Goal: Feedback & Contribution: Contribute content

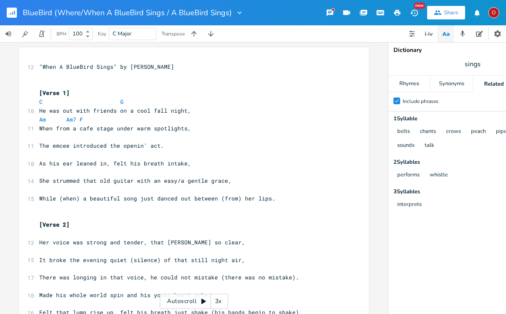
scroll to position [0, 24]
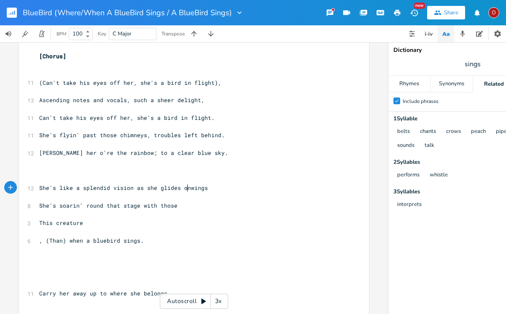
type textarea "on"
click at [174, 207] on span "She's soarin' round that stage with those" at bounding box center [108, 206] width 138 height 8
click at [59, 205] on span "She's soarin' round that stage" at bounding box center [89, 206] width 101 height 8
type textarea "S"
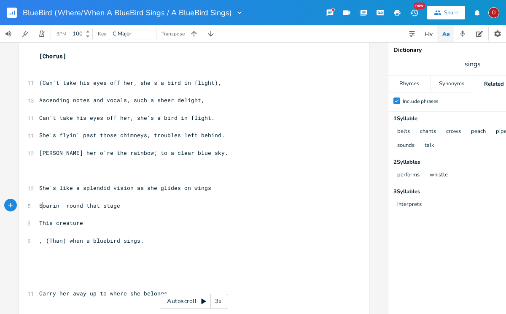
scroll to position [0, 3]
click at [126, 207] on pre "Soarin' round that stage" at bounding box center [190, 205] width 304 height 9
type textarea ", as she glides on"
type textarea "like she glides on wings"
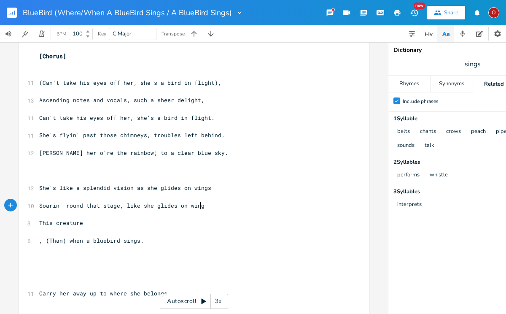
scroll to position [0, 59]
click at [212, 188] on pre "She's like a splendid vision as she glides on wings" at bounding box center [190, 187] width 304 height 9
type textarea "She's like a splendid vision as she glides on wings"
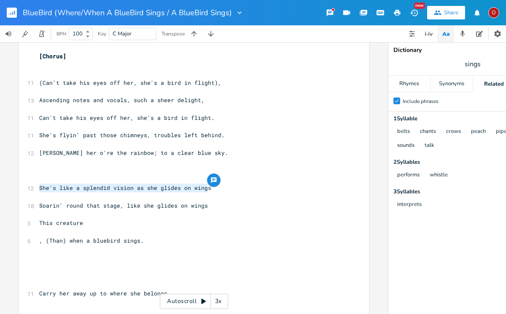
drag, startPoint x: 36, startPoint y: 188, endPoint x: 233, endPoint y: 188, distance: 196.9
click at [233, 188] on pre "She's like a splendid vision as she glides on wings" at bounding box center [190, 187] width 304 height 9
type textarea "​She's like a splendid vision as she glides on wings"
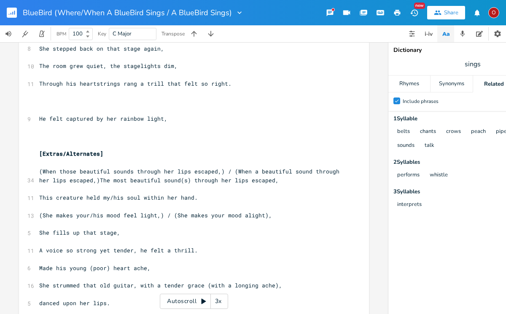
scroll to position [1507, 0]
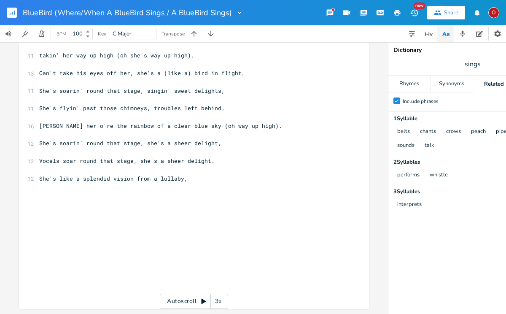
click at [203, 177] on pre "She's like a splendid vision from a lullaby," at bounding box center [190, 178] width 304 height 9
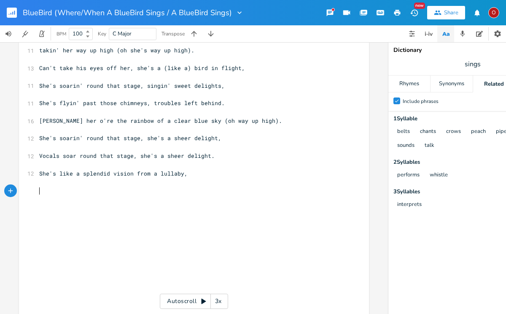
type textarea "​"
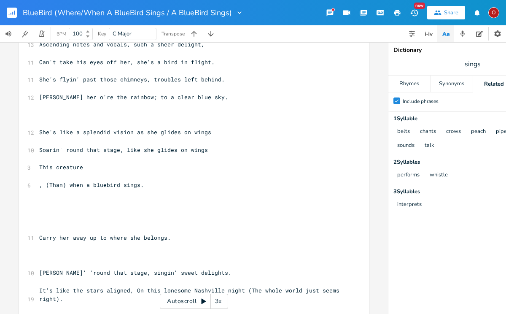
scroll to position [355, 0]
click at [206, 134] on pre "She's like a splendid vision as she glides on wings" at bounding box center [190, 132] width 304 height 9
type input "ings"
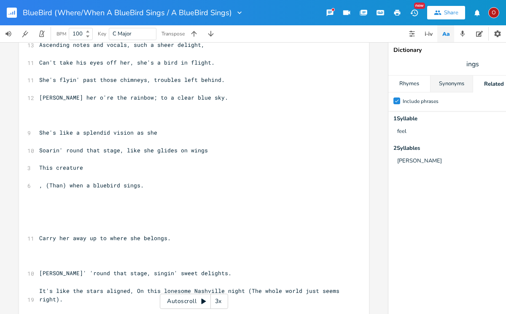
click at [446, 81] on div "Synonyms" at bounding box center [451, 83] width 42 height 17
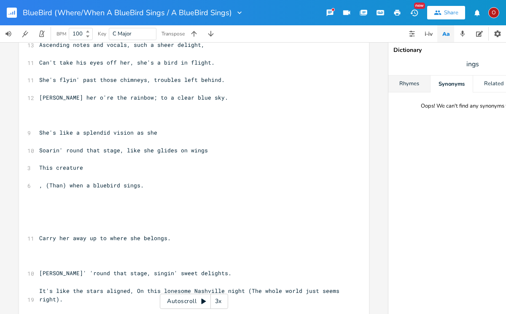
click at [410, 88] on div "Rhymes" at bounding box center [409, 83] width 42 height 17
click at [410, 84] on div "Rhymes" at bounding box center [409, 83] width 42 height 17
click at [464, 65] on span "ings" at bounding box center [472, 63] width 169 height 15
click at [169, 134] on pre "She's like a splendid vision as she" at bounding box center [190, 132] width 304 height 9
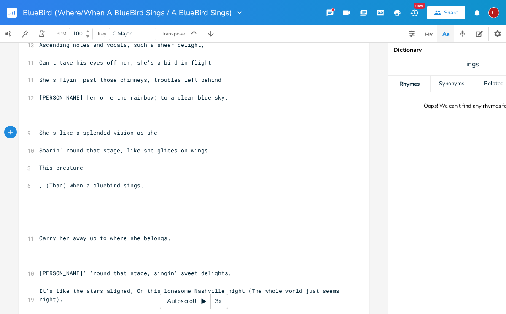
click at [480, 63] on span "ings" at bounding box center [472, 63] width 169 height 15
type input "croon"
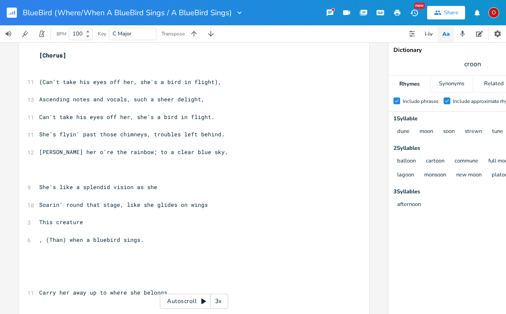
scroll to position [297, 0]
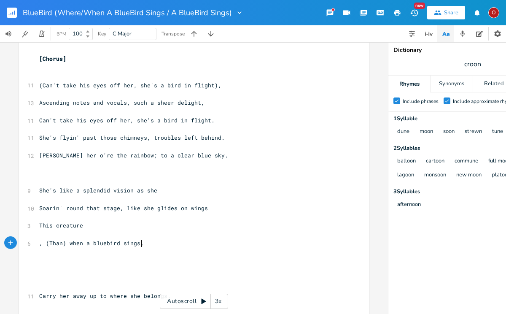
click at [177, 239] on pre ", (Than) when a bluebird sings." at bounding box center [190, 243] width 304 height 9
click at [109, 190] on span "She's like a splendid vision as she" at bounding box center [98, 190] width 118 height 8
type textarea "creature/"
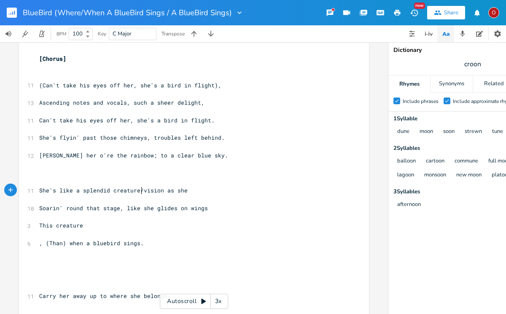
click at [183, 190] on span "She's like a splendid creature/vision as she" at bounding box center [113, 190] width 148 height 8
type textarea ", when she"
click at [482, 61] on span "croon" at bounding box center [472, 63] width 169 height 15
type input "sings"
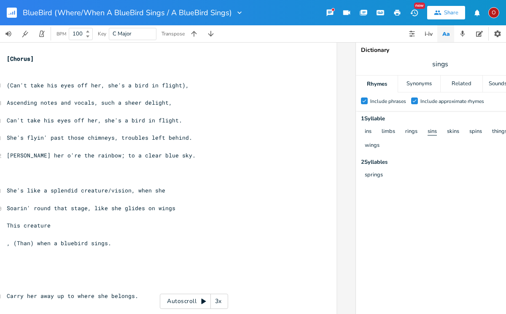
scroll to position [0, 51]
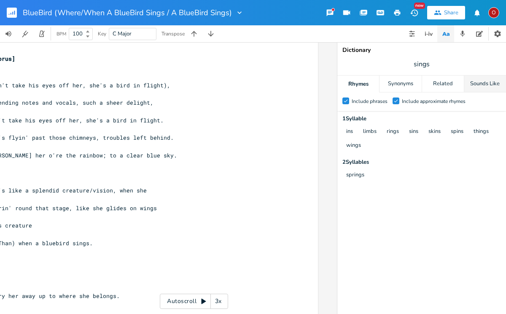
click at [481, 83] on div "Sounds Like" at bounding box center [485, 83] width 42 height 17
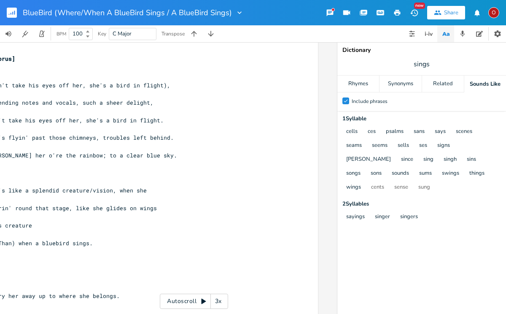
scroll to position [328, 0]
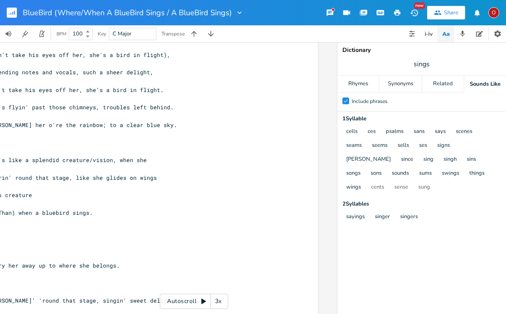
click at [141, 160] on span "She's like a splendid creature/vision, when she" at bounding box center [67, 160] width 159 height 8
type textarea "as she w"
type textarea "swoops and sings,"
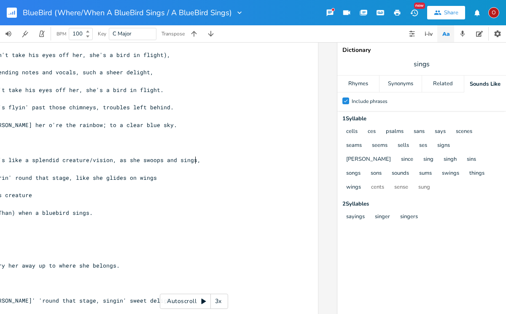
click at [107, 161] on span "She's like a splendid creature/vision, as she swoops and sings," at bounding box center [94, 160] width 212 height 8
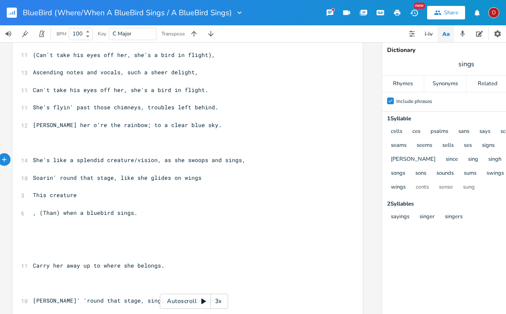
scroll to position [0, 0]
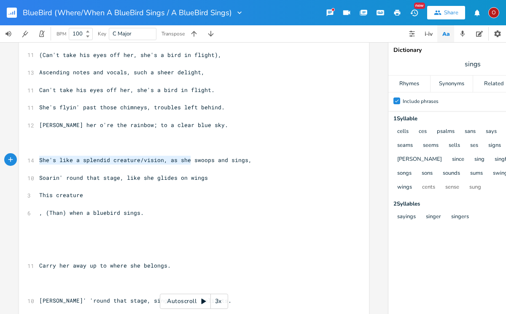
type textarea "She's like a splendid creature/vision, as she s"
drag, startPoint x: 37, startPoint y: 160, endPoint x: 246, endPoint y: 161, distance: 209.1
click at [246, 161] on span "She's like a splendid creature/vision, as she swoops and sings," at bounding box center [145, 160] width 212 height 8
type textarea "​She's like a splendid creature/vision, as she swoops and sings,"
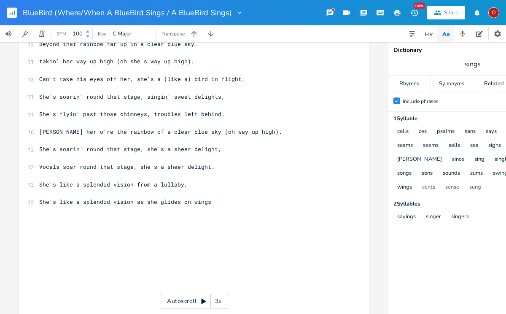
scroll to position [1525, 0]
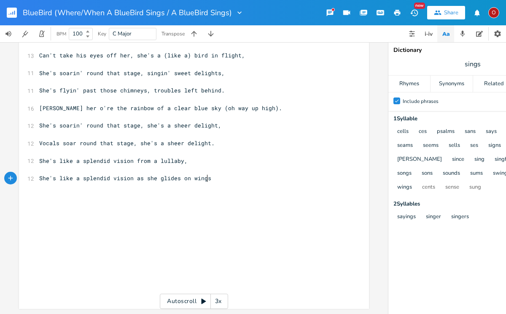
click at [223, 176] on pre "She's like a splendid vision as she glides on wings" at bounding box center [190, 178] width 304 height 9
type textarea ","
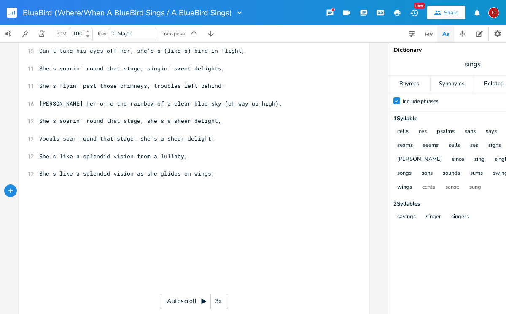
type textarea "​"
paste textarea
type textarea "​"
paste textarea
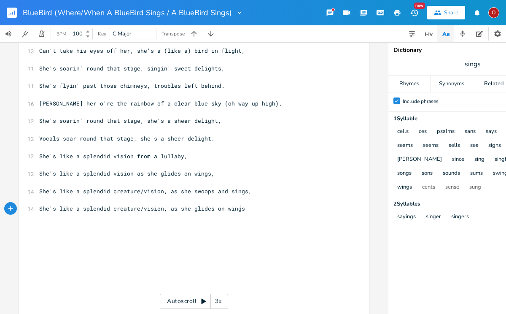
type textarea "glides on wings,"
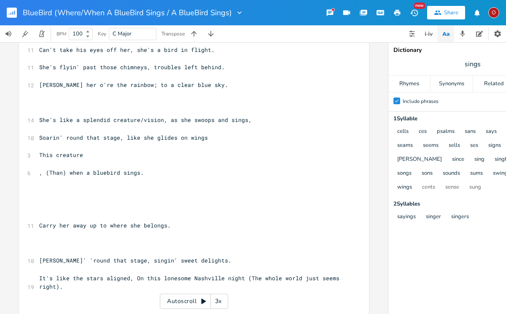
scroll to position [317, 0]
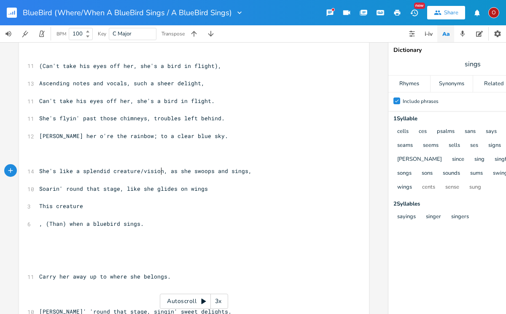
click at [158, 171] on span "She's like a splendid creature/vision, as she swoops and sings," at bounding box center [145, 171] width 212 height 8
click at [442, 85] on div "Synonyms" at bounding box center [451, 83] width 42 height 17
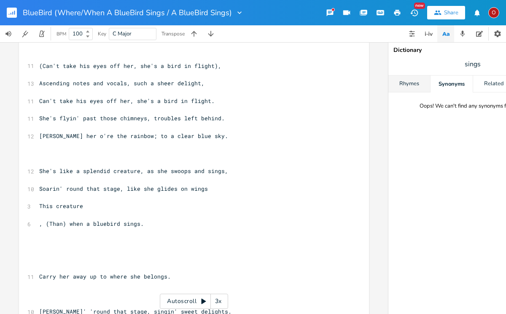
click at [414, 88] on div "Rhymes" at bounding box center [409, 83] width 42 height 17
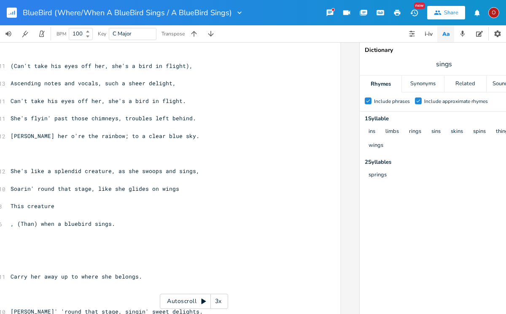
scroll to position [0, 51]
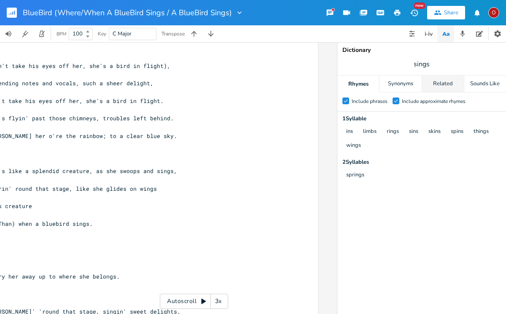
click at [430, 83] on div "Related" at bounding box center [443, 83] width 42 height 17
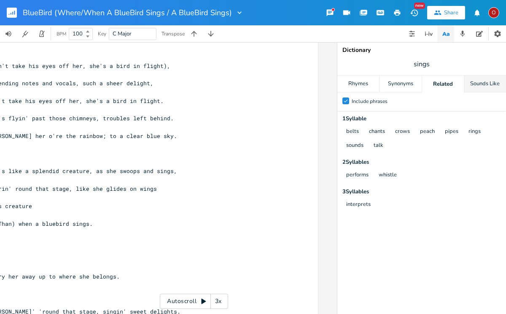
click at [484, 83] on div "Sounds Like" at bounding box center [485, 83] width 42 height 17
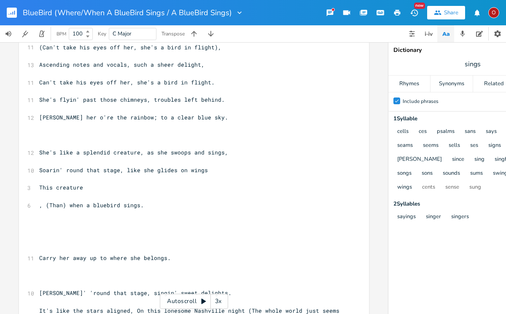
scroll to position [0, 0]
drag, startPoint x: 36, startPoint y: 151, endPoint x: 220, endPoint y: 156, distance: 183.9
click at [220, 156] on pre "She's like a splendid creature, as she swoops and sings," at bounding box center [190, 152] width 304 height 9
type textarea "​She's like a splendid creature, as she swoops and sings,"
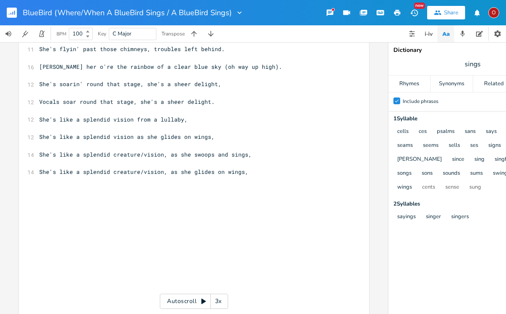
scroll to position [1577, 0]
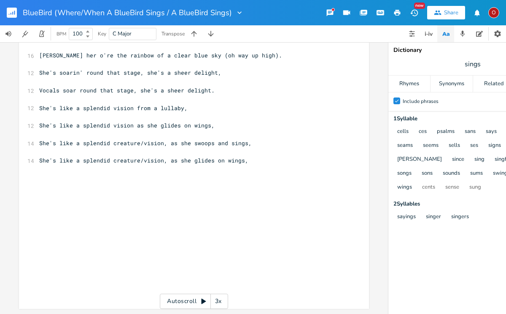
click at [252, 156] on pre "She's like a splendid creature/vision, as she glides on wings," at bounding box center [190, 160] width 304 height 9
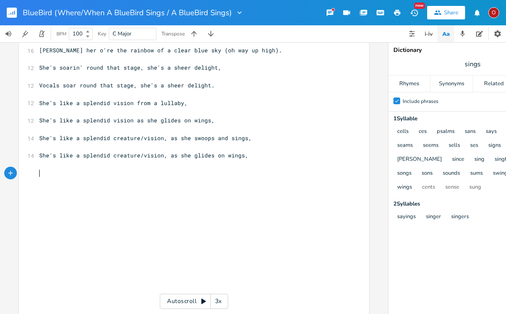
type textarea "​"
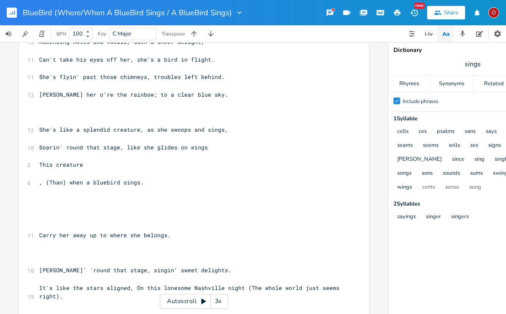
scroll to position [318, 0]
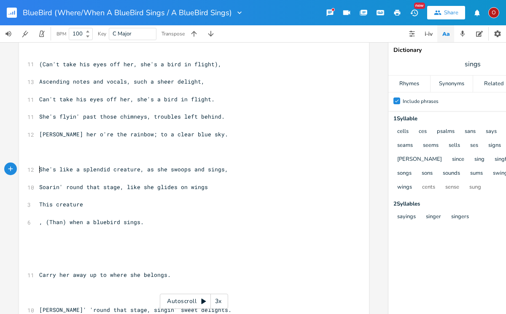
type textarea "S"
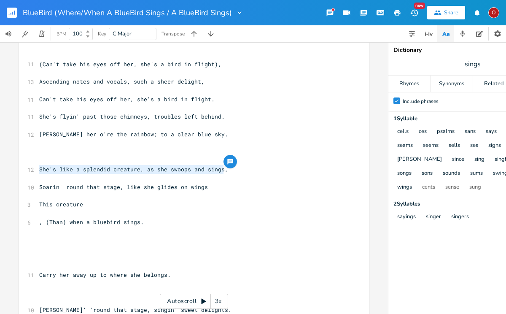
drag, startPoint x: 35, startPoint y: 168, endPoint x: 220, endPoint y: 173, distance: 184.3
click at [220, 173] on pre "She's like a splendid creature, as she swoops and sings," at bounding box center [190, 169] width 304 height 9
type textarea "​She's like a splendid creature, as she swoops and sings,"
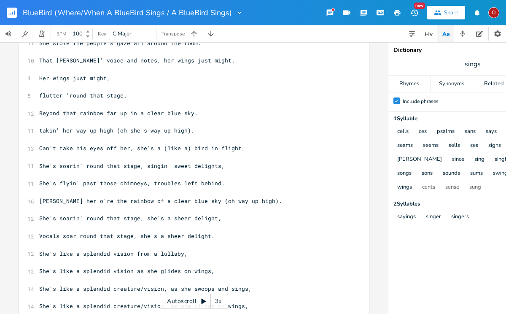
scroll to position [1595, 0]
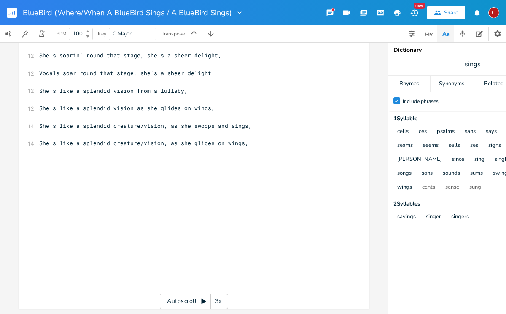
click at [247, 139] on pre "She's like a splendid creature/vision, as she glides on wings," at bounding box center [190, 143] width 304 height 9
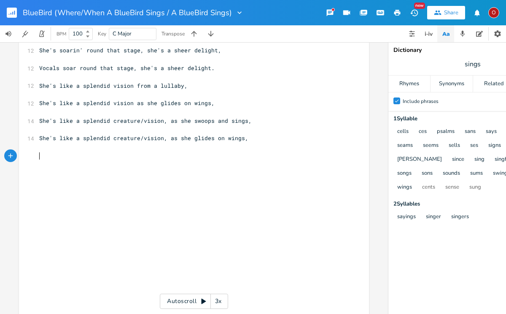
type textarea "​"
paste textarea
click at [120, 198] on pre "​" at bounding box center [190, 199] width 304 height 9
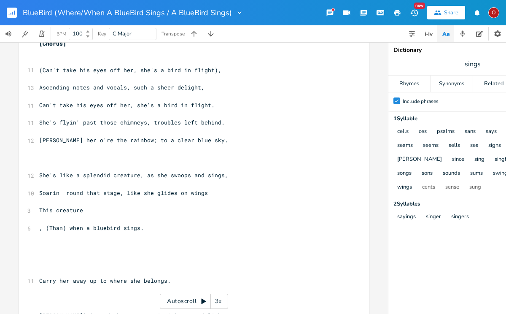
scroll to position [314, 0]
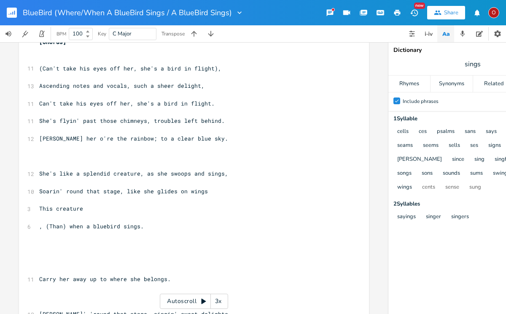
click at [218, 175] on span "She's like a splendid creature, as she swoops and sings," at bounding box center [133, 173] width 189 height 8
type textarea "from her heart she sings"
click at [206, 194] on pre "Soarin' round that stage, like she glides on wings" at bounding box center [190, 191] width 304 height 9
type textarea ","
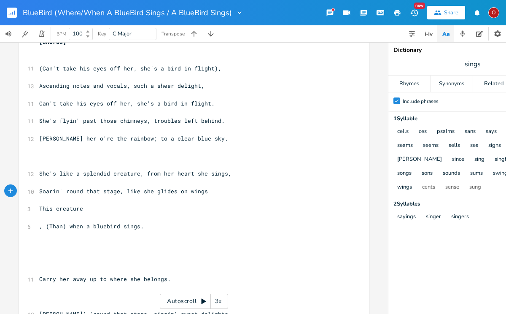
scroll to position [0, 1]
click at [135, 174] on span "She's like a splendid creature, from her heart she sings," at bounding box center [135, 173] width 192 height 8
type textarea "/vision"
click at [105, 209] on pre "This creature" at bounding box center [190, 208] width 304 height 9
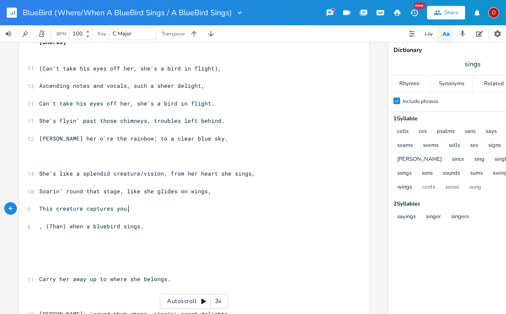
scroll to position [0, 34]
type textarea "captures you,"
click at [487, 61] on span "sings" at bounding box center [472, 63] width 169 height 15
type input "sings"
click at [495, 85] on div "Related" at bounding box center [494, 83] width 42 height 17
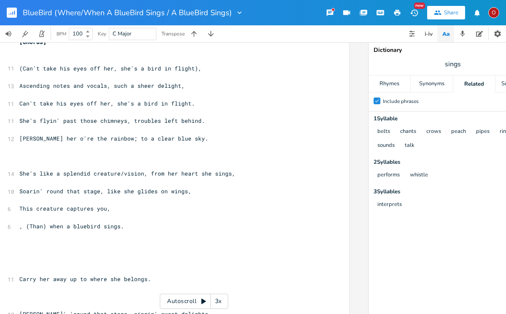
scroll to position [0, 0]
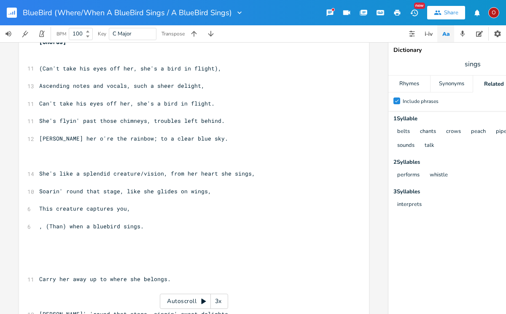
click at [132, 210] on pre "This creature captures you," at bounding box center [190, 208] width 304 height 9
type input "rings"
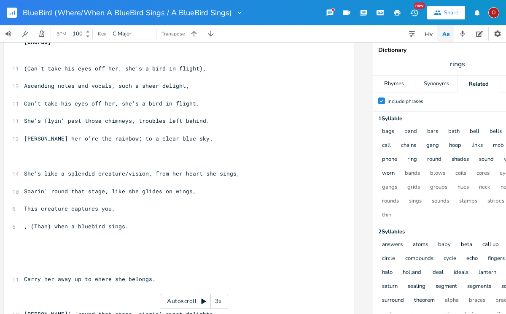
scroll to position [0, 51]
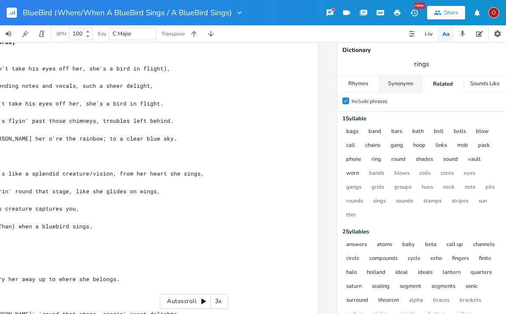
click at [397, 86] on div "Synonyms" at bounding box center [400, 83] width 42 height 17
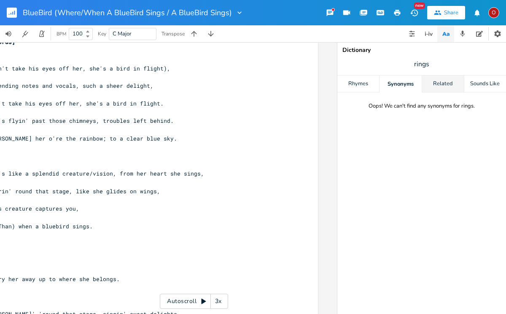
click at [450, 86] on div "Related" at bounding box center [443, 83] width 42 height 17
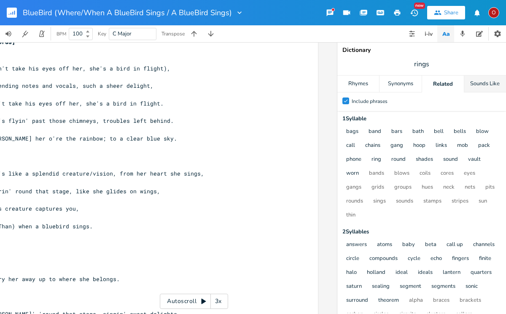
click at [495, 84] on div "Sounds Like" at bounding box center [485, 83] width 42 height 17
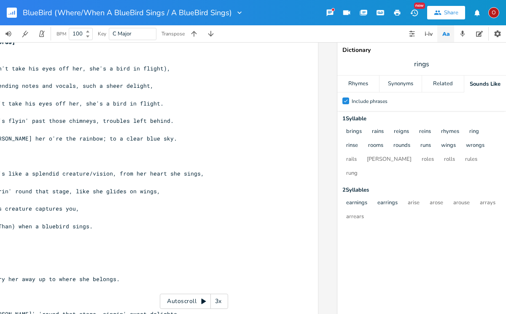
click at [413, 64] on span "rings" at bounding box center [421, 63] width 169 height 15
type input "brings"
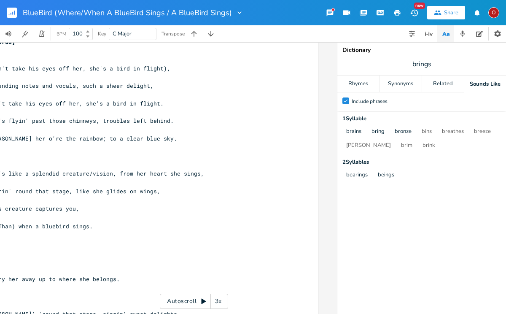
click at [483, 82] on div "Sounds Like" at bounding box center [485, 83] width 42 height 17
click at [91, 207] on pre "This creature captures you," at bounding box center [139, 208] width 304 height 9
click at [408, 85] on div "Synonyms" at bounding box center [400, 83] width 42 height 17
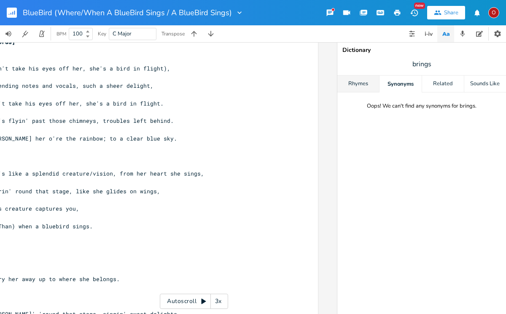
click at [360, 86] on div "Rhymes" at bounding box center [358, 83] width 42 height 17
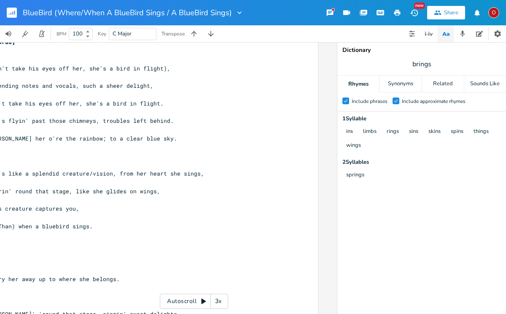
click at [89, 208] on pre "This creature captures you," at bounding box center [139, 208] width 304 height 9
click at [160, 175] on span "She's like a splendid creature/vision, from her heart she sings," at bounding box center [96, 173] width 216 height 8
type textarea "soul"
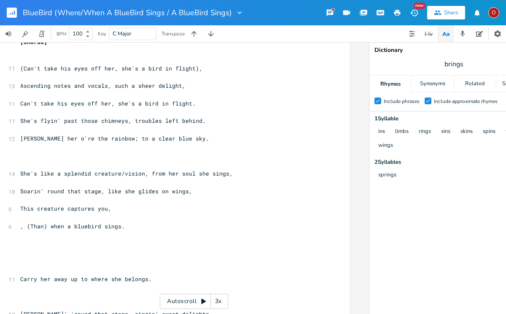
scroll to position [0, 17]
click at [114, 209] on pre "This creature captures you," at bounding box center [172, 208] width 304 height 9
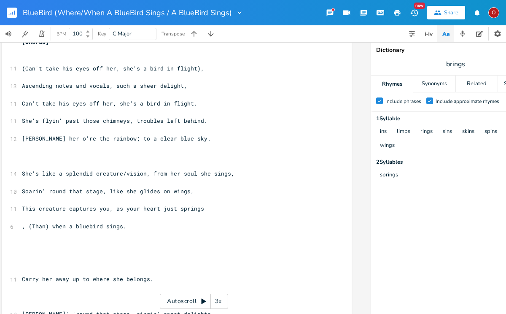
type textarea "as your heart just springs,"
click at [20, 227] on pre ", (Than) when a bluebird sings." at bounding box center [172, 226] width 304 height 9
type textarea "No better night"
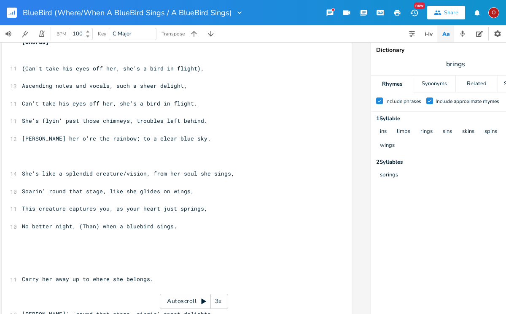
scroll to position [0, 39]
click at [102, 226] on span "No better night , (Than) when a bluebird sings." at bounding box center [101, 226] width 159 height 8
type textarea "than this,"
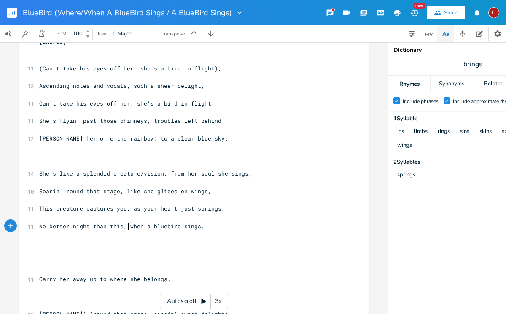
click at [93, 140] on span "[PERSON_NAME] her o're the rainbow; to a clear blue sky." at bounding box center [133, 138] width 189 height 8
type textarea "taht"
type textarea "hat/"
click at [140, 173] on span "She's like a splendid creature/vision, from her soul she sings," at bounding box center [145, 173] width 212 height 8
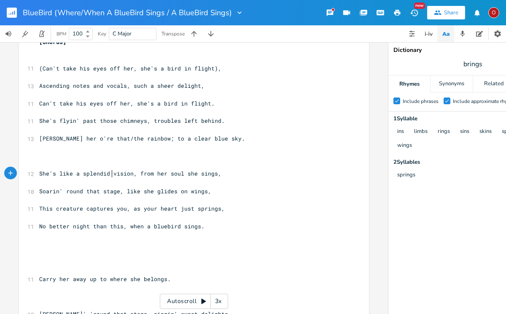
click at [135, 208] on span "This creature captures you, as your heart just springs," at bounding box center [132, 208] width 186 height 8
type textarea "makes"
click at [223, 210] on span "This creature captures you, makes your heart just springs," at bounding box center [137, 208] width 196 height 8
click at [201, 208] on span "This creature captures you, makes your heart just spring," at bounding box center [135, 208] width 192 height 8
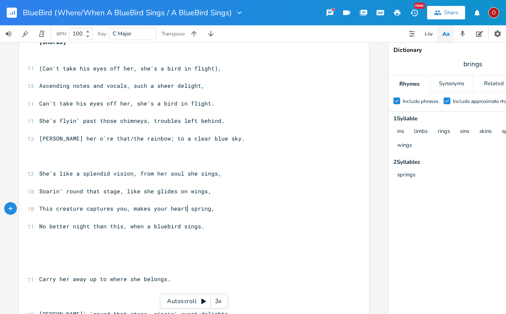
click at [486, 64] on span "brings" at bounding box center [472, 63] width 169 height 15
type input "spring"
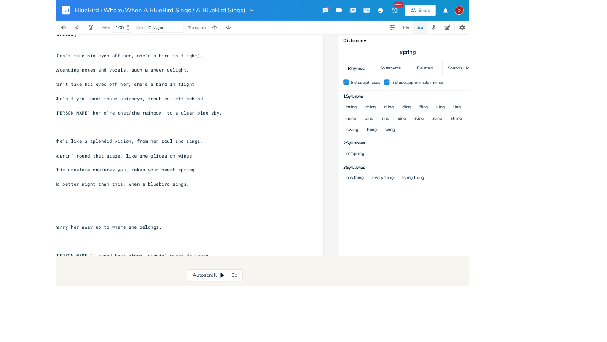
scroll to position [0, 0]
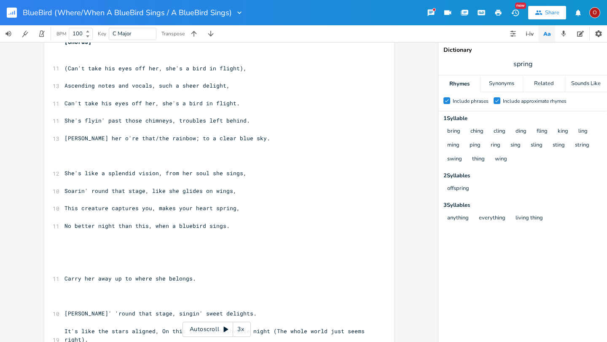
click at [230, 209] on span "This creature captures you, makes your heart spring," at bounding box center [152, 208] width 175 height 8
type textarea "tu"
type textarea "tugs as"
type textarea "t your heart string"
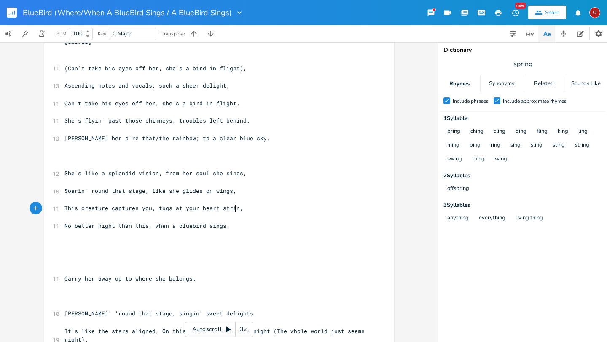
scroll to position [0, 44]
click at [225, 269] on pre "​" at bounding box center [215, 270] width 304 height 9
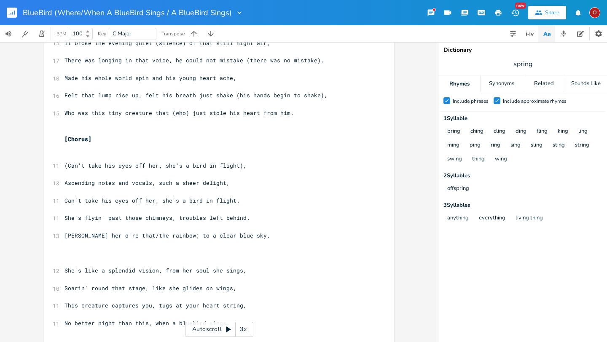
scroll to position [218, 0]
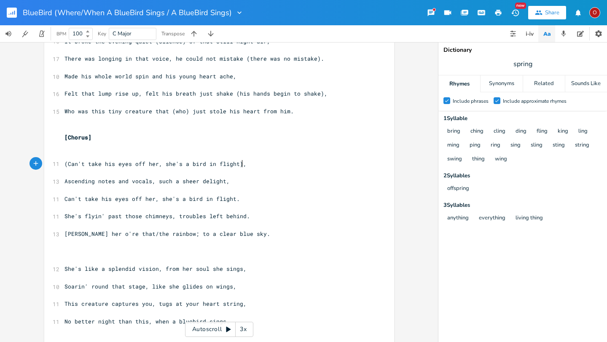
click at [240, 164] on pre "(Can't take his eyes off her, she's a bird in flight)," at bounding box center [215, 164] width 304 height 9
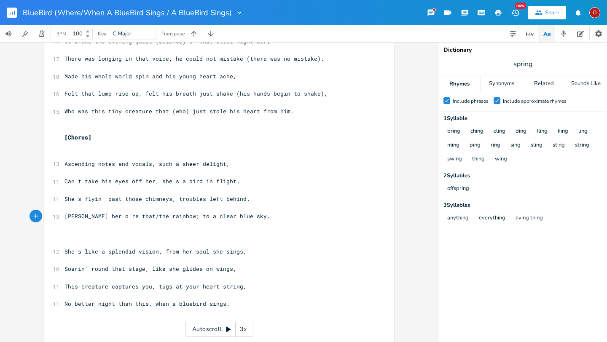
click at [144, 218] on span "[PERSON_NAME] her o're that/the rainbow; to a clear blue sky." at bounding box center [168, 216] width 206 height 8
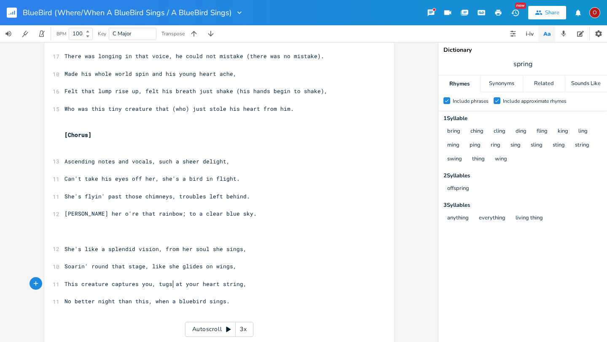
click at [169, 285] on span "This creature captures you, tugs at your heart string," at bounding box center [156, 284] width 182 height 8
type textarea "("
click at [179, 285] on span "This creature captures you, tugs (at your heart string," at bounding box center [158, 284] width 186 height 8
type textarea ")"
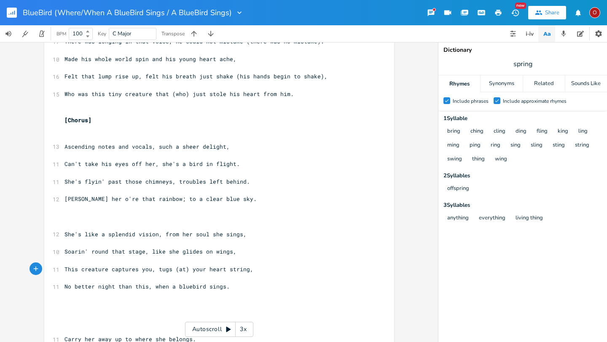
scroll to position [239, 0]
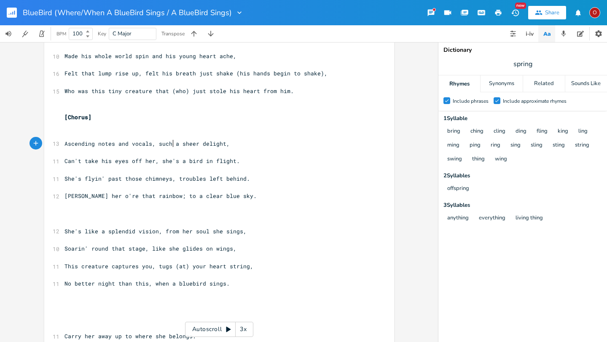
click at [170, 143] on span "Ascending notes and vocals, such a sheer delight," at bounding box center [147, 144] width 165 height 8
type textarea "("
click at [177, 144] on span "Ascending notes and vocals, such (a sheer delight," at bounding box center [149, 144] width 169 height 8
type textarea ")"
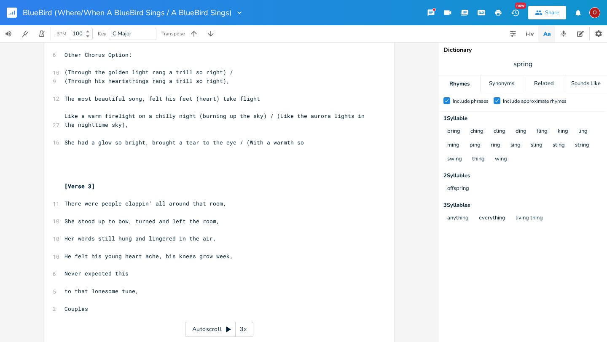
scroll to position [720, 0]
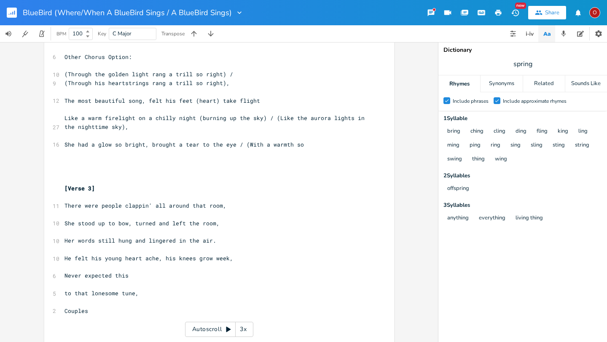
click at [222, 258] on span "He felt his young heart ache, his knees grow week," at bounding box center [149, 259] width 169 height 8
type textarea "with a deep s"
type textarea "despare"
type textarea "ir."
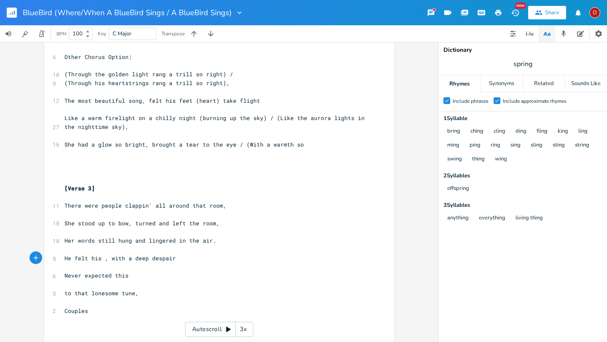
scroll to position [0, 4]
click at [129, 275] on pre "Never expected this" at bounding box center [215, 276] width 304 height 9
type textarea ","
click at [99, 258] on span "He felt his , with a deep despair." at bounding box center [122, 259] width 115 height 8
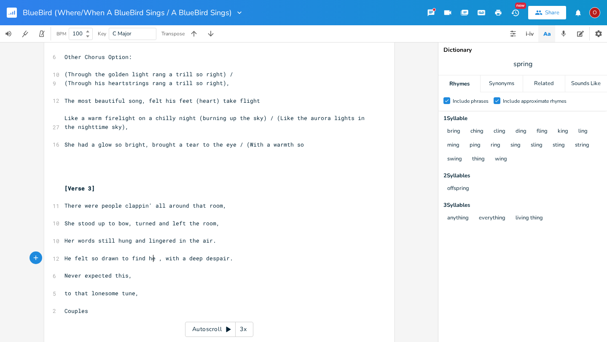
scroll to position [0, 55]
type textarea "lt so drawn to find her"
click at [180, 258] on span "He felt so drawn to find her , with a deep despair." at bounding box center [151, 259] width 172 height 8
click at [506, 61] on span "spring" at bounding box center [522, 63] width 169 height 15
type input "drawn"
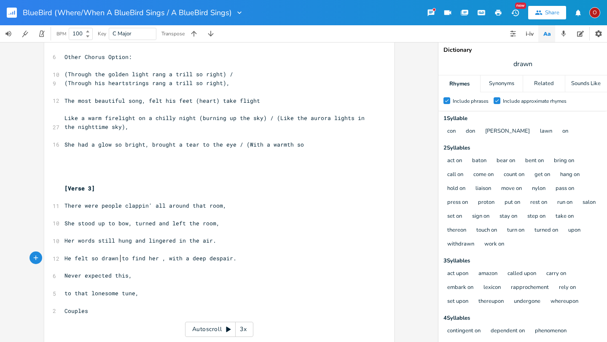
scroll to position [0, 0]
click at [118, 260] on span "He felt so drawn to find her , with a deep despair." at bounding box center [151, 259] width 172 height 8
type textarea "a long"
click at [171, 259] on span "He felt a long to find her , with a deep despair." at bounding box center [147, 259] width 165 height 8
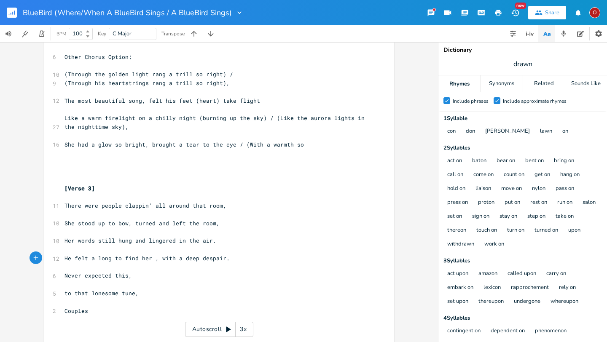
click at [157, 259] on span "He felt a long to find her , with a deep despair." at bounding box center [147, 259] width 165 height 8
type textarea ","
click at [506, 60] on span "drawn" at bounding box center [522, 63] width 169 height 15
type input "despair"
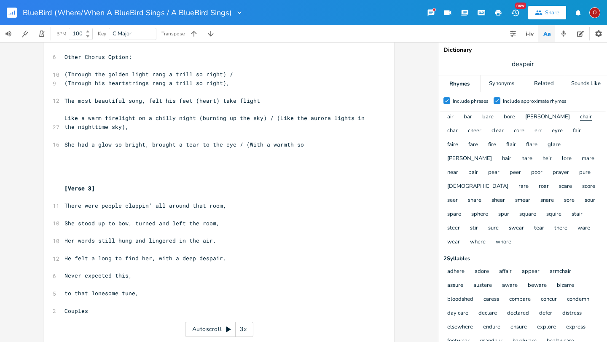
scroll to position [16, 0]
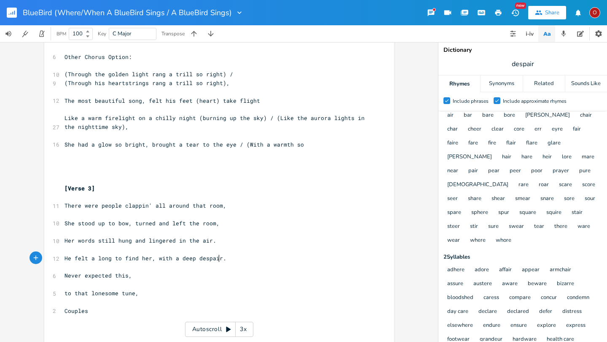
click at [217, 258] on span "He felt a long to find her, with a deep despair." at bounding box center [146, 259] width 162 height 8
type textarea "longing to find her, he jus"
type textarea "mped up from that chair"
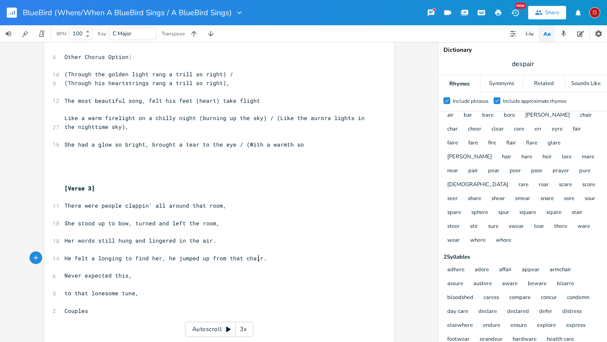
scroll to position [0, 60]
click at [141, 275] on pre "Never expected this," at bounding box center [215, 276] width 304 height 9
click at [194, 242] on span "Her words still hung and lingered in the air." at bounding box center [141, 241] width 152 height 8
type textarea "at"
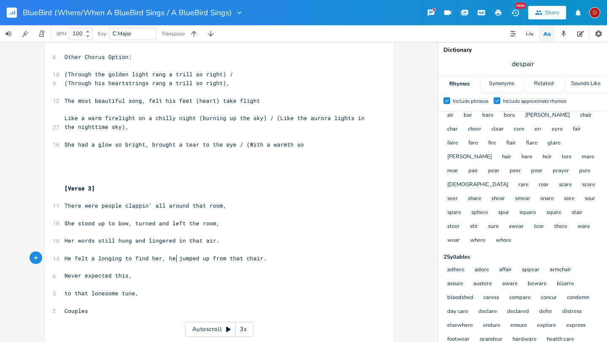
click at [174, 259] on span "He felt a longing to find her, he jumped up from that chair." at bounding box center [166, 259] width 202 height 8
click at [194, 258] on span "He felt a longing to find her, jumped up from that chair." at bounding box center [161, 259] width 192 height 8
click at [164, 258] on span "He felt a longing to find her, jumped from that chair." at bounding box center [156, 259] width 182 height 8
type textarea "as he"
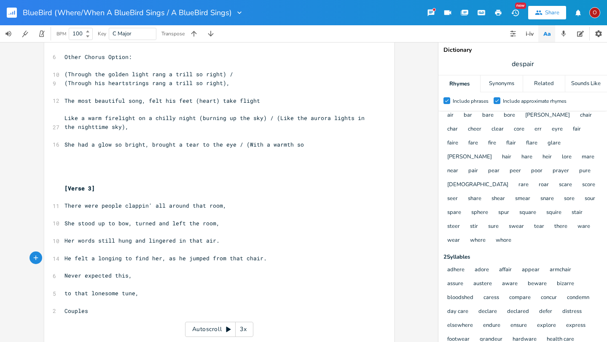
click at [506, 65] on span "despair" at bounding box center [522, 63] width 169 height 15
type input "jumped"
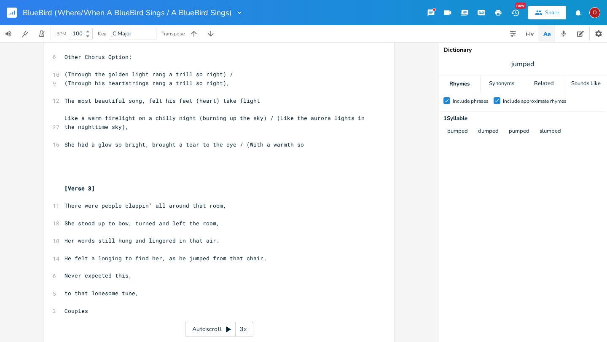
scroll to position [0, 0]
click at [506, 86] on div "Related" at bounding box center [544, 83] width 42 height 17
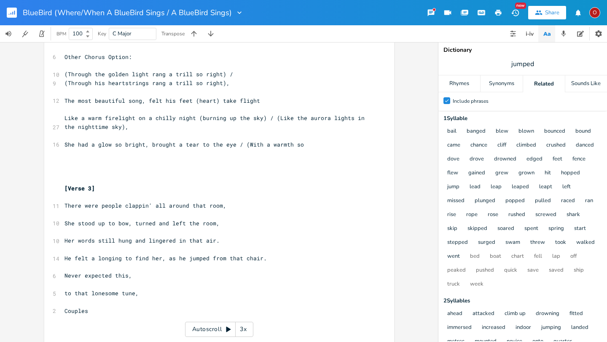
click at [203, 258] on span "He felt a longing to find her, as he jumped from that chair." at bounding box center [166, 259] width 202 height 8
type textarea "flew"
click at [506, 64] on span "jumped" at bounding box center [522, 63] width 169 height 15
type input "longing"
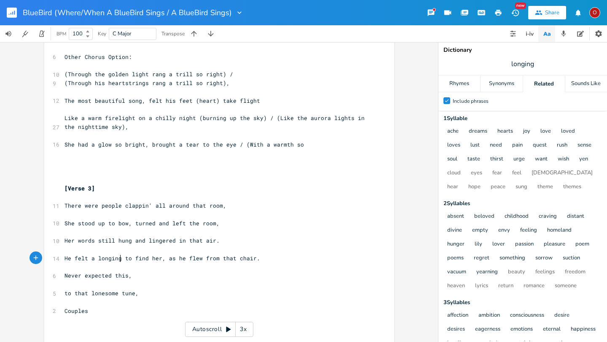
click at [118, 260] on span "He felt a longing to find her, as he flew from that chair." at bounding box center [163, 259] width 196 height 8
type textarea "need"
type textarea "urge"
click at [506, 61] on span "longing" at bounding box center [522, 63] width 169 height 15
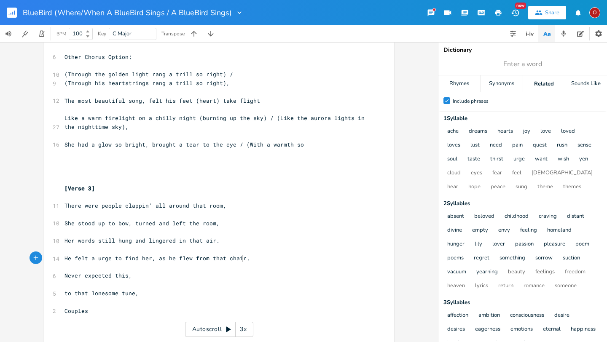
click at [239, 259] on span "He felt a urge to find her, as he flew from that chair." at bounding box center [158, 259] width 186 height 8
type textarea "such a sweet despair"
click at [65, 276] on span "Never expected this," at bounding box center [98, 276] width 67 height 8
type textarea "Live"
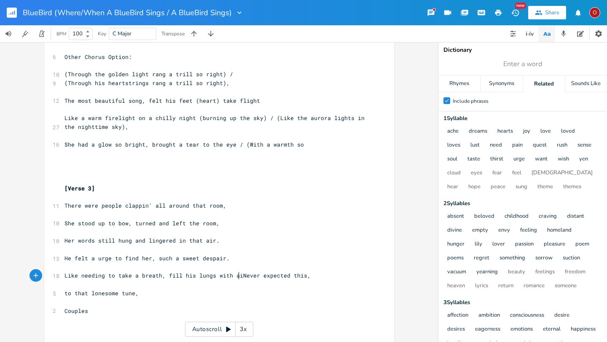
scroll to position [0, 121]
type textarea "ke needing to take a breath, fill his lungs with air,"
click at [139, 292] on pre "Never expected this," at bounding box center [215, 293] width 304 height 9
click at [199, 242] on span "Her words still hung and lingered in that air." at bounding box center [142, 241] width 155 height 8
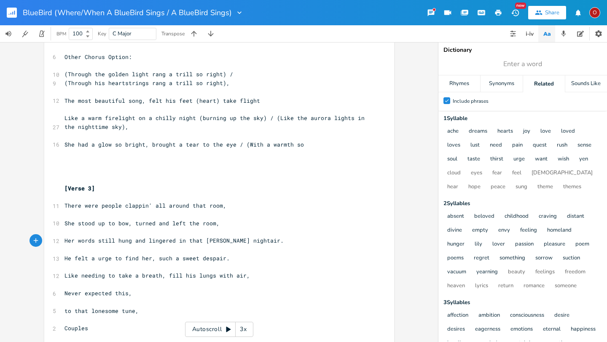
type textarea "[PERSON_NAME] night"
click at [200, 242] on span "Her words still hung and lingered in that [PERSON_NAME] night air." at bounding box center [176, 241] width 223 height 8
type textarea "("
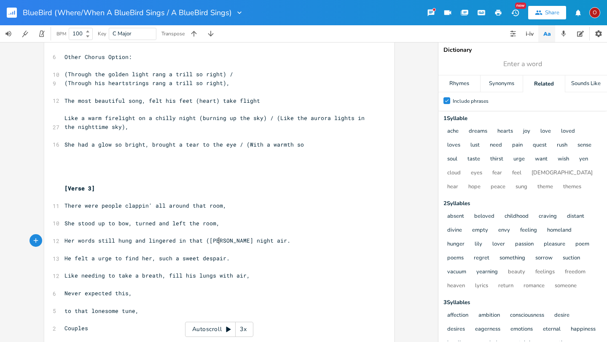
click at [216, 240] on span "Her words still hung and lingered in that ([PERSON_NAME] night air." at bounding box center [178, 241] width 226 height 8
type textarea "l"
click at [236, 242] on span "Her words still hung and lingered in that (cool night air." at bounding box center [163, 241] width 196 height 8
type textarea ")"
click at [90, 260] on span "He felt a urge to find her, such a sweet despair." at bounding box center [147, 259] width 165 height 8
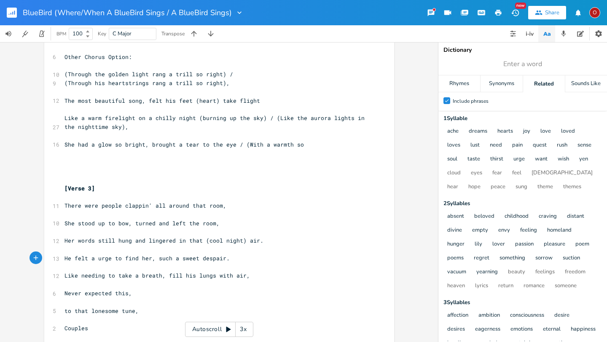
scroll to position [0, 3]
type textarea "n"
type input "urge"
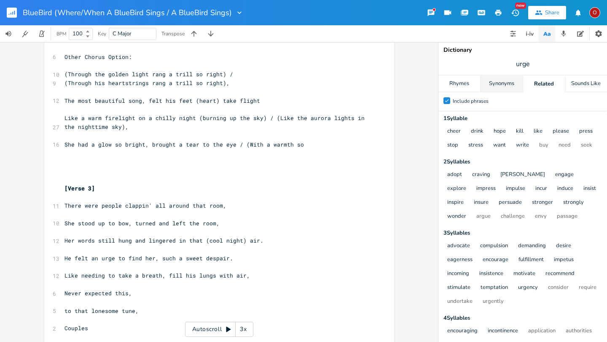
click at [494, 83] on div "Synonyms" at bounding box center [502, 83] width 42 height 17
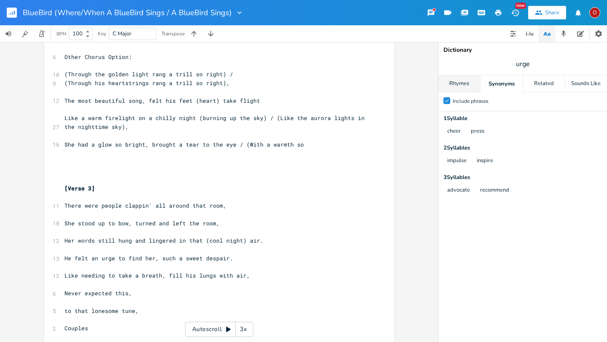
click at [466, 83] on div "Rhymes" at bounding box center [459, 83] width 42 height 17
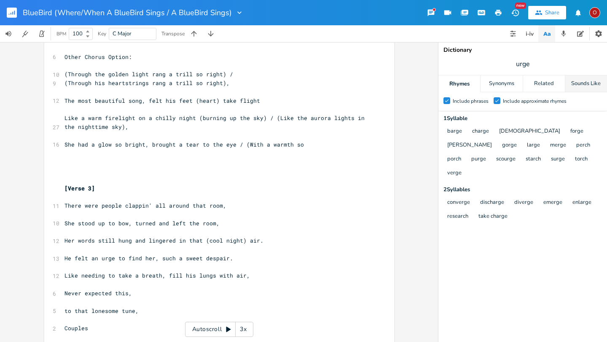
click at [506, 82] on div "Sounds Like" at bounding box center [586, 83] width 42 height 17
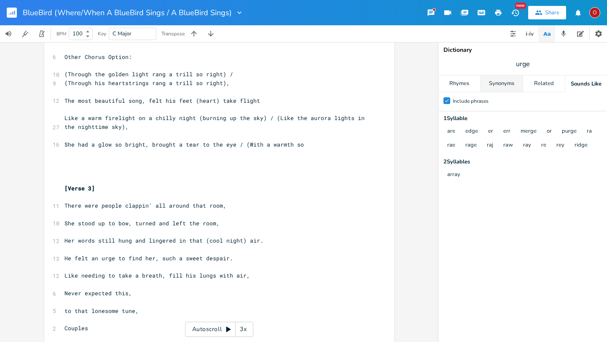
click at [496, 81] on div "Synonyms" at bounding box center [502, 83] width 42 height 17
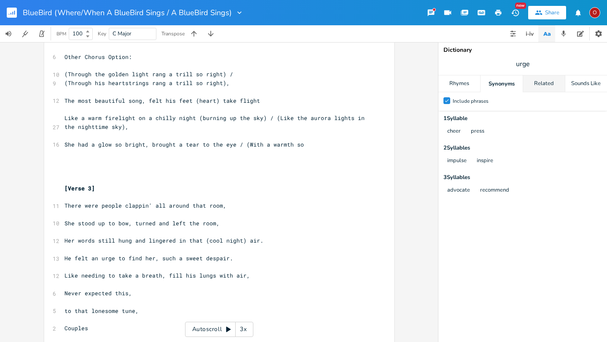
click at [506, 86] on div "Related" at bounding box center [544, 83] width 42 height 17
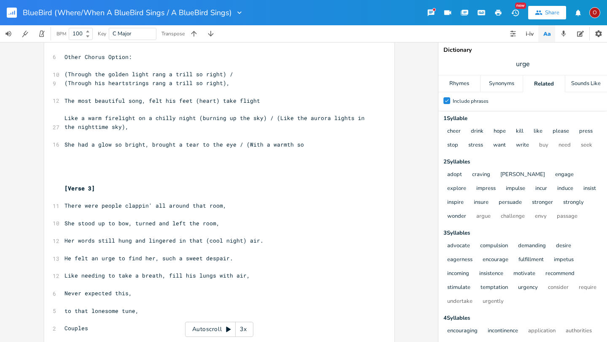
click at [110, 258] on span "He felt an urge to find her, such a sweet despair." at bounding box center [149, 259] width 169 height 8
type textarea "need"
click at [223, 260] on span "He felt an need to find her, such a sweet despair." at bounding box center [149, 259] width 169 height 8
type textarea "desire there"
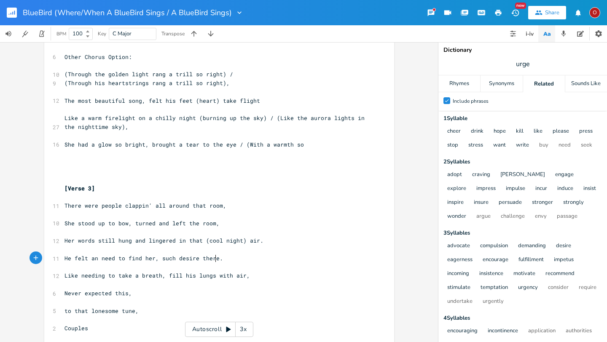
scroll to position [0, 29]
click at [137, 296] on pre "Never expected this," at bounding box center [215, 293] width 304 height 9
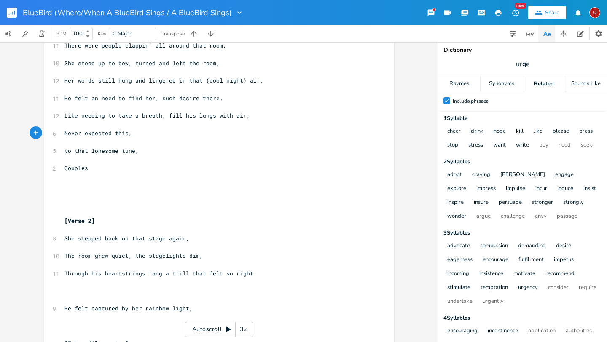
scroll to position [866, 0]
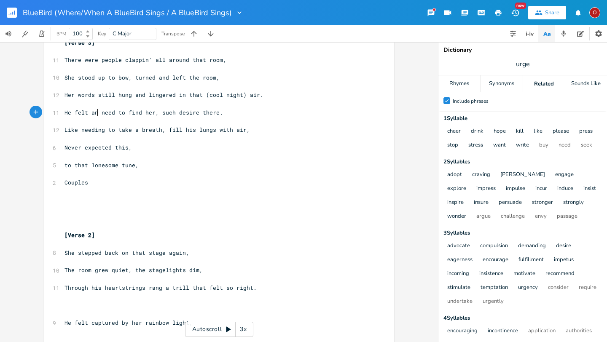
click at [94, 113] on span "He felt an need to find her, such desire there." at bounding box center [144, 113] width 159 height 8
click at [169, 112] on span "He felt a need to find her, such desire there." at bounding box center [142, 113] width 155 height 8
type textarea "a"
click at [216, 112] on span "He felt a need to find her, such a desire there." at bounding box center [146, 113] width 162 height 8
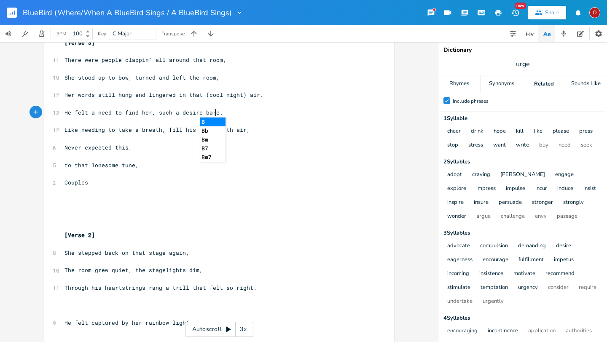
scroll to position [0, 11]
type textarea "bare"
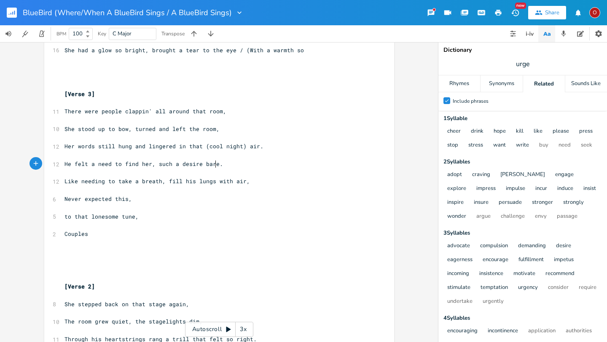
scroll to position [819, 0]
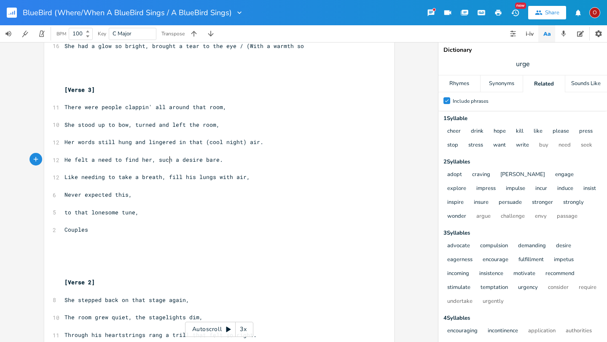
click at [167, 160] on span "He felt a need to find her, such a desire bare." at bounding box center [144, 160] width 159 height 8
type textarea "laid his"
click at [187, 160] on span "He felt a need to find her, laid his a desire bare." at bounding box center [151, 160] width 172 height 8
type textarea "ike a"
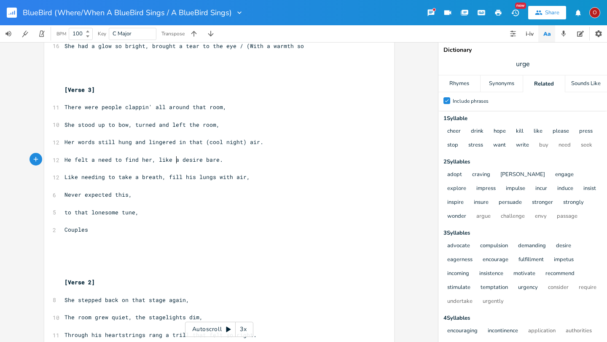
scroll to position [0, 12]
type textarea "aid his"
click at [140, 211] on pre "to that lonesome tune," at bounding box center [215, 212] width 304 height 9
click at [107, 234] on pre "​" at bounding box center [215, 238] width 304 height 9
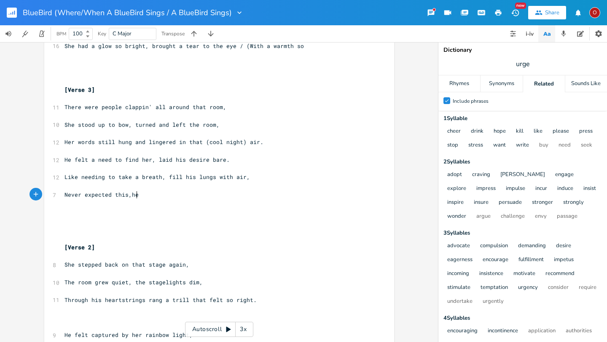
type textarea "he"
type textarea "he flew out that chair."
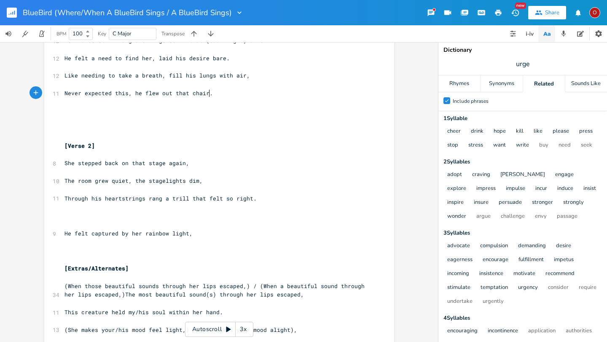
scroll to position [923, 0]
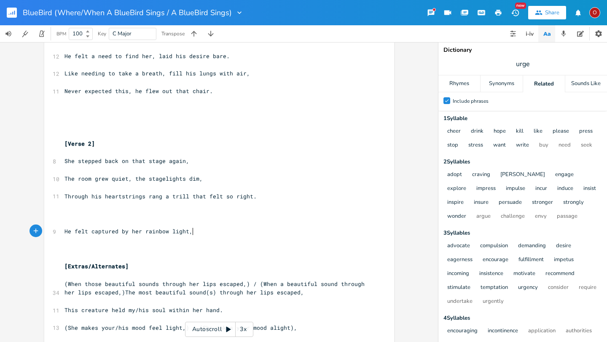
click at [211, 234] on pre "He felt captured by her rainbow light," at bounding box center [215, 231] width 304 height 9
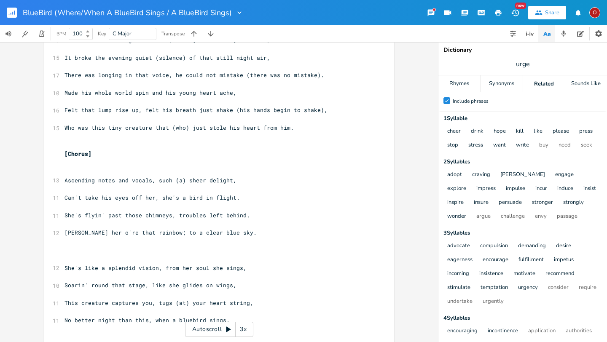
scroll to position [203, 0]
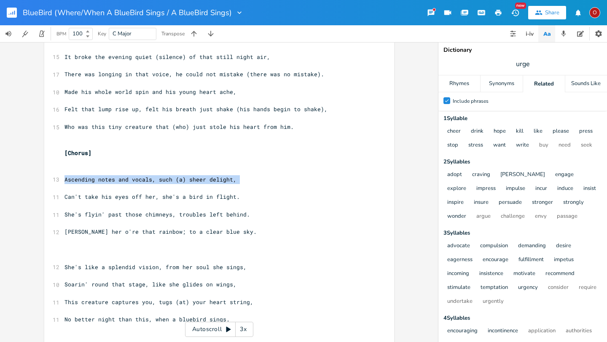
drag, startPoint x: 59, startPoint y: 179, endPoint x: 114, endPoint y: 184, distance: 55.0
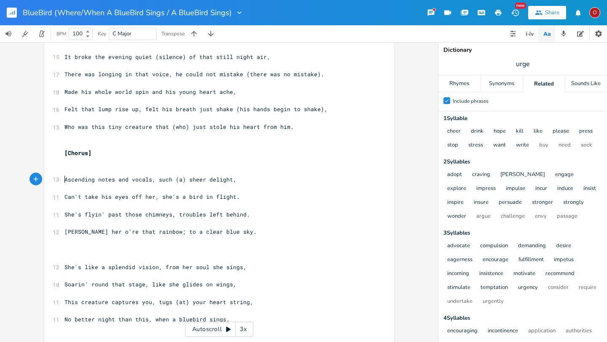
scroll to position [0, 0]
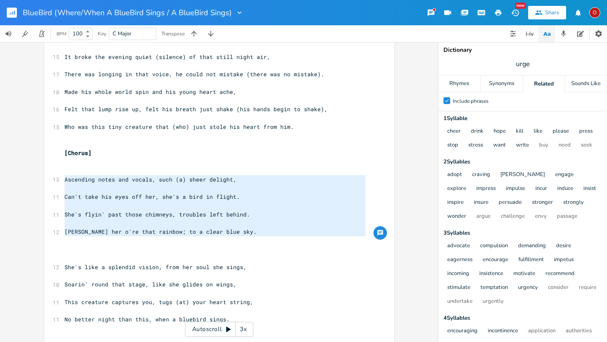
drag, startPoint x: 62, startPoint y: 178, endPoint x: 151, endPoint y: 242, distance: 110.5
type textarea "​Ascending notes and vocals, such (a) sheer delight, Can't take his eyes off he…"
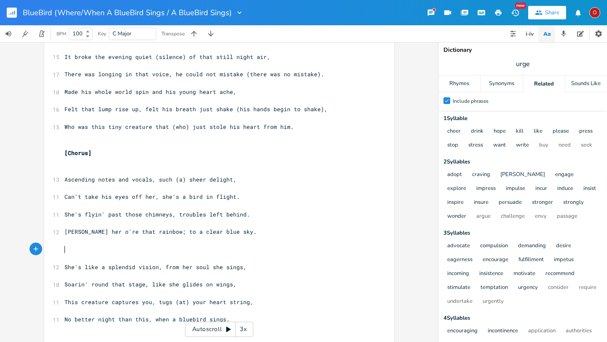
click at [293, 253] on pre "​" at bounding box center [215, 249] width 304 height 9
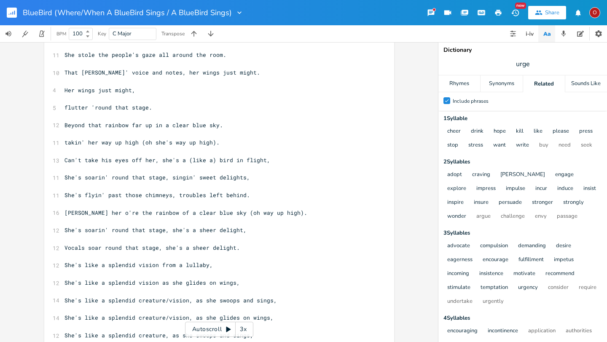
scroll to position [1544, 0]
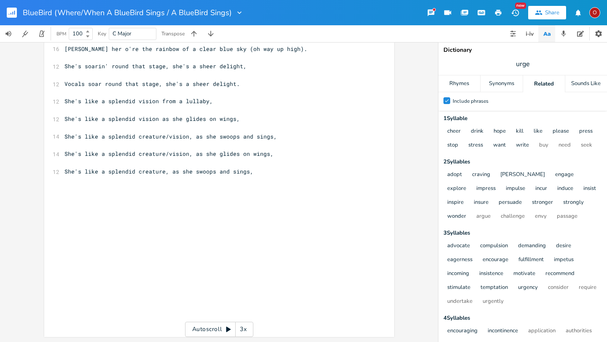
click at [76, 204] on pre "​" at bounding box center [215, 206] width 304 height 9
type textarea "[Chorus alternate 1st part - swith"
type textarea "tch first two lines)"
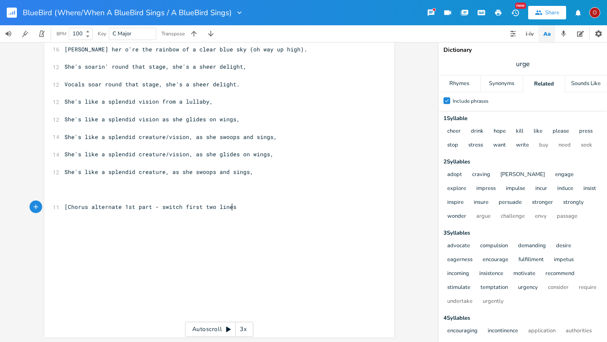
scroll to position [0, 45]
type textarea "]"
type textarea "​"
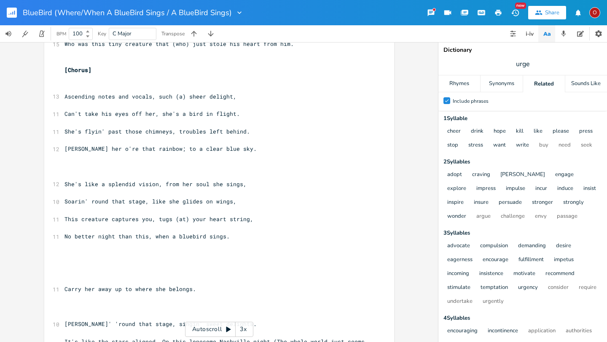
scroll to position [198, 0]
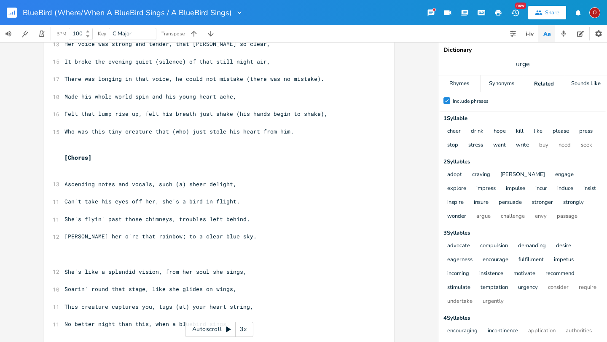
click at [235, 202] on pre "Can't take his eyes off her, she's a bird in flight." at bounding box center [215, 201] width 304 height 9
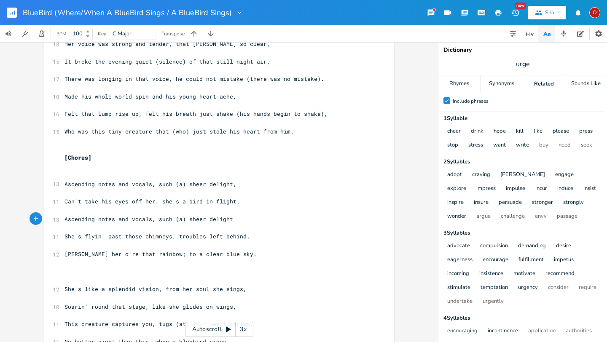
type textarea "Ascending notes and vocals, such (a) sheer delight."
click at [231, 185] on pre "Ascending notes and vocals, such (a) sheer delight," at bounding box center [215, 184] width 304 height 9
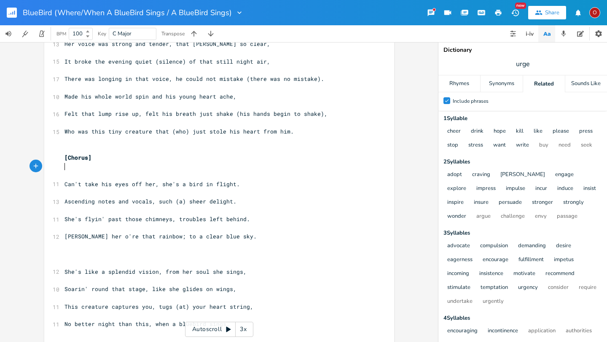
click at [236, 183] on pre "Can't take his eyes off her, she's a bird in flight." at bounding box center [215, 184] width 304 height 9
type textarea ","
click at [244, 220] on pre "She's flyin' past those chimneys, troubles left behind." at bounding box center [215, 219] width 304 height 9
type textarea ","
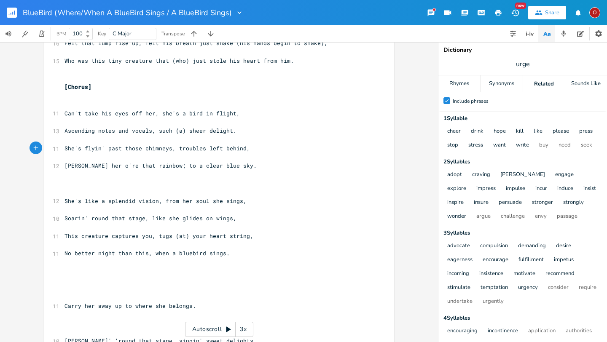
scroll to position [270, 0]
click at [161, 164] on span "[PERSON_NAME] her o're that rainbow; to a clear blue sky." at bounding box center [161, 165] width 192 height 8
type textarea ","
click at [242, 237] on span "This creature captures you, tugs (at) your heart string," at bounding box center [159, 235] width 189 height 8
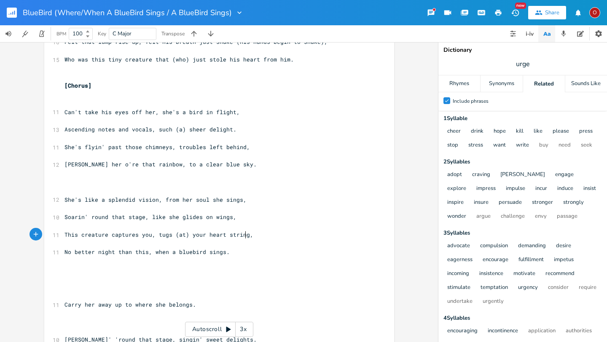
type textarea "s"
click at [244, 253] on pre "No better night than this, when a bluebird sings." at bounding box center [215, 252] width 304 height 9
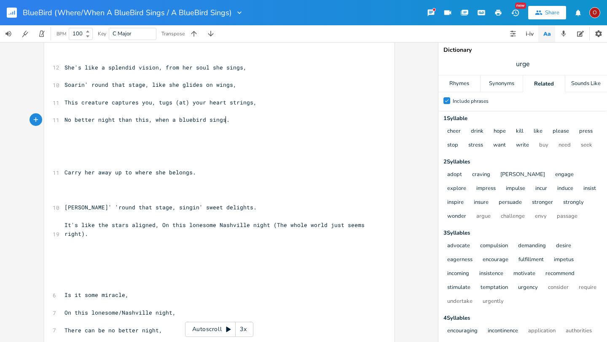
scroll to position [404, 0]
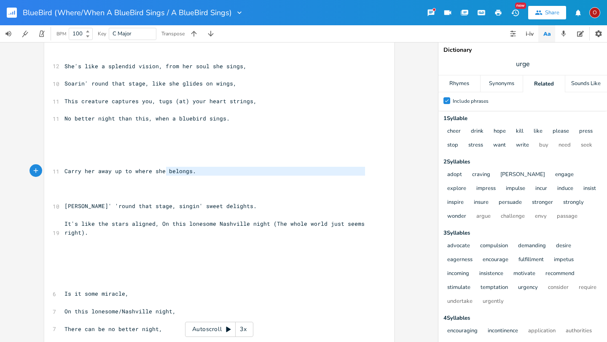
type textarea "e belongs."
drag, startPoint x: 210, startPoint y: 177, endPoint x: 157, endPoint y: 172, distance: 52.5
click at [121, 174] on span "Carry her away up to where she belongs." at bounding box center [131, 171] width 132 height 8
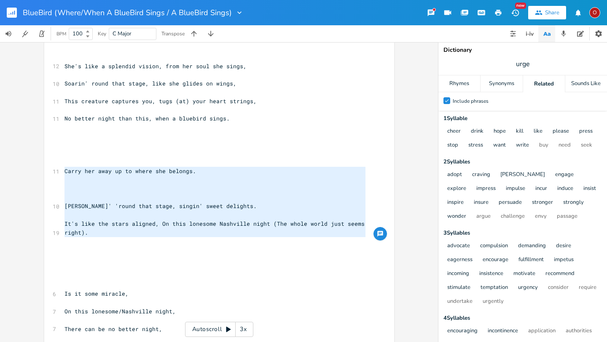
drag, startPoint x: 62, startPoint y: 169, endPoint x: 169, endPoint y: 241, distance: 128.9
type textarea "​"
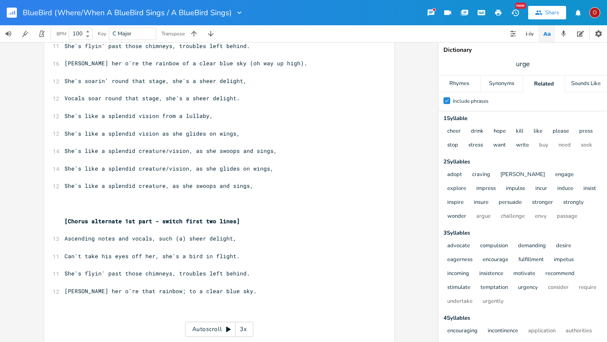
scroll to position [1501, 0]
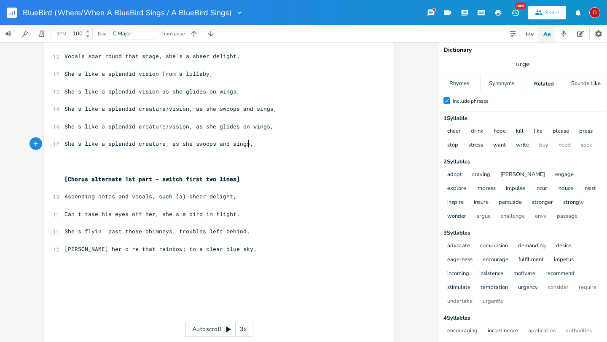
click at [274, 147] on pre "She's like a splendid creature, as she swoops and sings," at bounding box center [215, 144] width 304 height 9
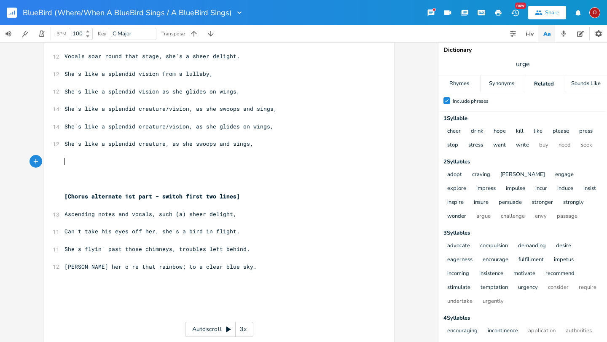
type textarea "​"
paste textarea
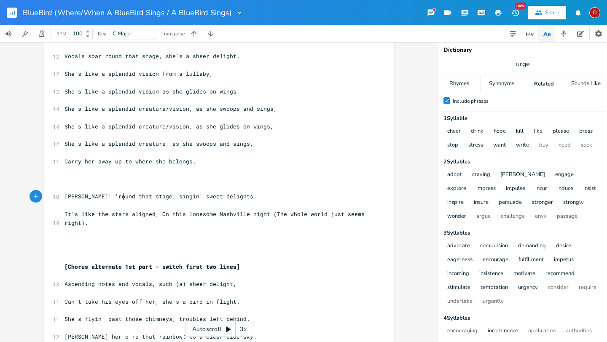
click at [121, 194] on span "[PERSON_NAME]' 'round that stage, singin' sweet delights." at bounding box center [161, 197] width 192 height 8
click at [119, 177] on pre "​" at bounding box center [215, 179] width 304 height 9
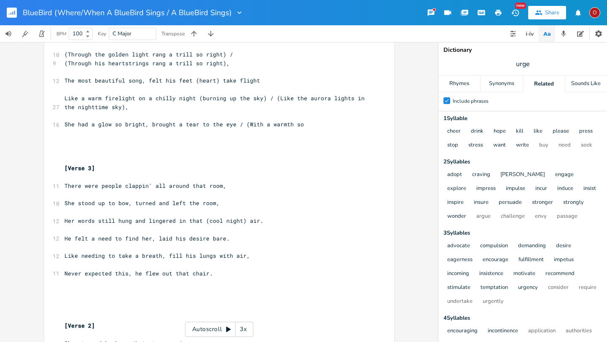
scroll to position [672, 0]
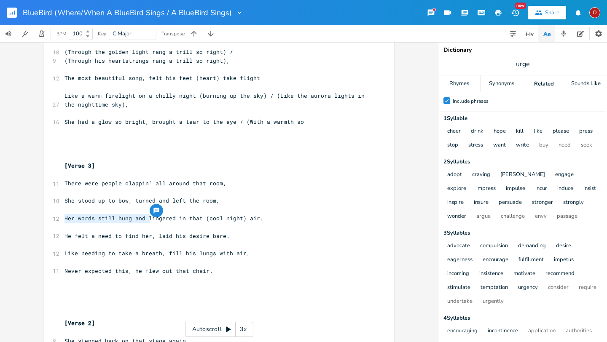
type textarea "Her words still hung and ling"
type textarea "Her words still hung and lingered in that (cool ni"
type textarea "Her words still hung and lingered in that (cool night)"
drag, startPoint x: 61, startPoint y: 219, endPoint x: 254, endPoint y: 221, distance: 193.1
click at [254, 221] on pre "Her words still hung and lingered in that (cool night) air." at bounding box center [215, 218] width 304 height 9
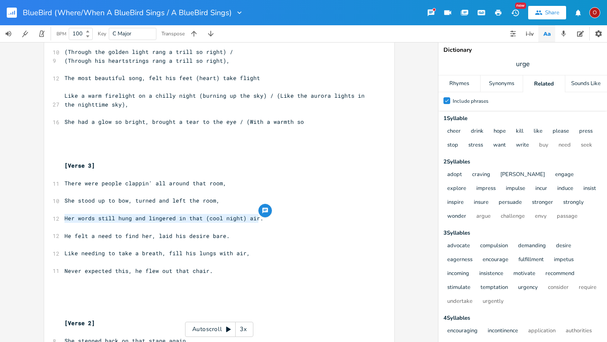
type textarea "​"
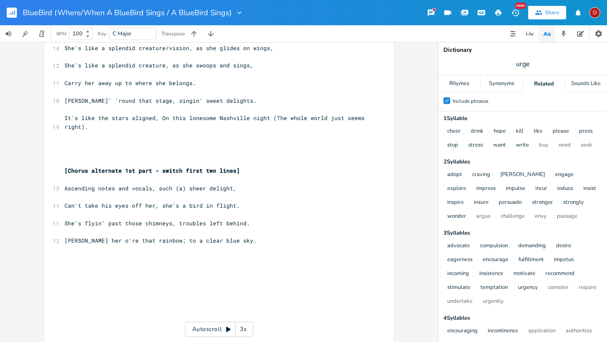
scroll to position [1582, 0]
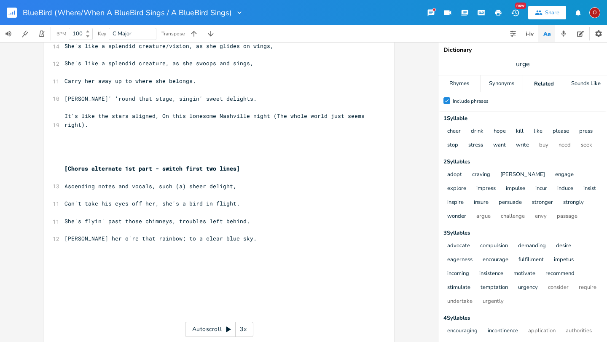
click at [63, 136] on pre "​" at bounding box center [215, 133] width 304 height 9
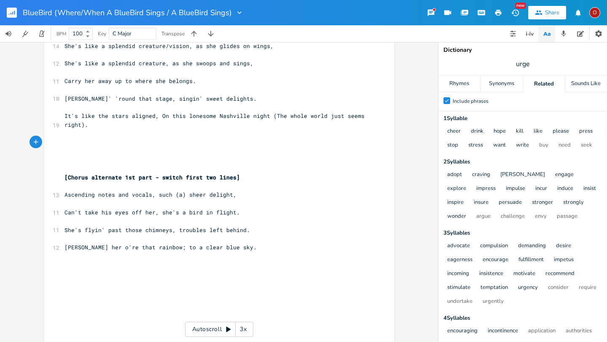
type textarea "​"
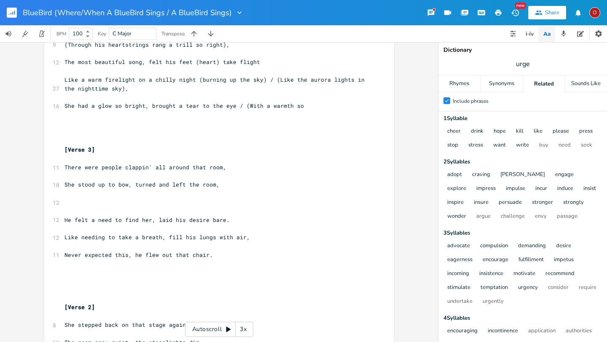
scroll to position [690, 0]
click at [77, 202] on pre "​" at bounding box center [215, 201] width 304 height 9
type textarea "Her words still lon"
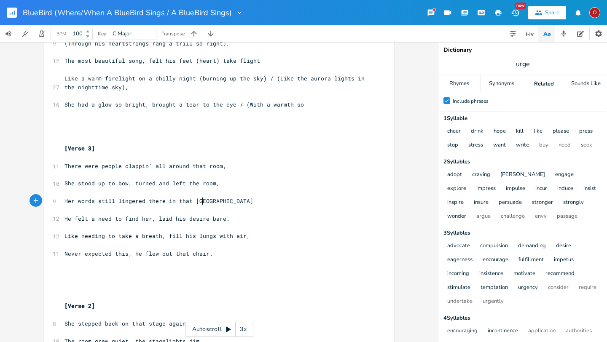
type textarea "ingered there in that romm"
type textarea "om somewherer"
type textarea ","
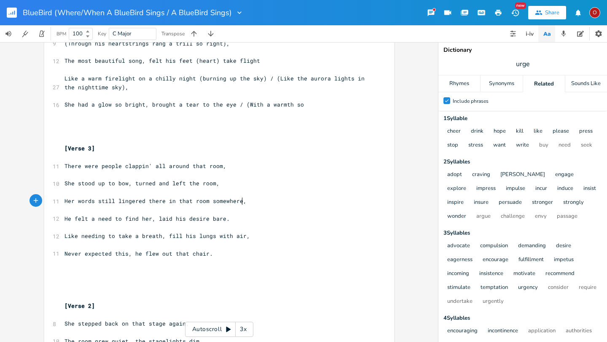
scroll to position [0, 1]
click at [207, 221] on span "He felt a need to find her, laid his desire bare." at bounding box center [147, 219] width 165 height 8
type textarea "laid"
drag, startPoint x: 61, startPoint y: 216, endPoint x: 232, endPoint y: 220, distance: 171.2
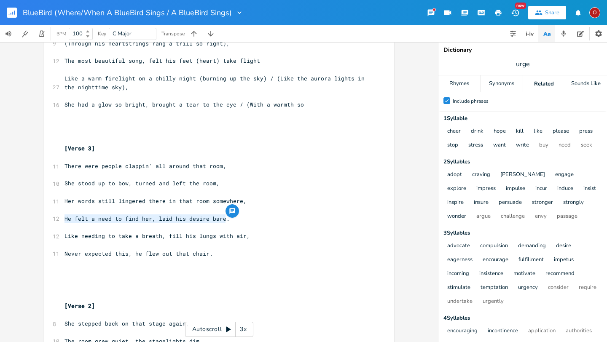
click at [232, 220] on pre "He felt a need to find her, laid his desire bare." at bounding box center [215, 219] width 304 height 9
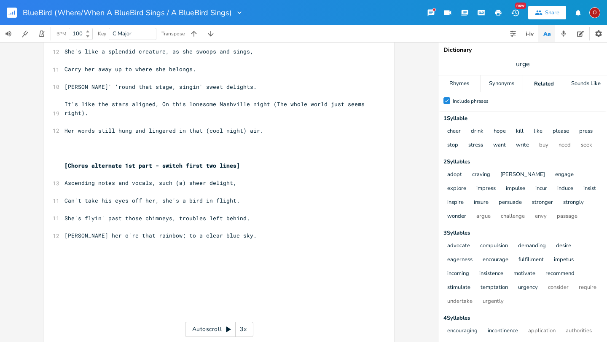
scroll to position [1585, 0]
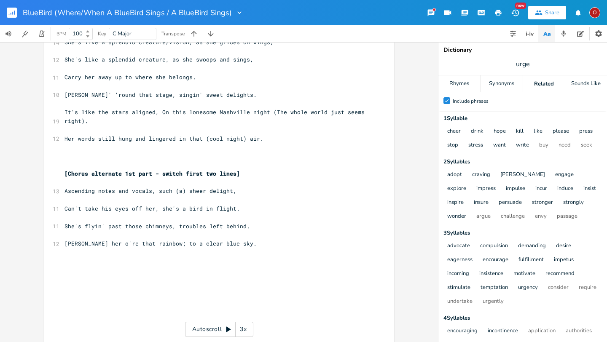
type textarea "He felt a need to find her, laid his desire bare."
click at [274, 144] on pre "​" at bounding box center [215, 147] width 304 height 9
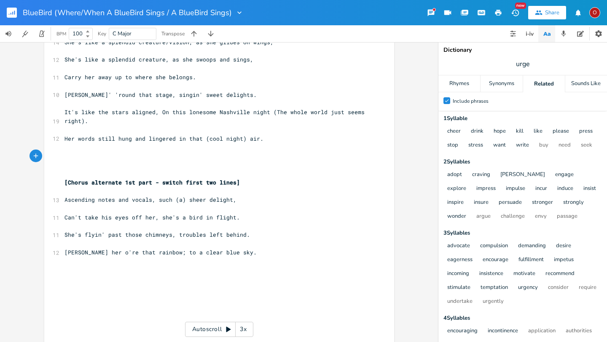
type textarea "​"
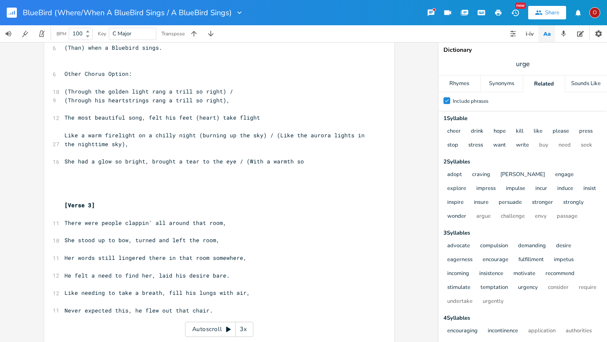
scroll to position [694, 0]
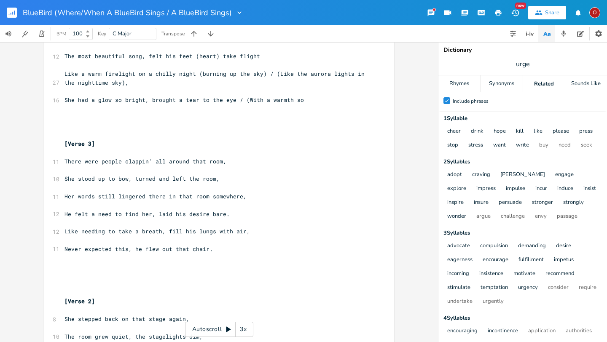
click at [183, 214] on span "He felt a need to find her, laid his desire bare." at bounding box center [147, 214] width 165 height 8
type textarea "his"
click at [190, 214] on span "He felt a need to find her, his desire bare." at bounding box center [139, 214] width 148 height 8
type textarea "laid"
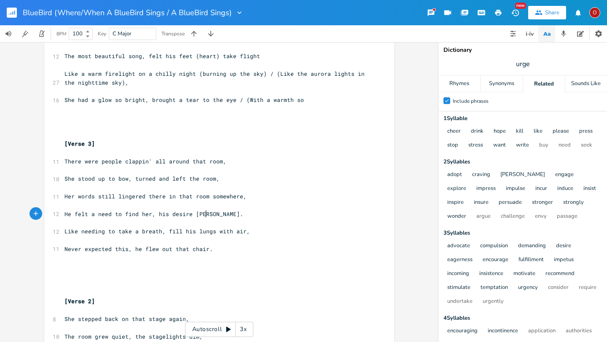
scroll to position [0, 10]
click at [81, 230] on span "Like needing to take a breath, fill his lungs with air," at bounding box center [158, 232] width 186 height 8
type textarea "N"
click at [190, 213] on span "He felt a need to find her, his desire laid bare." at bounding box center [147, 214] width 165 height 8
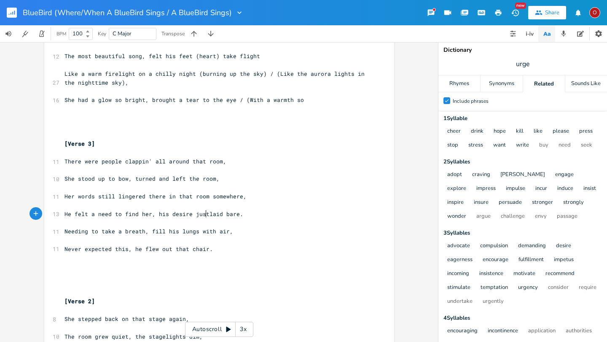
type textarea "just"
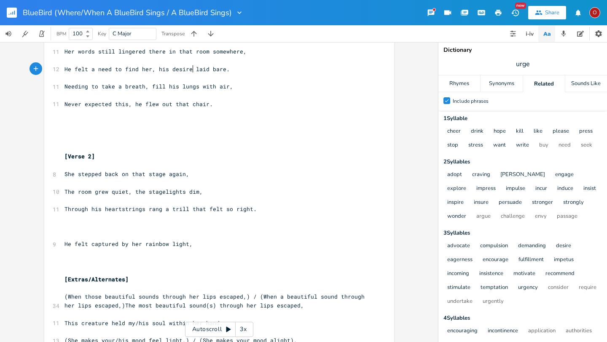
scroll to position [840, 0]
drag, startPoint x: 57, startPoint y: 173, endPoint x: 145, endPoint y: 170, distance: 87.7
click at [145, 170] on div "x 12 "When A BlueBird Sings" by [PERSON_NAME] ​ ​ [Verse 1] C G 10 He was out w…" at bounding box center [219, 172] width 350 height 1930
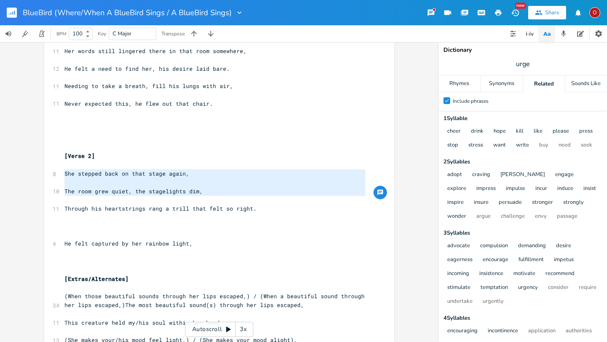
drag, startPoint x: 62, startPoint y: 174, endPoint x: 123, endPoint y: 201, distance: 66.8
click at [123, 201] on div "12 "When A BlueBird Sings" by [PERSON_NAME] ​ ​ [Verse 1] C G 10 He was out wit…" at bounding box center [215, 174] width 304 height 1903
type textarea "​She stepped back on that stage again, The room grew quiet, the stagelights dim,"
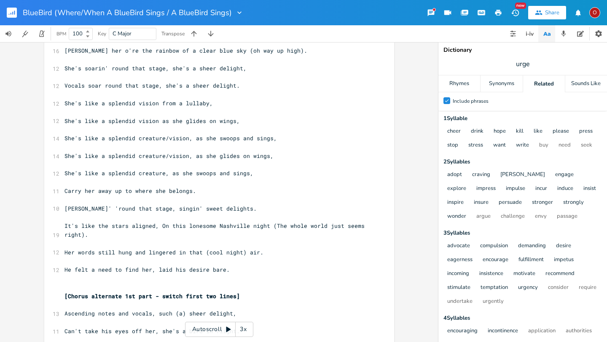
scroll to position [1640, 0]
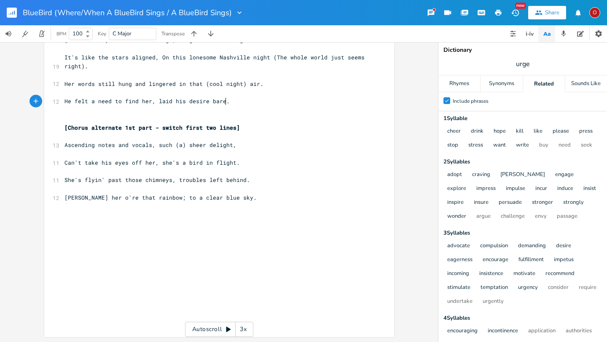
click at [232, 100] on pre "He felt a need to find her, laid his desire bare." at bounding box center [215, 101] width 304 height 9
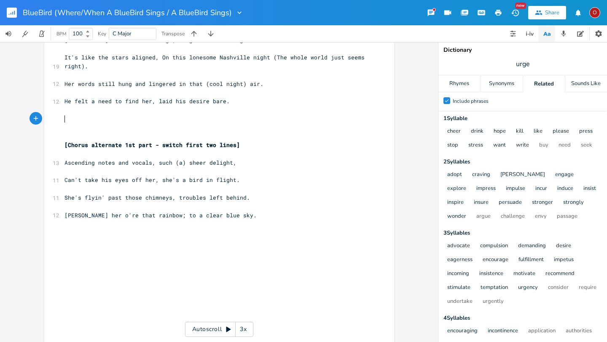
type textarea "​"
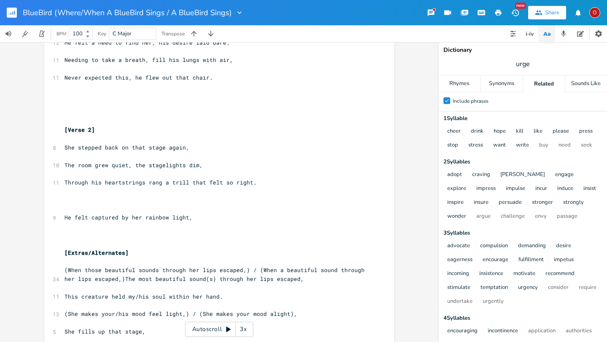
scroll to position [866, 0]
click at [132, 165] on span "The room grew quiet, the stagelights dim," at bounding box center [134, 165] width 138 height 8
type textarea "then,"
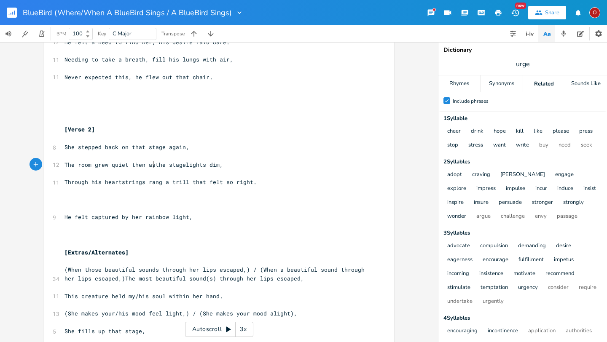
type textarea "as"
click at [233, 166] on pre "The room grew quiet then as the stagelights dim," at bounding box center [215, 165] width 304 height 9
click at [203, 164] on span "The room grew quiet then as the stagelights dim," at bounding box center [146, 165] width 162 height 8
type textarea "s"
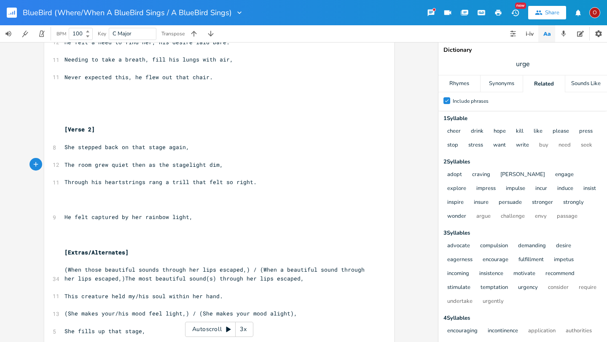
scroll to position [0, 3]
click at [222, 167] on pre "The room grew quiet then as the stagelights dim," at bounding box center [215, 165] width 304 height 9
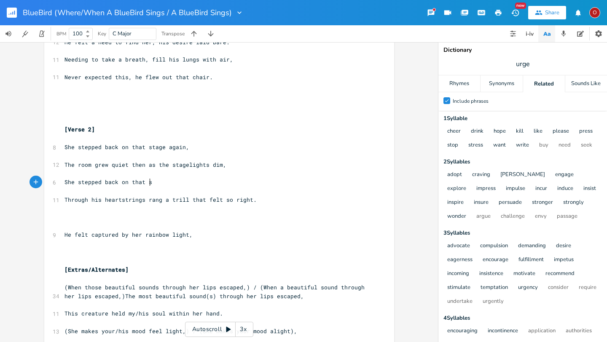
type textarea "She stepped back on that sta"
type textarea "g"
type textarea "age,"
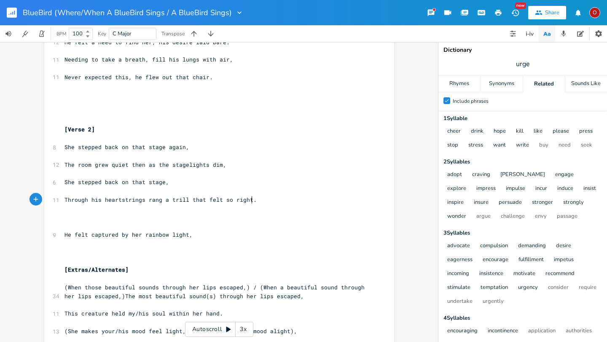
click at [248, 200] on span "Through his heartstrings rang a trill that felt so right." at bounding box center [161, 200] width 192 height 8
type textarea "eartstrings rang a trill that felt so right."
drag, startPoint x: 248, startPoint y: 200, endPoint x: 60, endPoint y: 202, distance: 188.1
click at [63, 202] on pre "Through his heartstrings rang a trill that felt so right." at bounding box center [215, 200] width 304 height 9
type textarea "​Through his heartstrings rang a trill that felt so right."
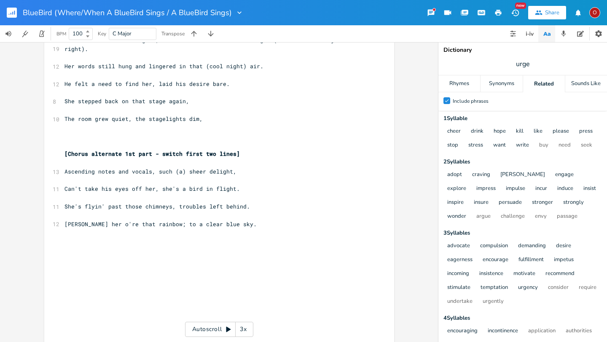
scroll to position [1701, 0]
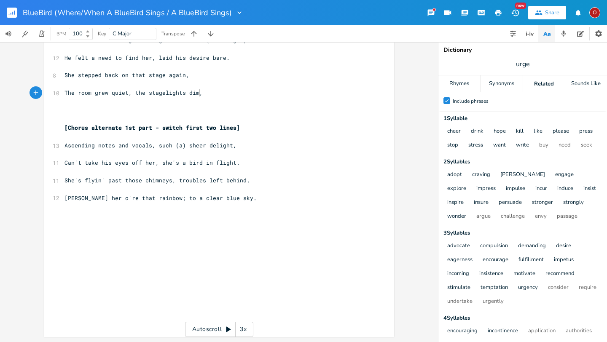
click at [217, 93] on pre "The room grew quiet, the stagelights dim," at bounding box center [215, 93] width 304 height 9
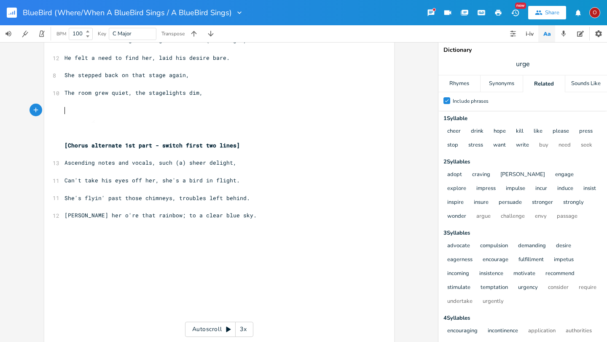
type textarea "​"
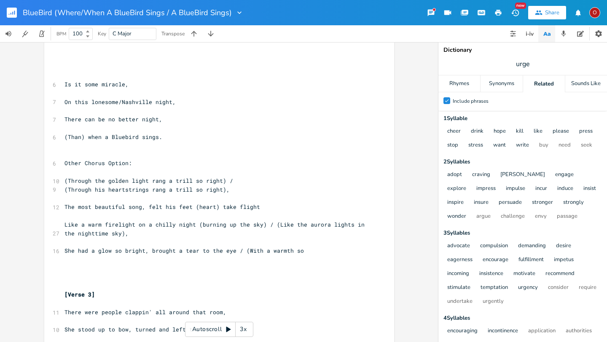
scroll to position [529, 0]
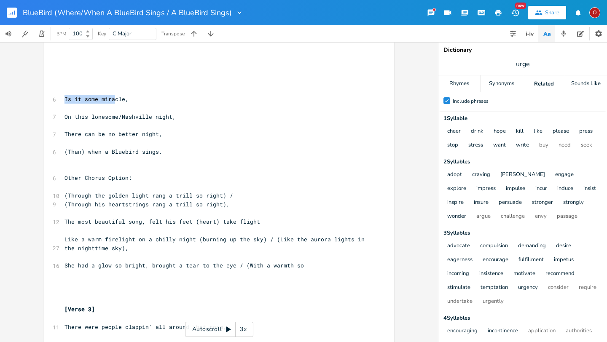
drag, startPoint x: 59, startPoint y: 98, endPoint x: 112, endPoint y: 103, distance: 52.9
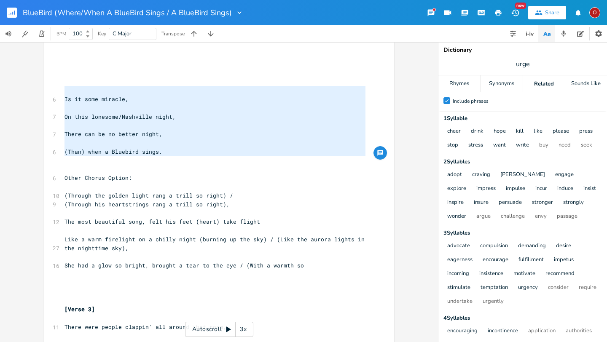
drag, startPoint x: 60, startPoint y: 95, endPoint x: 59, endPoint y: 158, distance: 63.2
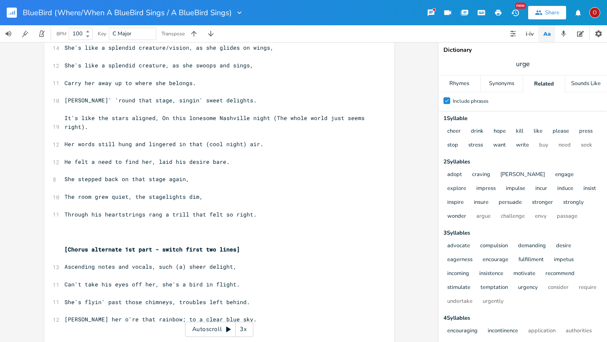
scroll to position [1602, 0]
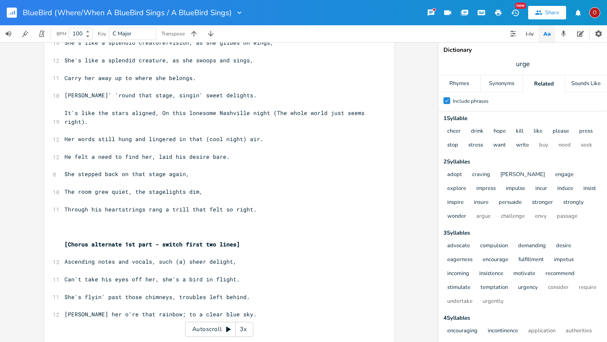
type textarea "Is it some miracle, On this lonesome/Nashville night, There can be no better ni…"
click at [262, 211] on pre "Through his heartstrings rang a trill that felt so right." at bounding box center [215, 209] width 304 height 9
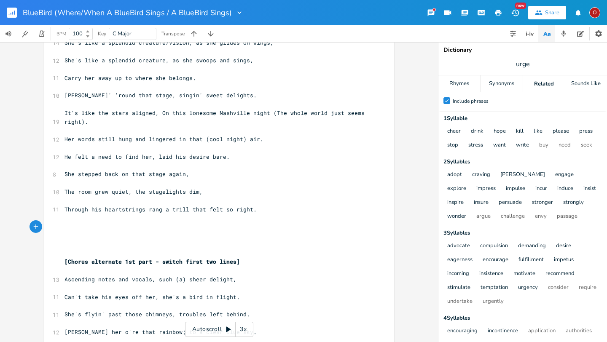
type textarea "​"
paste textarea
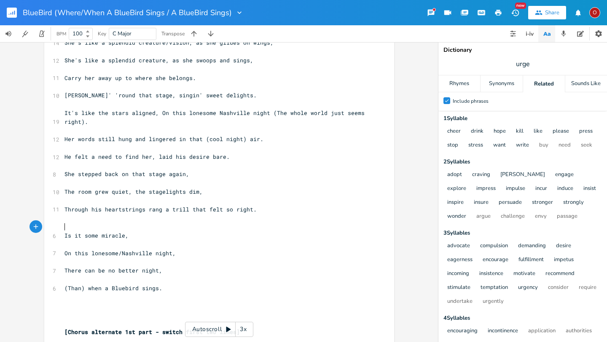
click at [76, 225] on pre "​" at bounding box center [215, 227] width 304 height 9
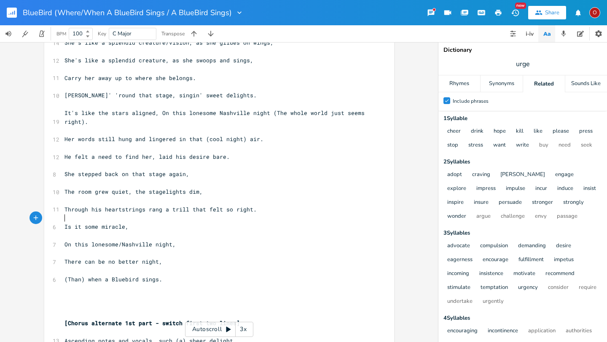
click at [172, 279] on pre "(Than) when a Bluebird sings." at bounding box center [215, 279] width 304 height 9
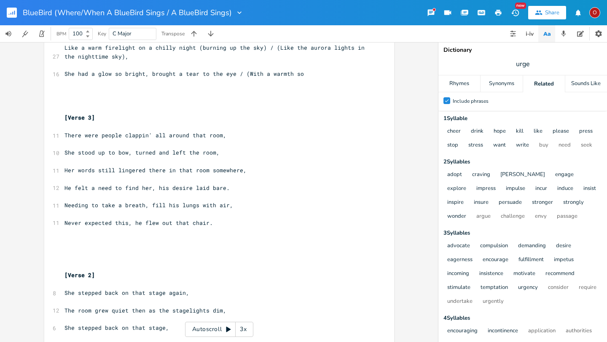
scroll to position [721, 0]
click at [506, 62] on span "urge" at bounding box center [522, 63] width 169 height 15
type input "room"
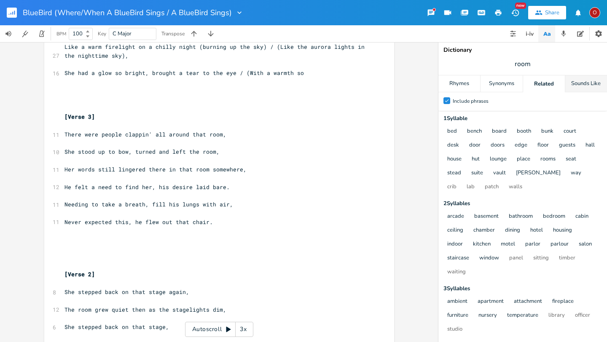
click at [506, 81] on div "Sounds Like" at bounding box center [586, 83] width 42 height 17
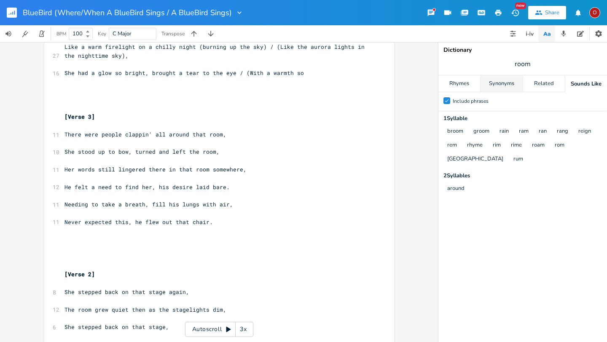
click at [498, 81] on div "Synonyms" at bounding box center [502, 83] width 42 height 17
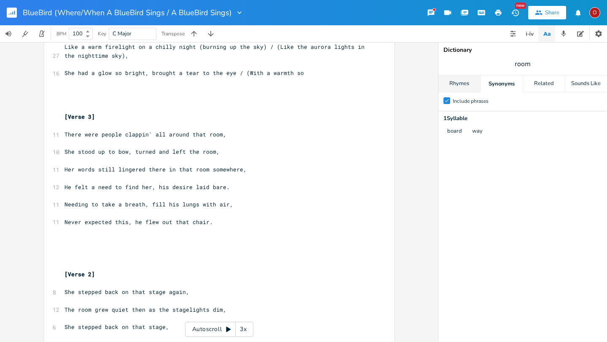
click at [462, 86] on div "Rhymes" at bounding box center [459, 83] width 42 height 17
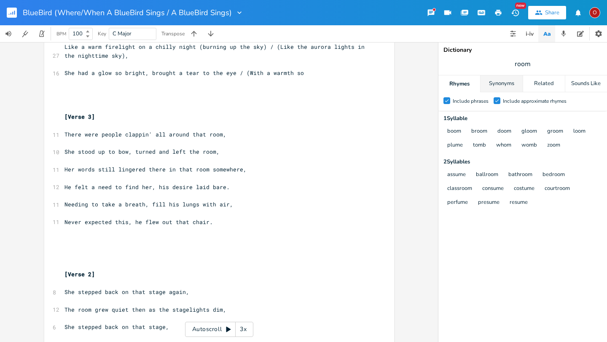
click at [506, 83] on div "Synonyms" at bounding box center [502, 83] width 42 height 17
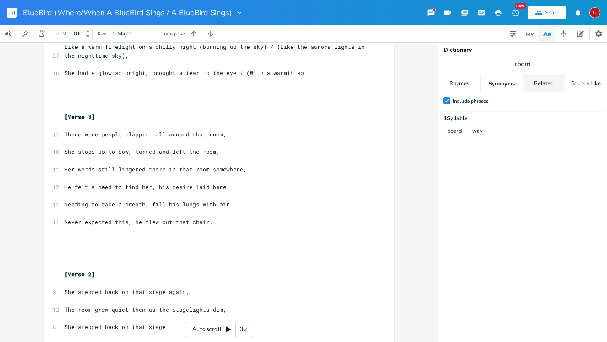
click at [506, 81] on div "Related" at bounding box center [544, 83] width 42 height 17
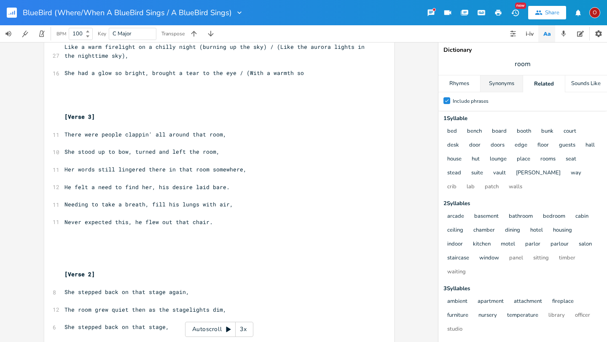
click at [506, 84] on div "Synonyms" at bounding box center [502, 83] width 42 height 17
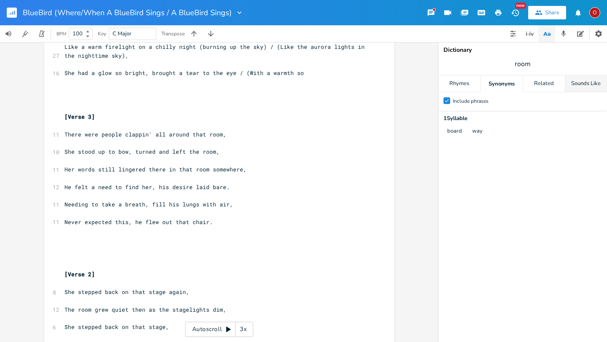
click at [506, 82] on div "Sounds Like" at bounding box center [586, 83] width 42 height 17
click at [506, 65] on span "room" at bounding box center [522, 63] width 169 height 15
type input "cafe"
click at [506, 85] on div "Sounds Like" at bounding box center [586, 83] width 42 height 17
click at [466, 84] on div "Rhymes" at bounding box center [459, 83] width 42 height 17
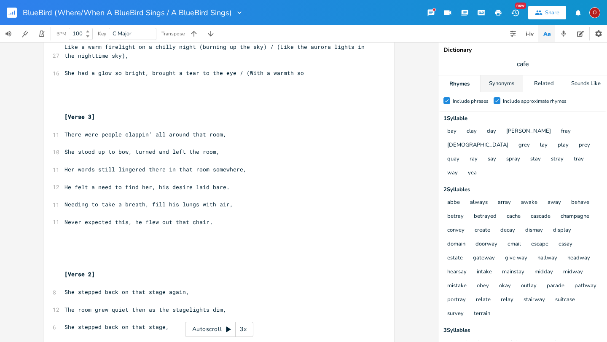
click at [506, 81] on div "Synonyms" at bounding box center [502, 83] width 42 height 17
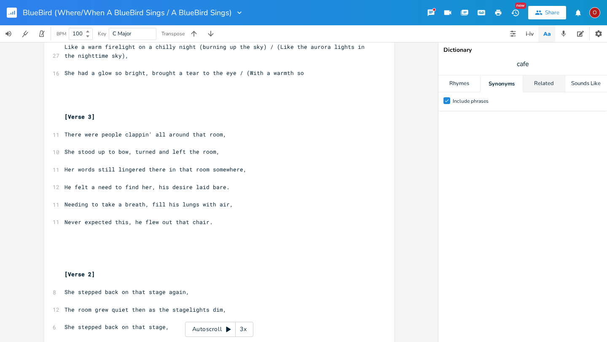
click at [506, 85] on div "Related" at bounding box center [544, 83] width 42 height 17
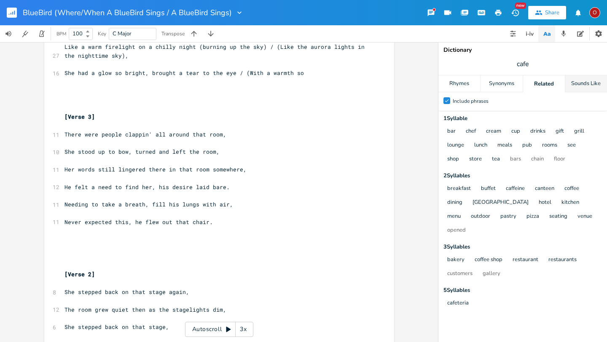
click at [506, 84] on div "Sounds Like" at bounding box center [586, 83] width 42 height 17
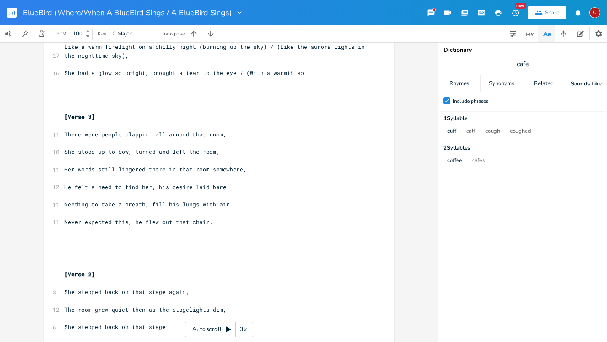
click at [506, 63] on span "cafe" at bounding box center [522, 63] width 169 height 15
type input "void"
click at [460, 83] on div "Rhymes" at bounding box center [459, 83] width 42 height 17
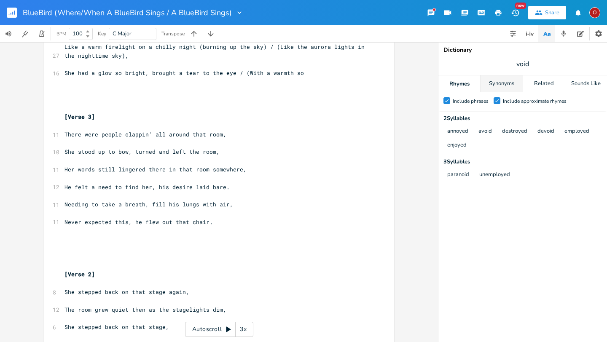
click at [502, 86] on div "Synonyms" at bounding box center [502, 83] width 42 height 17
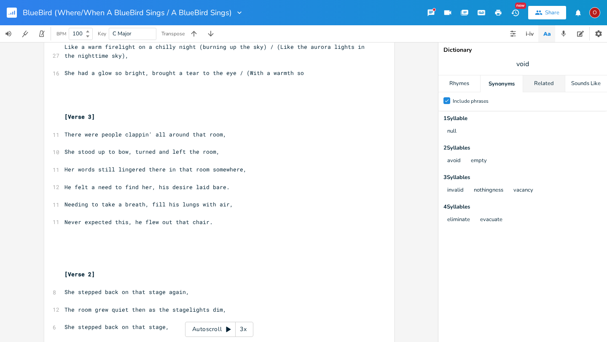
click at [506, 87] on div "Related" at bounding box center [544, 83] width 42 height 17
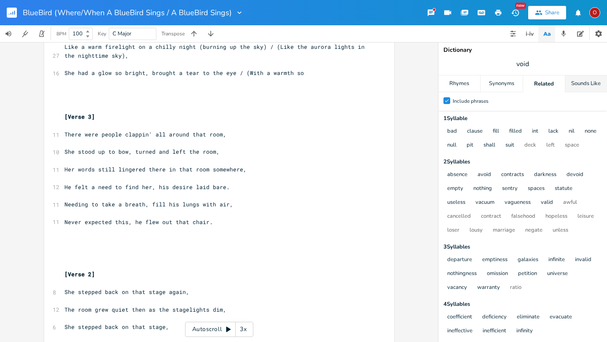
click at [506, 84] on div "Sounds Like" at bounding box center [586, 83] width 42 height 17
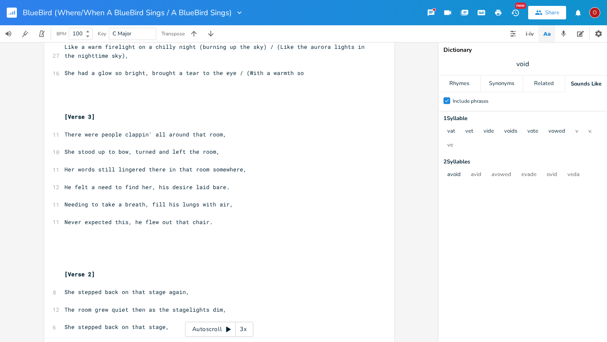
click at [506, 64] on span "void" at bounding box center [522, 63] width 169 height 15
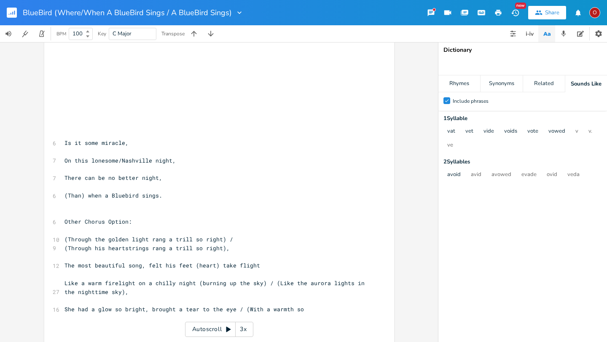
scroll to position [476, 0]
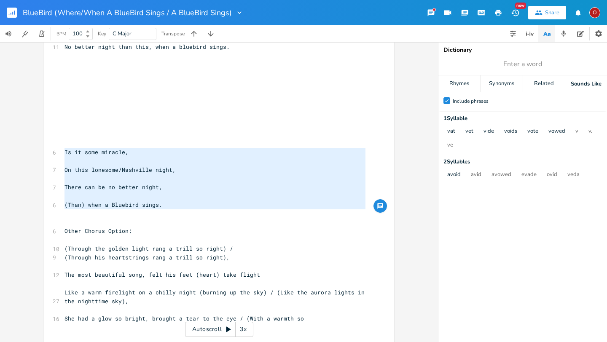
drag, startPoint x: 60, startPoint y: 150, endPoint x: 158, endPoint y: 210, distance: 115.5
type textarea "​"
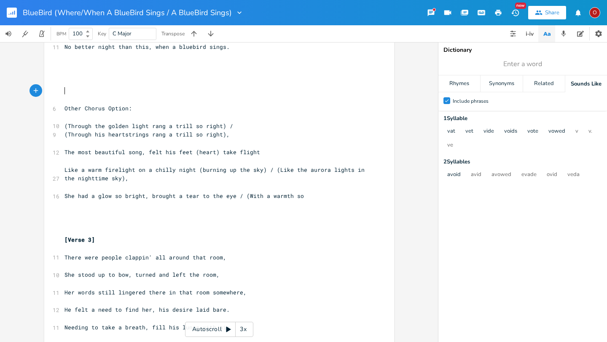
click at [65, 106] on span "Other Chorus Option:" at bounding box center [98, 109] width 67 height 8
type textarea "["
click at [126, 107] on span "[Other Chorus Option:" at bounding box center [100, 109] width 71 height 8
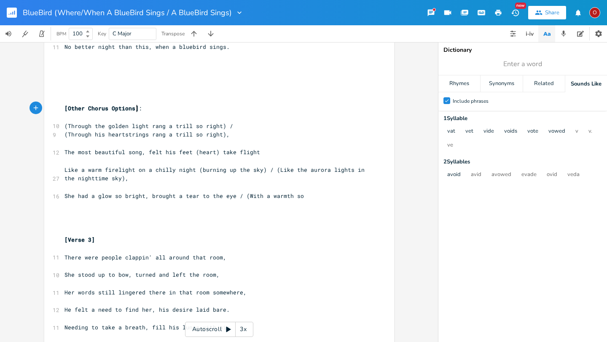
type textarea "ns]"
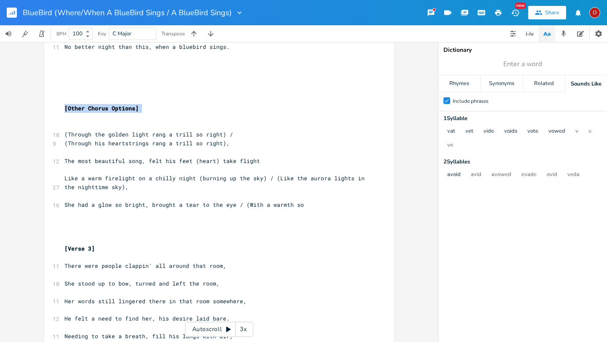
drag, startPoint x: 55, startPoint y: 105, endPoint x: 150, endPoint y: 107, distance: 94.9
drag, startPoint x: 56, startPoint y: 105, endPoint x: 135, endPoint y: 118, distance: 80.3
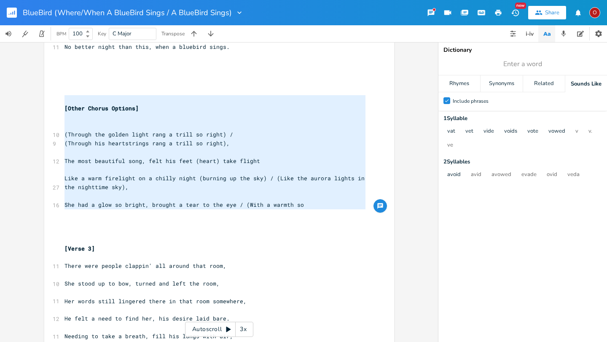
drag, startPoint x: 63, startPoint y: 100, endPoint x: 57, endPoint y: 215, distance: 115.7
type textarea "​"
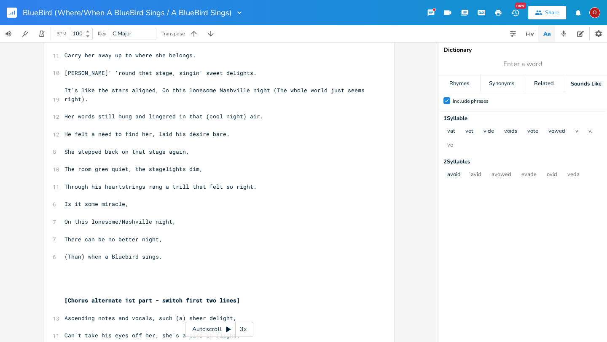
scroll to position [1570, 0]
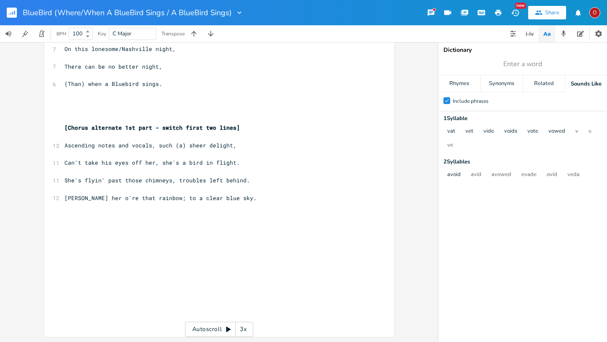
click at [245, 202] on pre "[PERSON_NAME] her o're that rainbow; to a clear blue sky." at bounding box center [215, 198] width 304 height 9
type textarea "​"
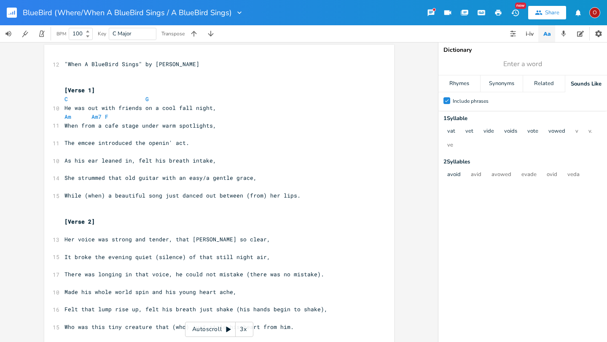
scroll to position [0, 0]
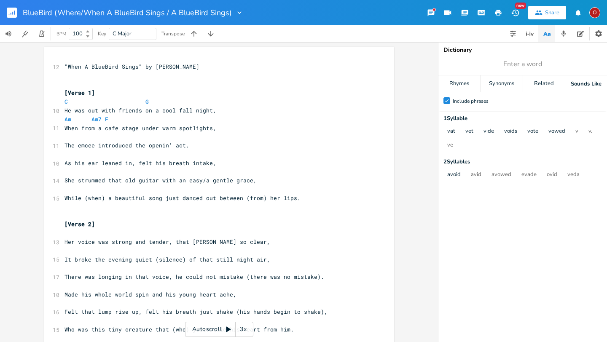
click at [99, 196] on span "While (when) a beautiful song just danced out between (from) her lips." at bounding box center [183, 198] width 236 height 8
type textarea "n"
type textarea "en"
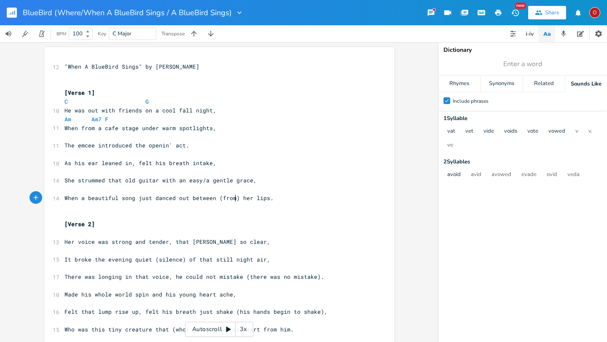
click at [234, 198] on span "When a beautiful song just danced out between (from) her lips." at bounding box center [169, 198] width 209 height 8
type textarea "from"
click at [203, 181] on span "She strummed that old guitar with an easy/a gentle grace," at bounding box center [161, 181] width 192 height 8
type textarea "y"
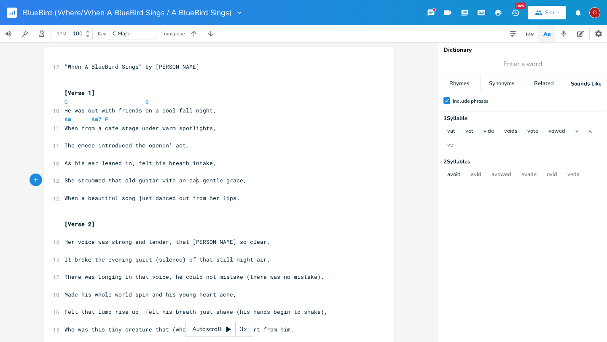
scroll to position [0, 3]
click at [181, 222] on pre "[Verse 2]" at bounding box center [215, 224] width 304 height 9
click at [211, 242] on span "Her voice was strong and tender, that [PERSON_NAME] so clear," at bounding box center [168, 242] width 206 height 8
type textarea "simple"
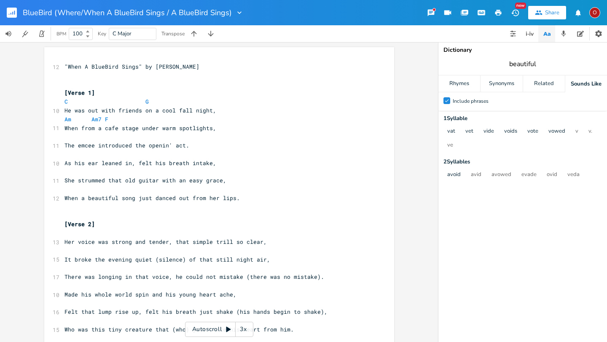
type input "beautiful"
click at [467, 80] on div "Rhymes" at bounding box center [459, 83] width 42 height 17
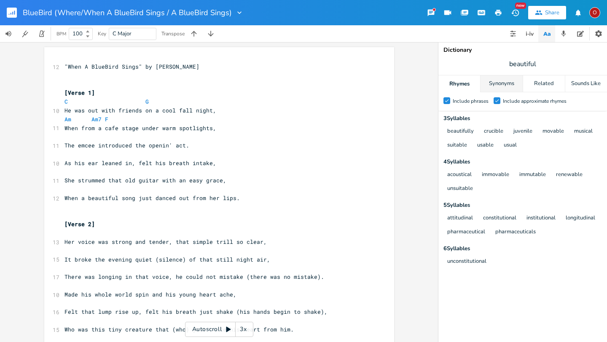
click at [488, 81] on div "Synonyms" at bounding box center [502, 83] width 42 height 17
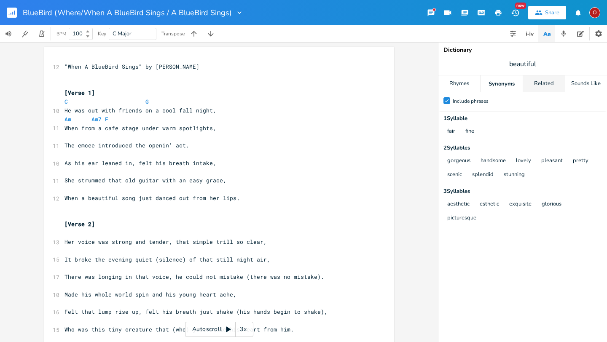
click at [506, 85] on div "Related" at bounding box center [544, 83] width 42 height 17
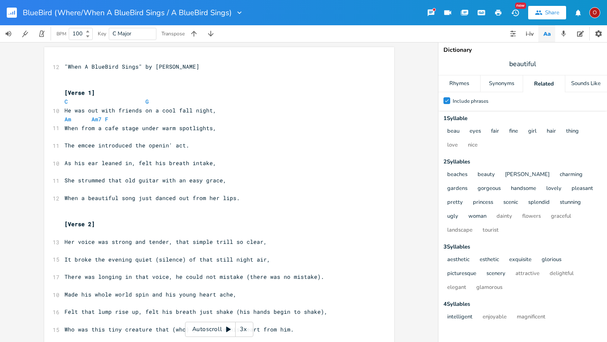
click at [207, 242] on span "Her voice was strong and tender, that simple trill so clear," at bounding box center [166, 242] width 202 height 8
type textarea "lovely"
click at [180, 261] on span "It broke the evening quiet (silence) of that still night air," at bounding box center [168, 260] width 206 height 8
click at [506, 64] on span "beautiful" at bounding box center [522, 63] width 169 height 15
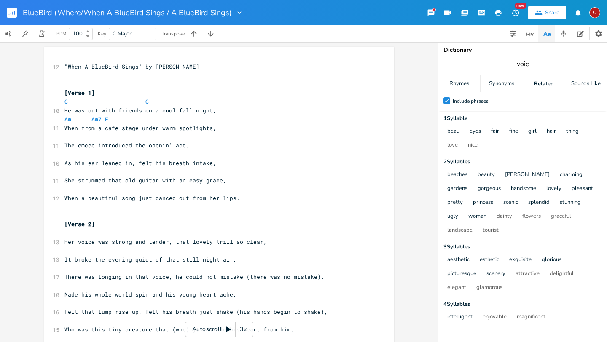
type input "voice"
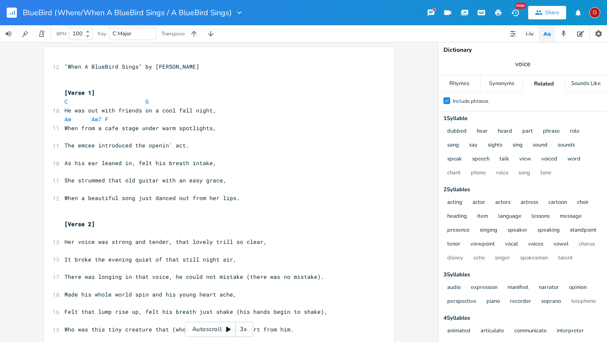
scroll to position [0, 0]
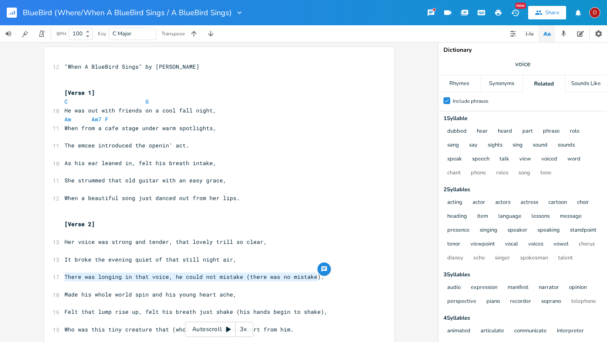
drag, startPoint x: 60, startPoint y: 276, endPoint x: 314, endPoint y: 276, distance: 253.8
click at [314, 276] on pre "There was longing in that voice, he could not mistake (there was no mistake)." at bounding box center [215, 277] width 304 height 9
type textarea "​"
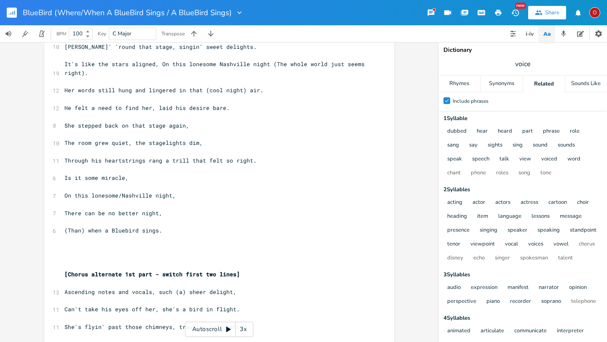
scroll to position [1424, 0]
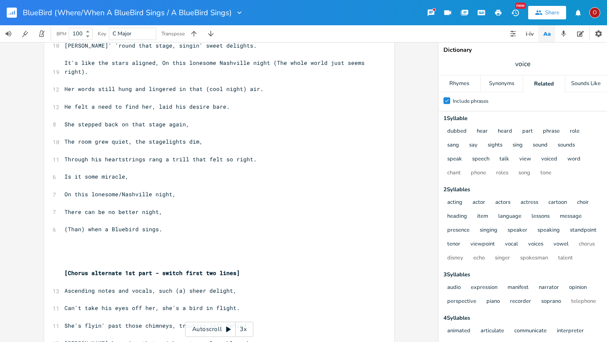
click at [198, 231] on pre "(Than) when a Bluebird sings." at bounding box center [215, 229] width 304 height 9
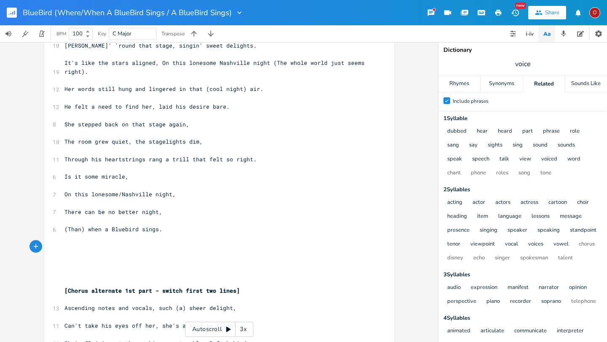
type textarea "​"
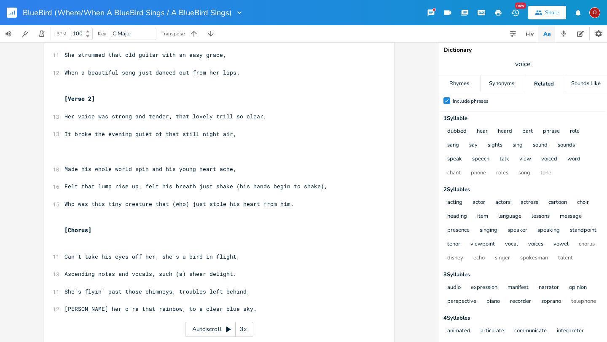
scroll to position [129, 0]
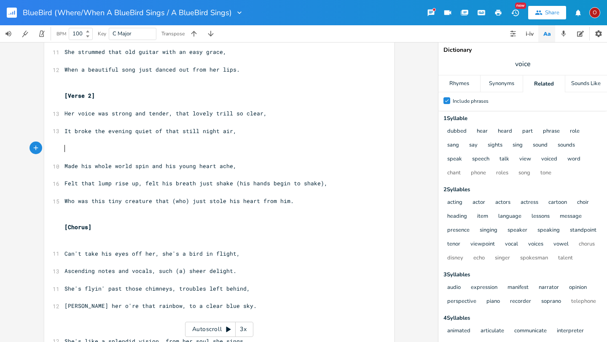
click at [67, 148] on pre "​" at bounding box center [215, 148] width 304 height 9
type textarea "There was a longint"
type textarea "gs"
type textarea "sound, he could not mistage"
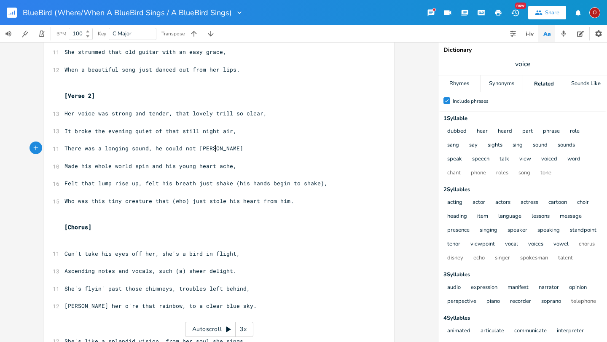
type textarea "ke"
click at [159, 166] on span "Made his whole world spin and his young heart ache," at bounding box center [151, 166] width 172 height 8
type textarea ", made"
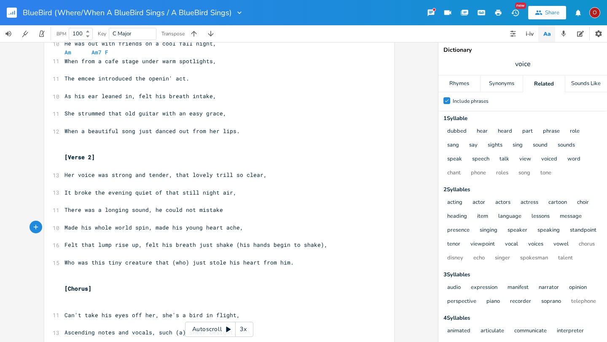
scroll to position [76, 0]
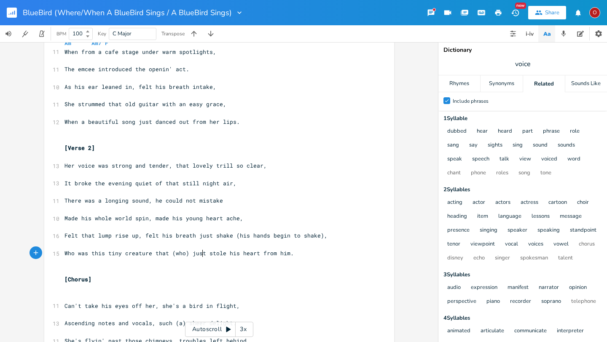
click at [201, 253] on span "Who was this tiny creature that (who) just stole his heart from him." at bounding box center [179, 254] width 229 height 8
type textarea "]]]"
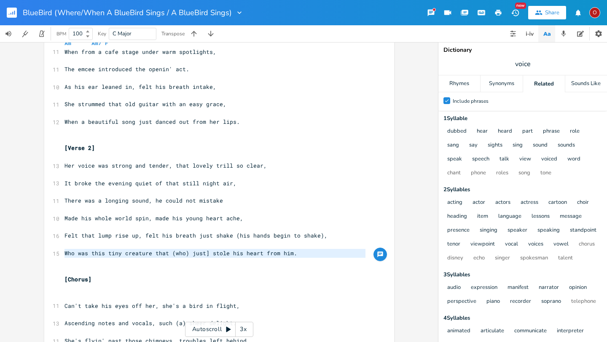
type textarea "Who was this tiny creature that (who) just"
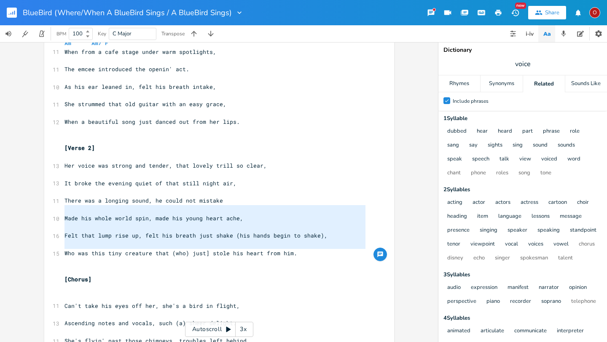
type textarea "Felt that lump rise up, felt his breath just shake (his hands begin to shake),"
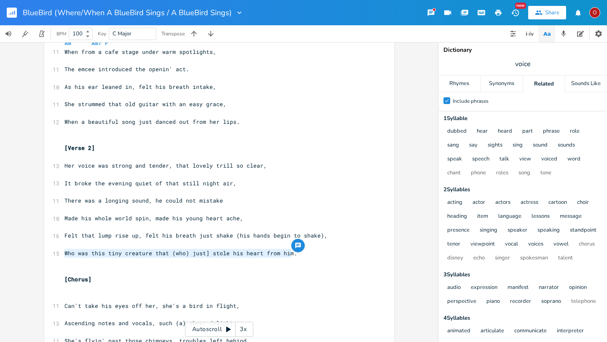
drag, startPoint x: 62, startPoint y: 253, endPoint x: 327, endPoint y: 254, distance: 265.2
click at [327, 254] on pre "Who was this tiny creature that (who) just] stole his heart from him." at bounding box center [215, 253] width 304 height 9
type textarea "​Who was this tiny creature that (who) just] stole his heart from him."
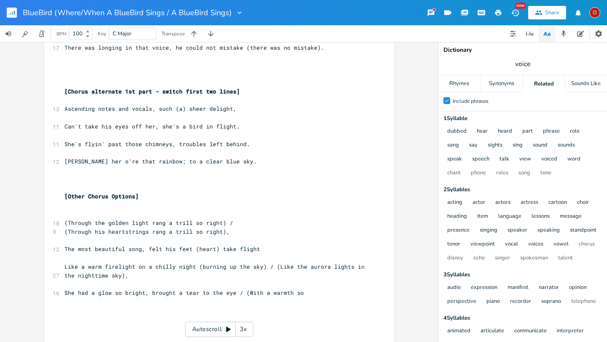
scroll to position [1610, 0]
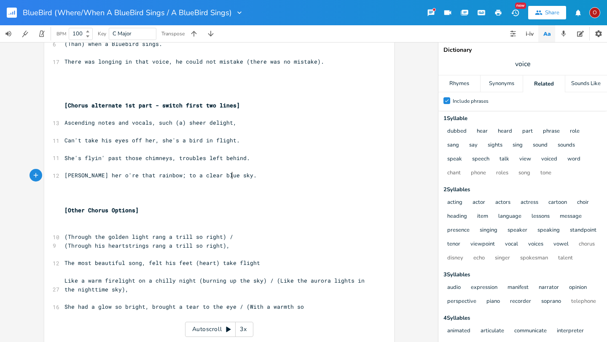
click at [280, 177] on pre "[PERSON_NAME] her o're that rainbow; to a clear blue sky." at bounding box center [215, 175] width 304 height 9
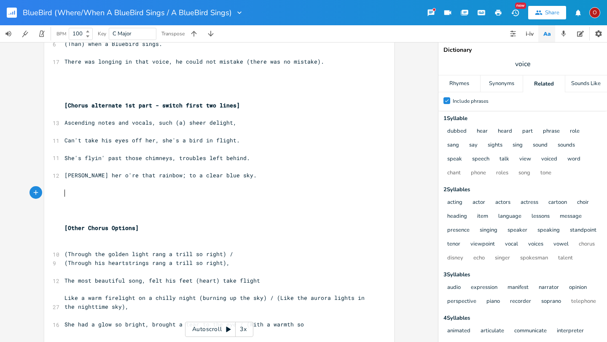
type textarea "​"
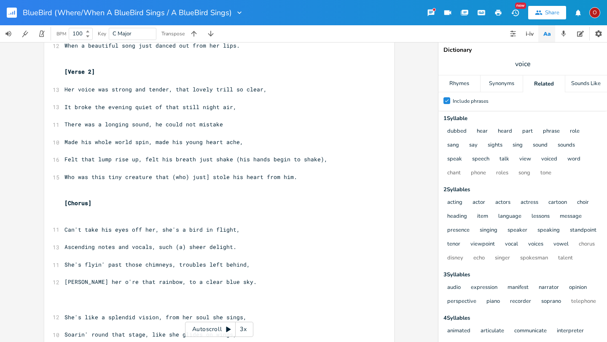
scroll to position [147, 0]
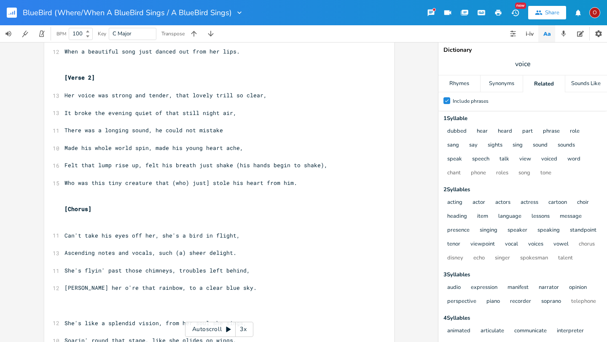
click at [207, 183] on span "Who was this tiny creature that (who) just] stole his heart from him." at bounding box center [181, 183] width 233 height 8
type textarea "]"
click at [284, 176] on pre "​" at bounding box center [215, 174] width 304 height 9
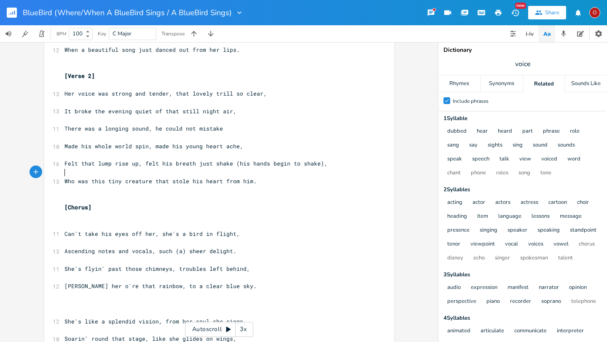
scroll to position [147, 0]
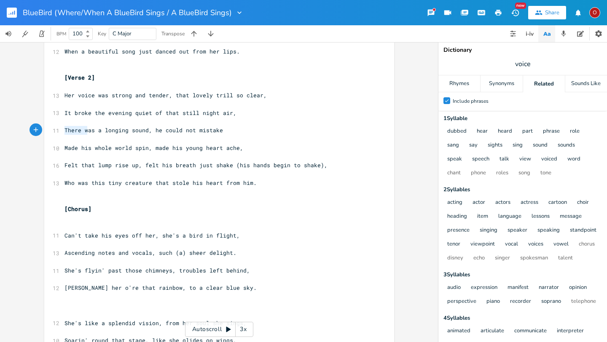
type textarea "There was a longi"
drag, startPoint x: 60, startPoint y: 130, endPoint x: 221, endPoint y: 131, distance: 161.5
click at [221, 131] on pre "There was a longing sound, he could not mistake" at bounding box center [215, 130] width 304 height 9
type textarea "​There was a longing sound, he could not mistake"
click at [220, 131] on pre "There was a longing sound, he could not mistake" at bounding box center [215, 130] width 304 height 9
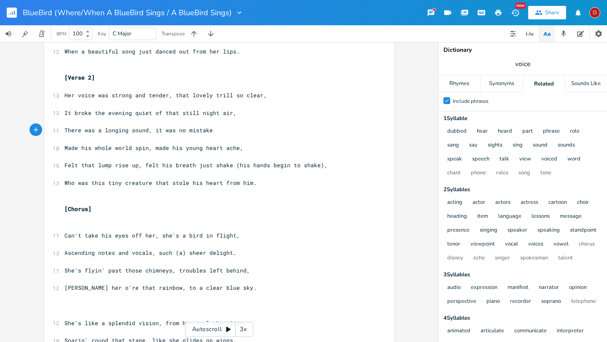
type textarea "it was no mistake,"
click at [240, 146] on pre "Made his whole world spin, made his young heart ache," at bounding box center [215, 148] width 304 height 9
type textarea "."
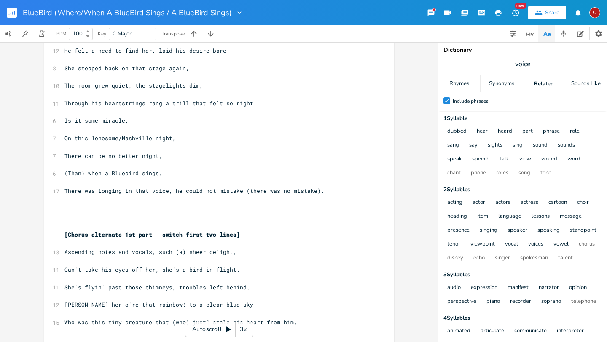
scroll to position [1484, 0]
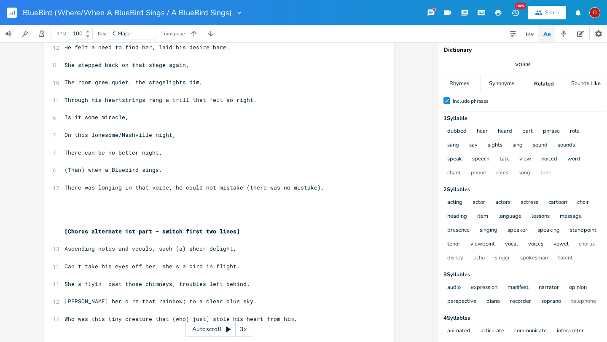
click at [329, 190] on pre "There was longing in that voice, he could not mistake (there was no mistake)." at bounding box center [215, 187] width 304 height 9
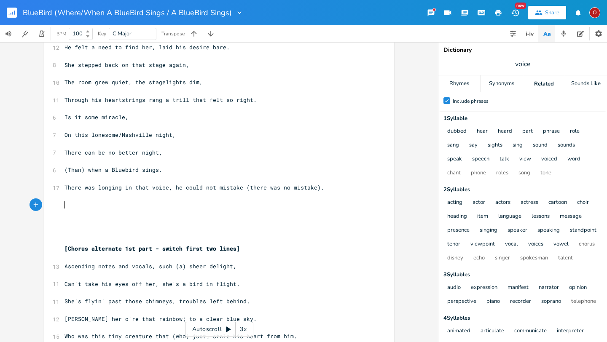
paste textarea "."
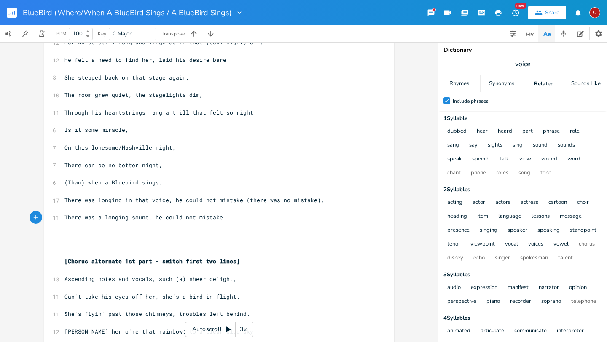
scroll to position [1470, 0]
type textarea "​."
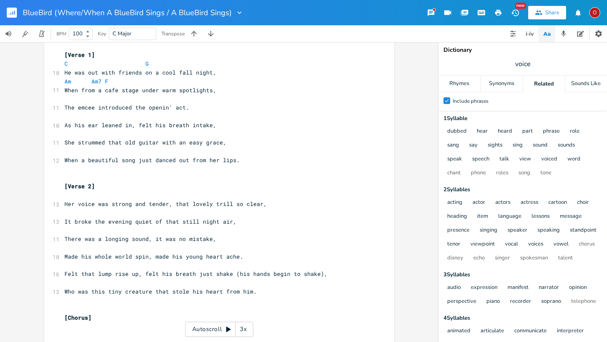
scroll to position [48, 0]
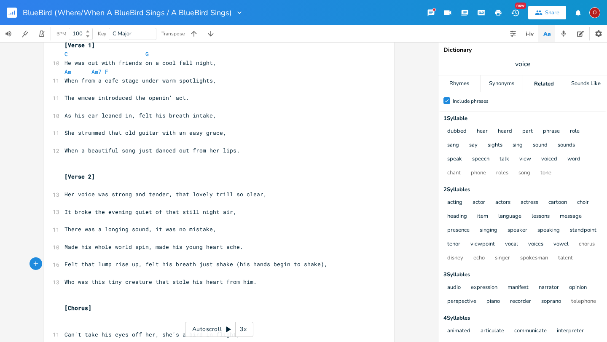
type textarea "Felt that [PERSON_NAME]"
type textarea "Made his whole world spin, made his young heart ache."
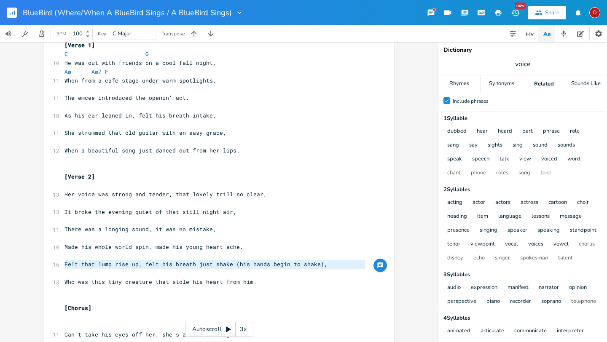
drag, startPoint x: 61, startPoint y: 263, endPoint x: 304, endPoint y: 274, distance: 243.1
type textarea "​Felt that lump rise up, felt his breath just shake (his hands begin to shake),"
click at [314, 264] on span "Felt that lump rise up, felt his breath just shake (his hands begin to shake)," at bounding box center [196, 265] width 263 height 8
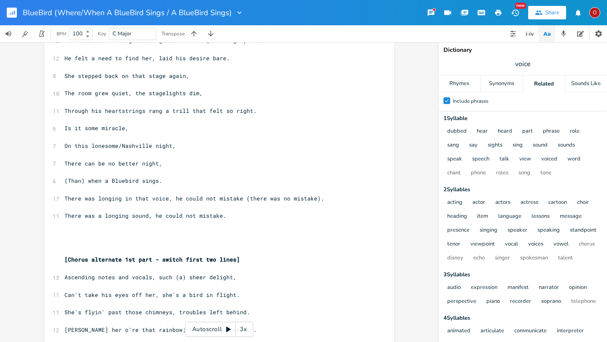
scroll to position [1474, 0]
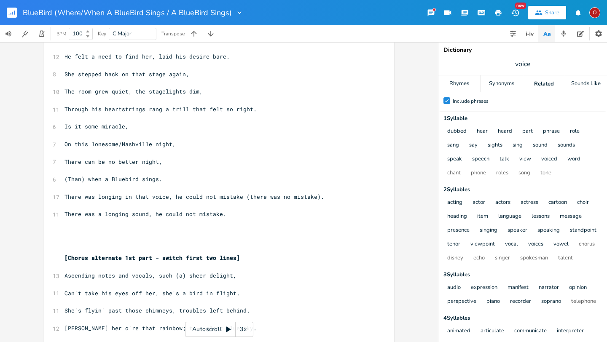
click at [271, 219] on pre "​" at bounding box center [215, 223] width 304 height 9
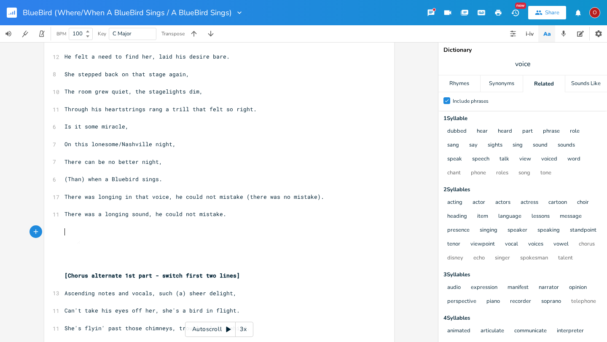
type textarea "​"
paste textarea
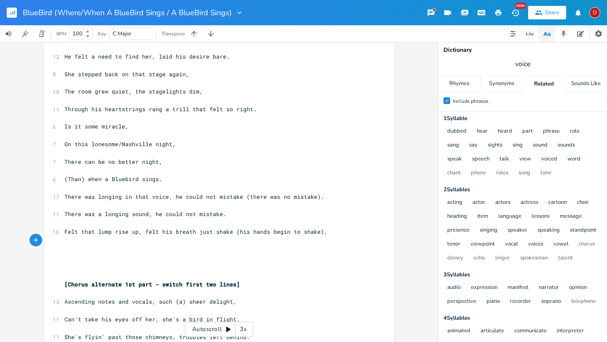
click at [171, 202] on pre "​" at bounding box center [215, 206] width 304 height 9
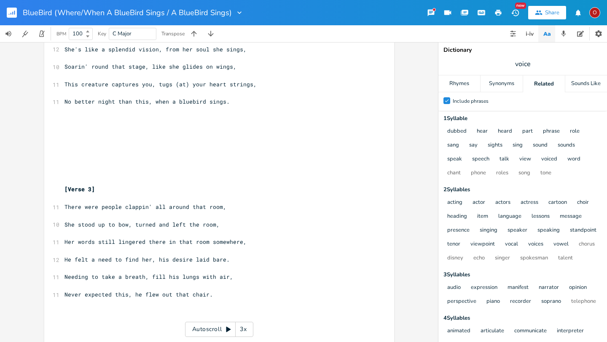
scroll to position [426, 0]
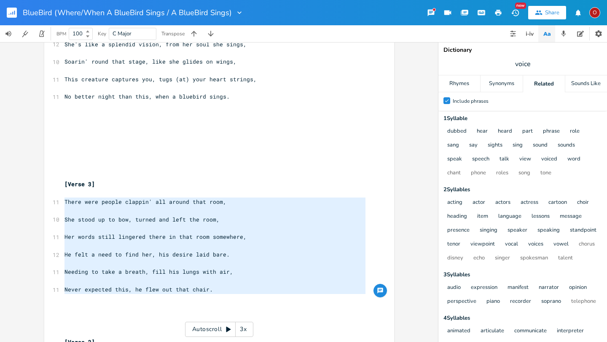
drag, startPoint x: 60, startPoint y: 199, endPoint x: 205, endPoint y: 299, distance: 175.9
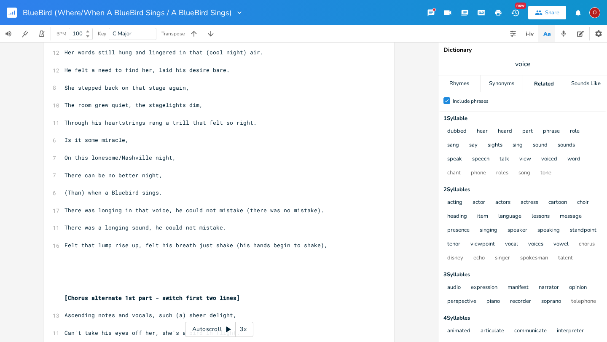
type textarea "There were people clappin' all around that room, She stood up to bow, turned an…"
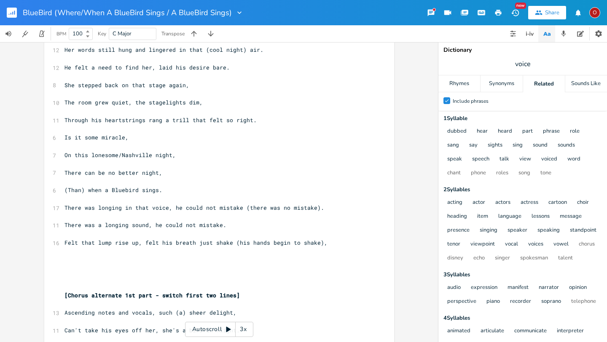
click at [325, 245] on pre "Felt that lump rise up, felt his breath just shake (his hands begin to shake)," at bounding box center [215, 243] width 304 height 9
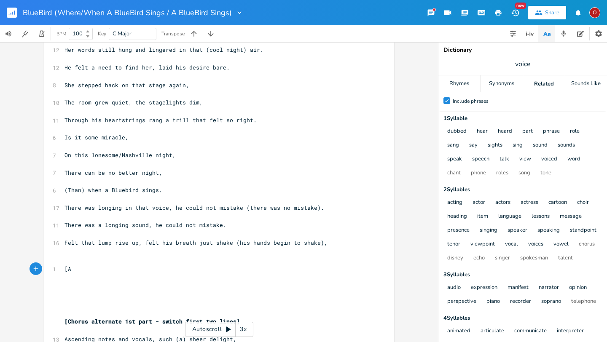
type textarea "[A;"
type textarea "lternate Verse]"
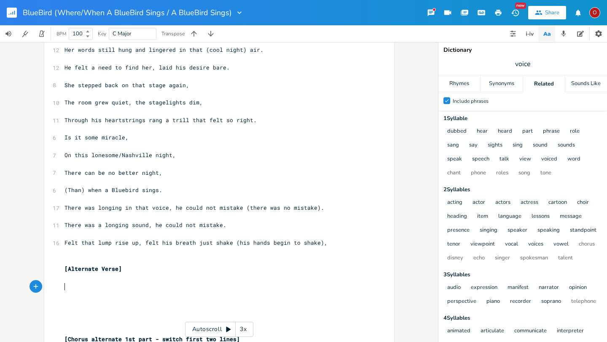
type textarea "​"
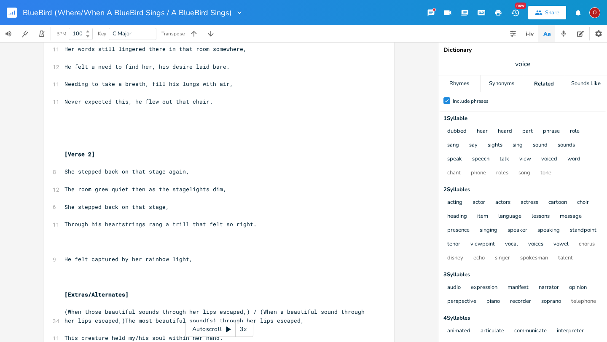
scroll to position [535, 0]
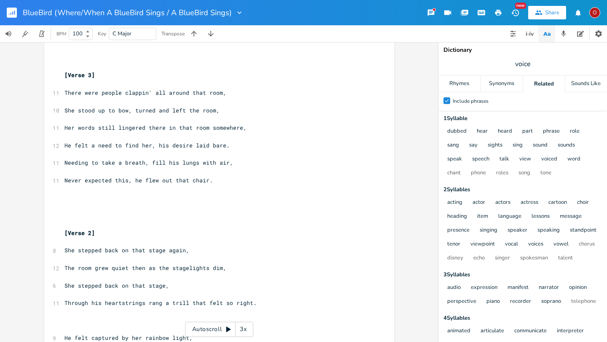
click at [506, 60] on span "voice" at bounding box center [522, 63] width 169 height 15
type input "stage"
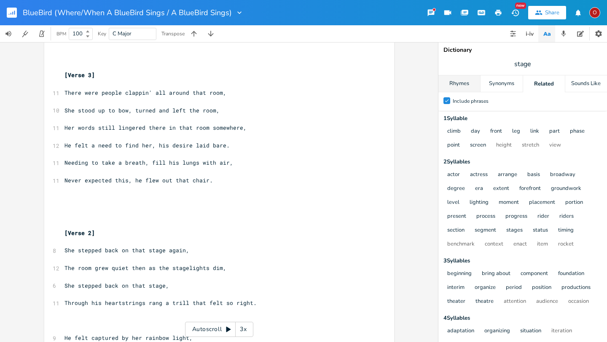
click at [466, 85] on div "Rhymes" at bounding box center [459, 83] width 42 height 17
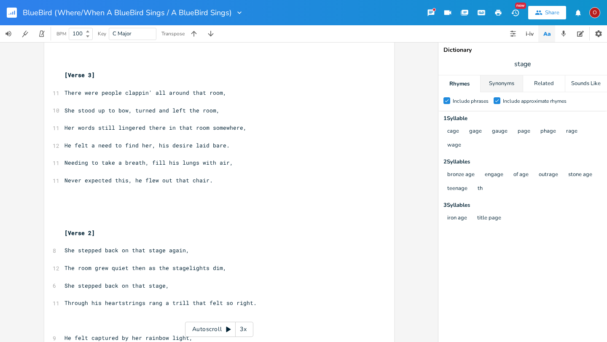
click at [505, 81] on div "Synonyms" at bounding box center [502, 83] width 42 height 17
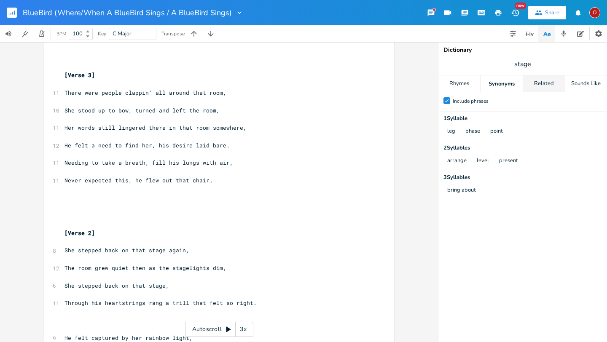
click at [506, 81] on div "Related" at bounding box center [544, 83] width 42 height 17
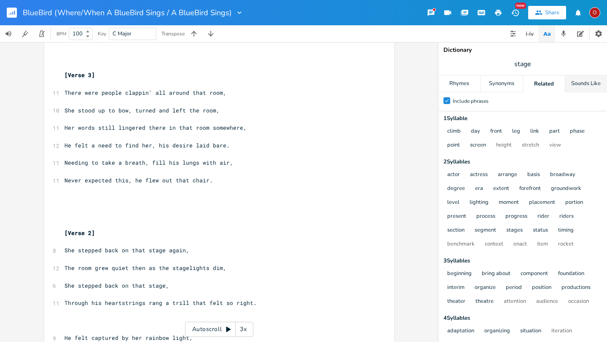
click at [506, 83] on div "Sounds Like" at bounding box center [586, 83] width 42 height 17
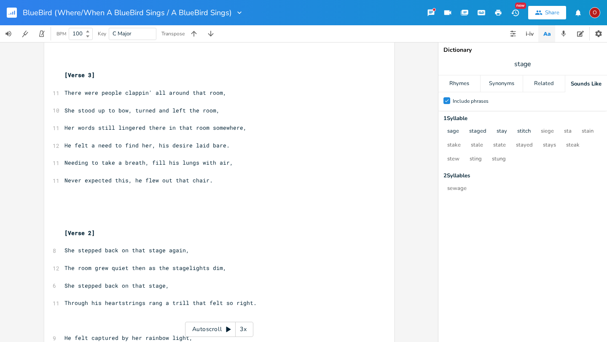
click at [506, 65] on span "stage" at bounding box center [522, 63] width 169 height 15
type input "risers"
click at [498, 84] on div "Synonyms" at bounding box center [502, 83] width 42 height 17
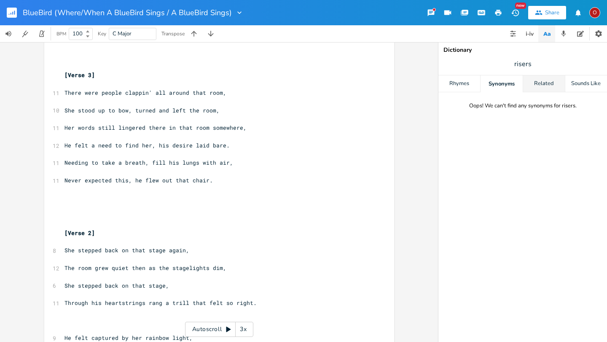
click at [506, 80] on div "Related" at bounding box center [544, 83] width 42 height 17
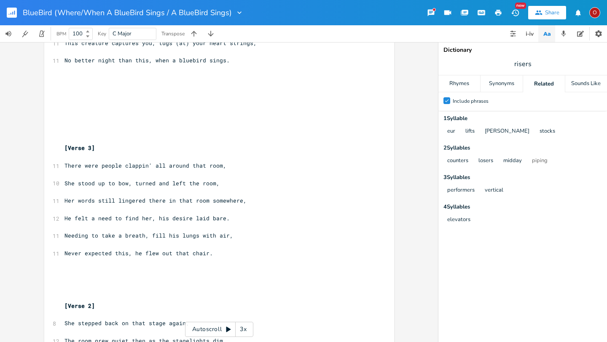
scroll to position [456, 0]
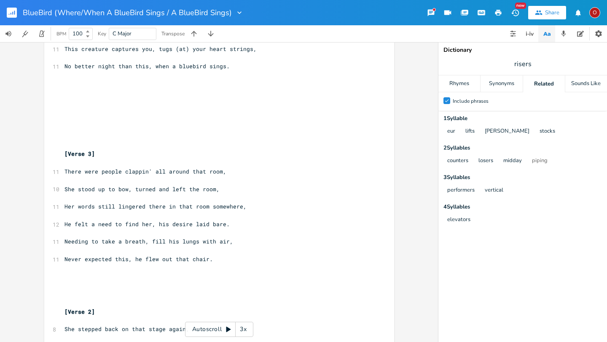
click at [210, 189] on span "She stood up to bow, turned and left the room," at bounding box center [142, 190] width 155 height 8
type textarea "at stage"
click at [216, 171] on span "There were people clappin' all around that room," at bounding box center [146, 172] width 162 height 8
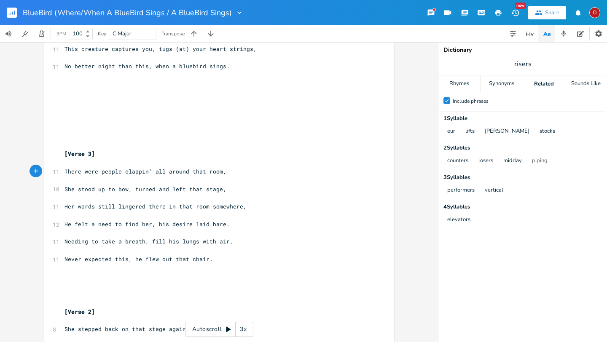
click at [215, 189] on span "She stood up to bow, turned and left that stage," at bounding box center [146, 190] width 162 height 8
type textarea "room"
click at [217, 172] on span "There were people clappin' all around that room," at bounding box center [146, 172] width 162 height 8
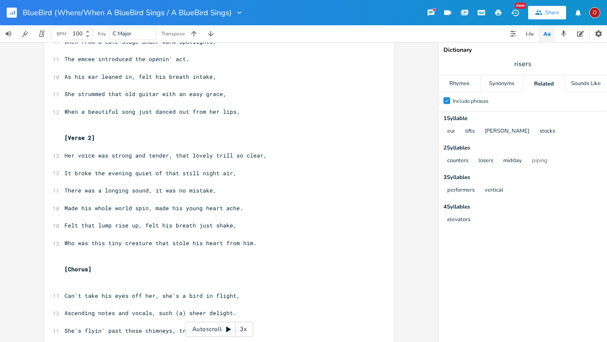
scroll to position [88, 0]
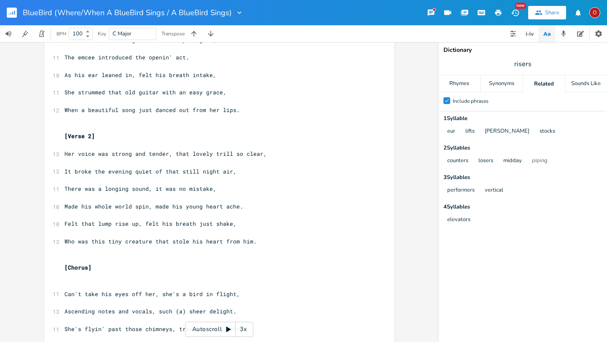
click at [243, 172] on pre "It broke the evening quiet of that still night air," at bounding box center [215, 171] width 304 height 9
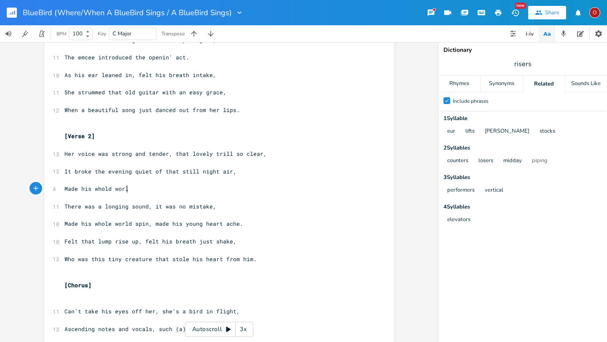
type textarea "Made his whold world"
type textarea "e worls"
type textarea "d spin, made his young heart ache,"
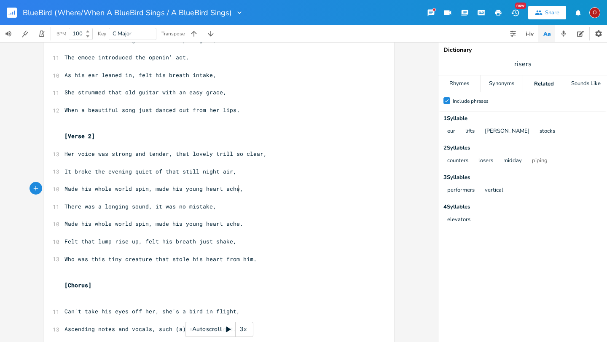
click at [240, 223] on pre "Made his whole world spin, made his young heart ache." at bounding box center [215, 224] width 304 height 9
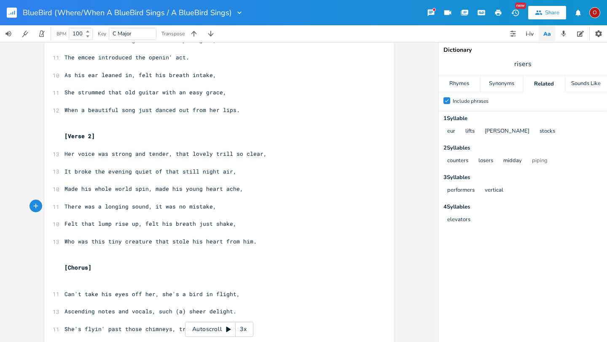
click at [91, 223] on span "Felt that lump rise up, felt his breath just shake," at bounding box center [151, 224] width 172 height 8
type textarea "a"
click at [157, 271] on pre "[Chorus]" at bounding box center [215, 268] width 304 height 9
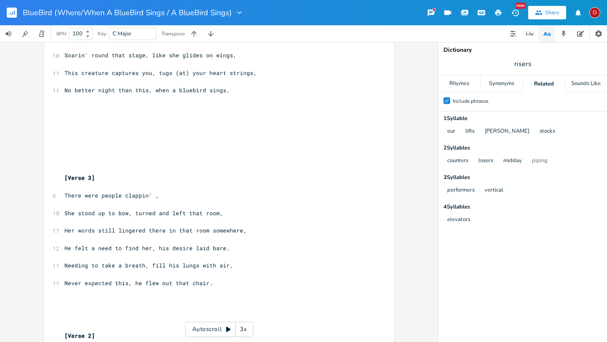
scroll to position [433, 0]
click at [136, 156] on pre "​" at bounding box center [215, 160] width 304 height 9
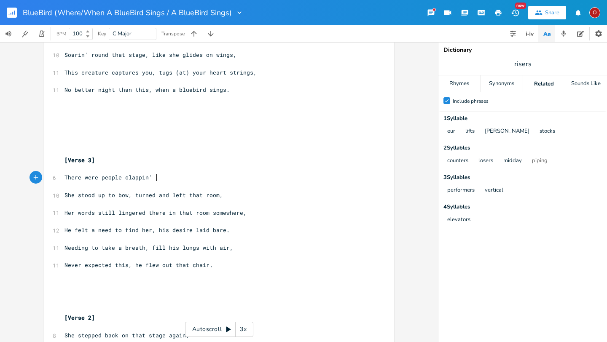
click at [169, 175] on pre "There were people clappin' ," at bounding box center [215, 177] width 304 height 9
type textarea ", as she stood up to bow,"
click at [134, 194] on span "She stood up to bow, turned and left that room," at bounding box center [144, 195] width 159 height 8
type textarea "t"
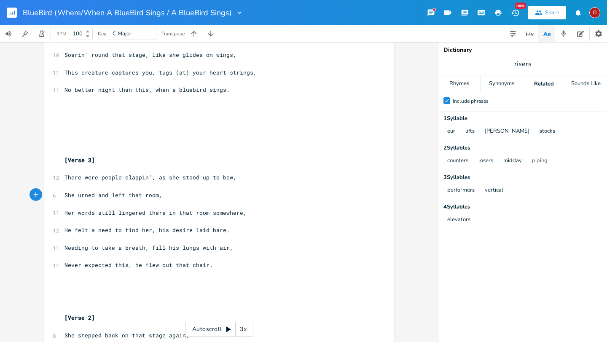
scroll to position [0, 2]
click at [140, 196] on span "She turned and left that room," at bounding box center [115, 195] width 101 height 8
type textarea "e"
click at [165, 193] on pre "She turned and left the room," at bounding box center [215, 195] width 304 height 9
type textarea "as"
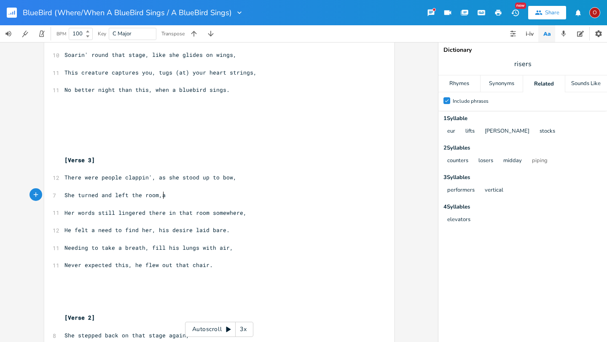
scroll to position [0, 5]
type textarea "a"
type textarea "s her words lingered"
type textarea "the place was quiet now."
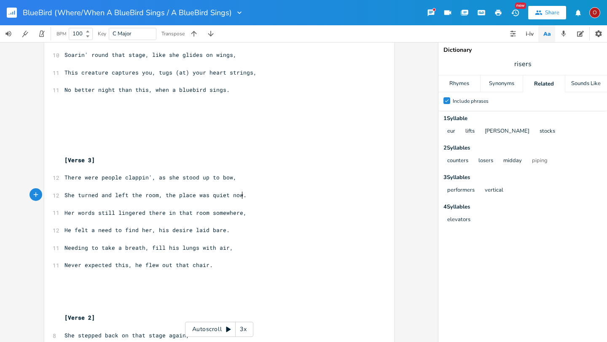
scroll to position [0, 62]
click at [204, 213] on span "Her words still lingered there in that room somewhere," at bounding box center [156, 213] width 182 height 8
type textarea "his head"
click at [189, 231] on span "He felt a need to find her, his desire laid bare." at bounding box center [147, 230] width 165 height 8
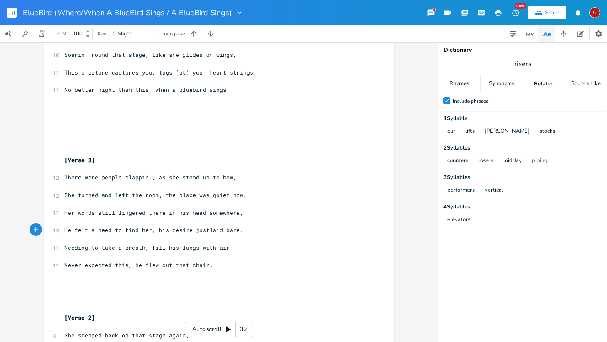
type textarea "just"
click at [65, 247] on span "Needing to take a breath, fill his lungs with air," at bounding box center [149, 248] width 169 height 8
type textarea "Like n"
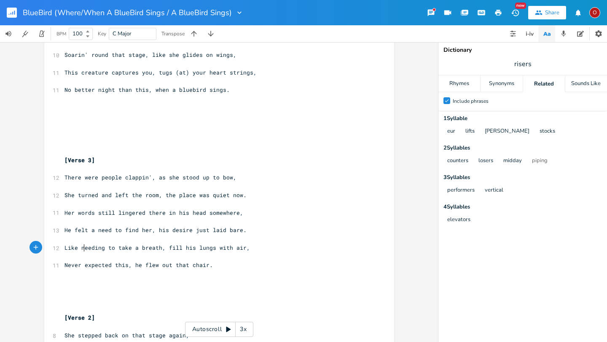
click at [204, 196] on span "She turned and left the room, the place was quiet now." at bounding box center [156, 195] width 182 height 8
type textarea "so"
click at [107, 230] on span "He felt a need to find her, his desire just laid bare." at bounding box center [156, 230] width 182 height 8
type textarea "desire"
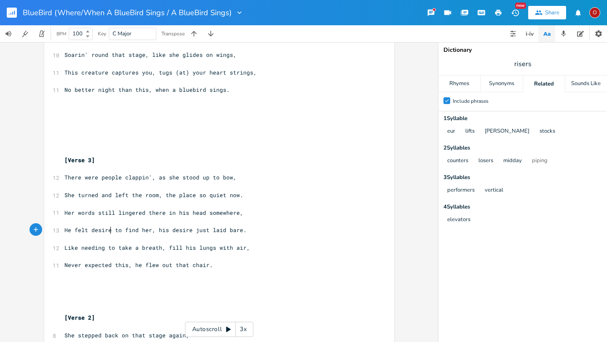
scroll to position [0, 15]
click at [186, 228] on span "He felt desire to find her, his desire just laid bare." at bounding box center [156, 230] width 182 height 8
type textarea "needs"
click at [506, 65] on span "risers" at bounding box center [522, 63] width 169 height 15
type input "needs"
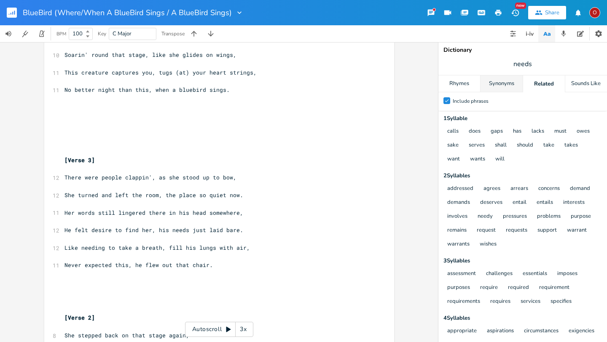
click at [497, 86] on div "Synonyms" at bounding box center [502, 83] width 42 height 17
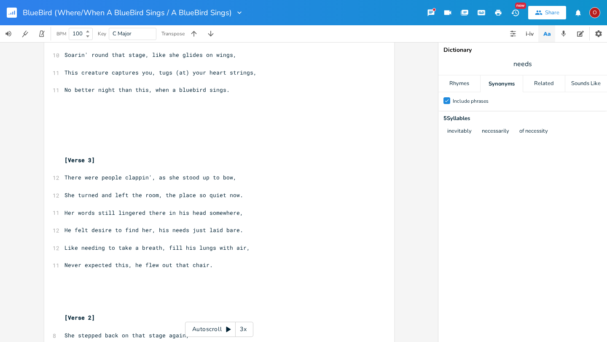
click at [497, 86] on div "Synonyms" at bounding box center [502, 83] width 42 height 17
click at [506, 89] on div "Related" at bounding box center [544, 83] width 42 height 17
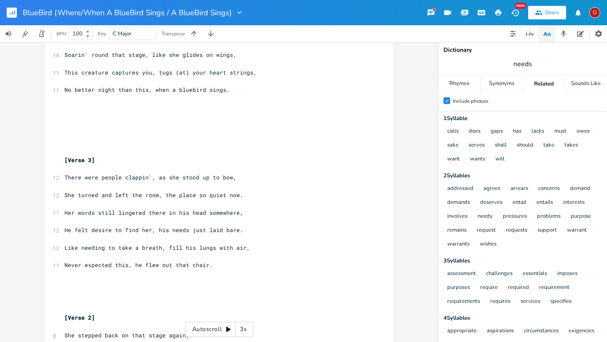
click at [183, 230] on span "He felt desire to find her, his needs just laid bare." at bounding box center [154, 230] width 179 height 8
click at [210, 266] on pre "Never expected this, he flew out that chair." at bounding box center [215, 265] width 304 height 9
click at [253, 246] on pre "Like needing to take a breath, fill his lungs with air," at bounding box center [215, 248] width 304 height 9
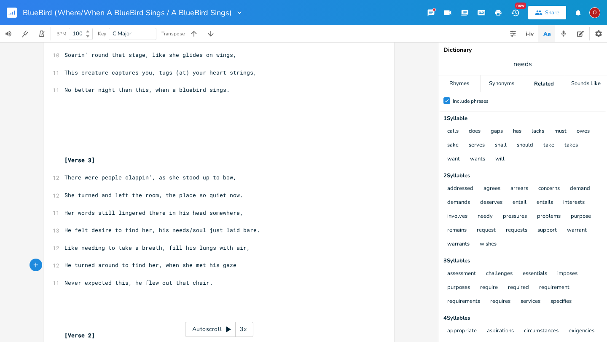
scroll to position [0, 132]
click at [217, 282] on pre "Never expected this, he flew out that chair." at bounding box center [215, 283] width 304 height 9
click at [186, 230] on span "He felt desire to find her, his needs/soul just laid bare." at bounding box center [163, 230] width 196 height 8
click at [135, 286] on pre "Never expected this," at bounding box center [215, 283] width 304 height 9
click at [241, 266] on pre "He turned around to find her, when she met his gaze," at bounding box center [215, 265] width 304 height 9
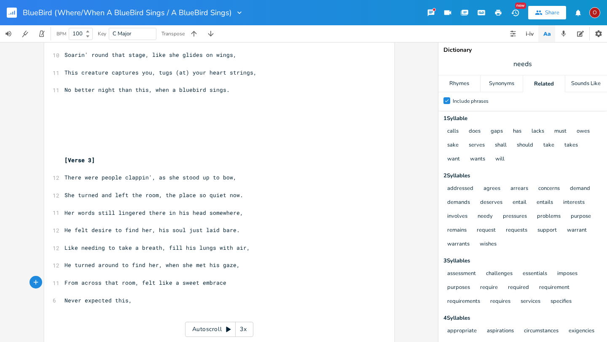
scroll to position [0, 36]
click at [131, 284] on span "From across that room, felt like a sweet embrace." at bounding box center [147, 283] width 165 height 8
click at [129, 301] on pre "Never expected this," at bounding box center [215, 300] width 304 height 9
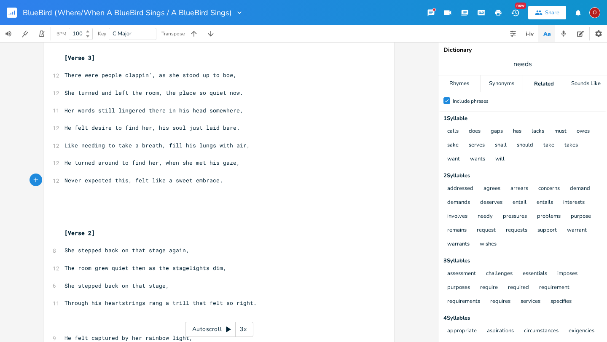
scroll to position [536, 0]
click at [169, 285] on pre "She stepped back on that stage," at bounding box center [215, 284] width 304 height 9
click at [186, 248] on pre "She stepped back on that stage again," at bounding box center [215, 249] width 304 height 9
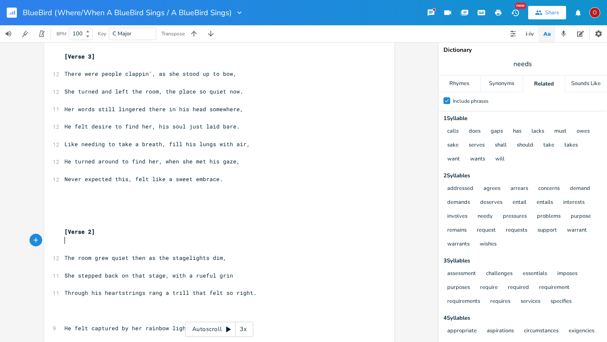
click at [230, 275] on pre "She stepped back on that stage, with a rueful grin" at bounding box center [215, 276] width 304 height 9
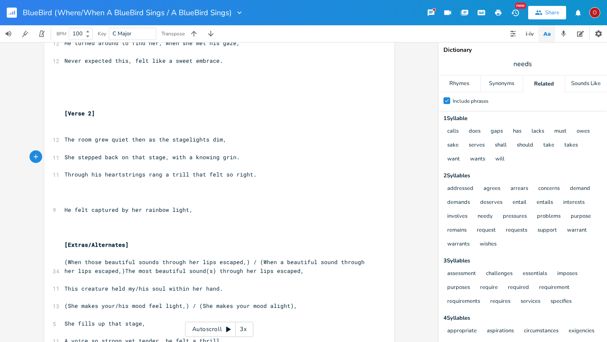
scroll to position [656, 0]
click at [194, 209] on pre "He felt captured by her rainbow light," at bounding box center [215, 209] width 304 height 9
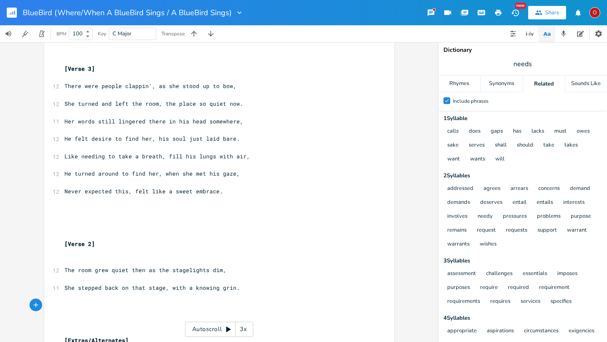
scroll to position [526, 0]
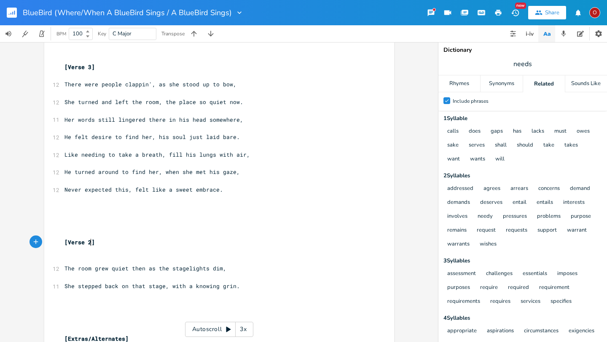
click at [88, 242] on span "[Verse 2]" at bounding box center [80, 243] width 30 height 8
click at [216, 267] on span "The room grew quiet then as the stagelights dim," at bounding box center [146, 269] width 162 height 8
click at [230, 286] on span "She stepped back on that stage, with a knowing grin." at bounding box center [152, 286] width 175 height 8
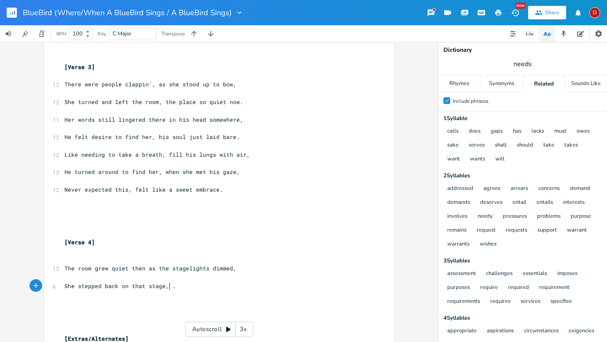
click at [153, 103] on span "She turned and left the room, the place so quiet now." at bounding box center [154, 102] width 179 height 8
click at [233, 118] on span "Her words still lingered there in his head somewhere," at bounding box center [154, 120] width 179 height 8
click at [250, 239] on pre "[Verse 4]" at bounding box center [215, 242] width 304 height 9
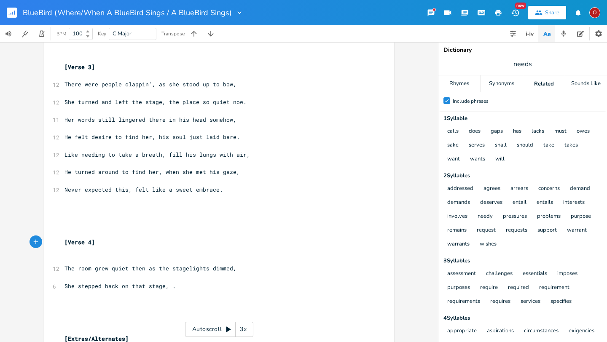
click at [203, 102] on span "She turned and left the stage, the place so quiet now." at bounding box center [156, 102] width 182 height 8
click at [226, 120] on span "Her words still lingered there in his head somehow," at bounding box center [151, 120] width 172 height 8
click at [108, 136] on span "He felt desire to find her, his soul just laid bare." at bounding box center [152, 137] width 175 height 8
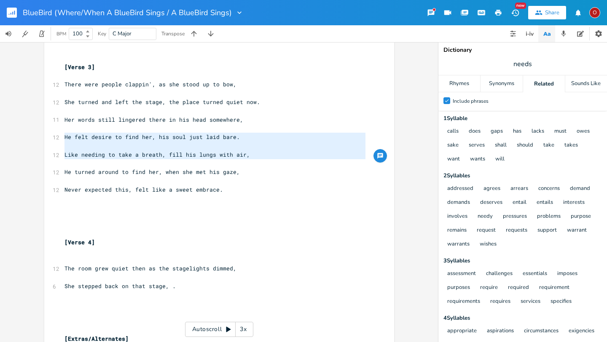
drag, startPoint x: 62, startPoint y: 136, endPoint x: 120, endPoint y: 161, distance: 63.7
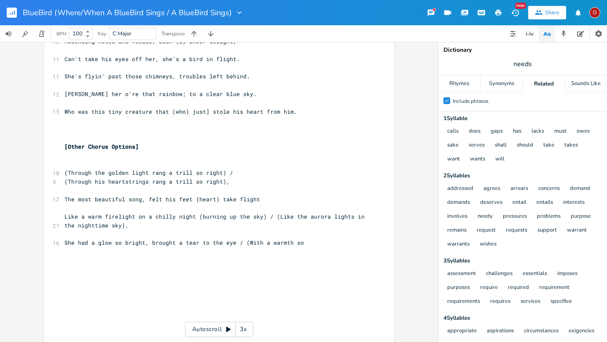
scroll to position [1829, 0]
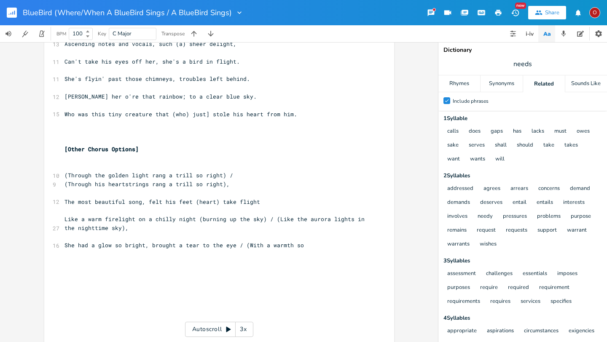
click at [320, 114] on pre "Who was this tiny creature that (who) just] stole his heart from him." at bounding box center [215, 114] width 304 height 9
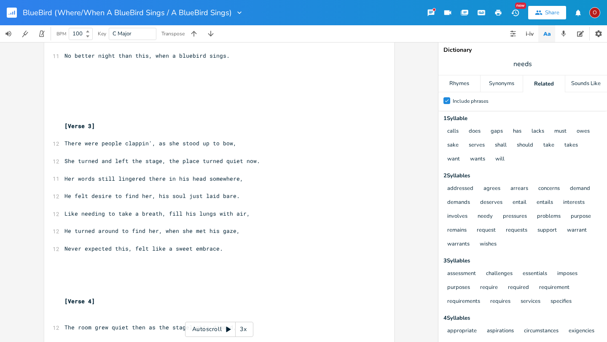
scroll to position [466, 0]
click at [109, 197] on span "He felt desire to find her, his soul just laid bare." at bounding box center [152, 197] width 175 height 8
click at [229, 197] on span "He felt a need to find her, his soul just laid bare." at bounding box center [152, 197] width 175 height 8
click at [236, 162] on span "She turned and left the stage, the place turned quiet now." at bounding box center [163, 162] width 196 height 8
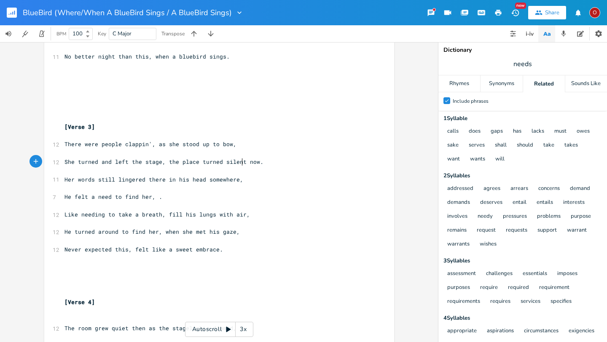
scroll to position [0, 11]
click at [154, 197] on span "He felt a need to find her, ." at bounding box center [114, 197] width 98 height 8
click at [506, 65] on span "needs" at bounding box center [522, 63] width 169 height 15
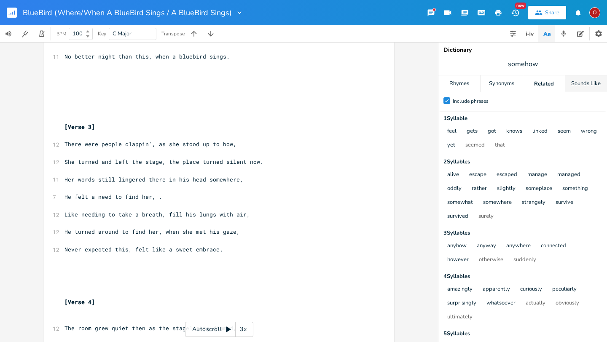
click at [506, 81] on div "Sounds Like" at bounding box center [586, 83] width 42 height 17
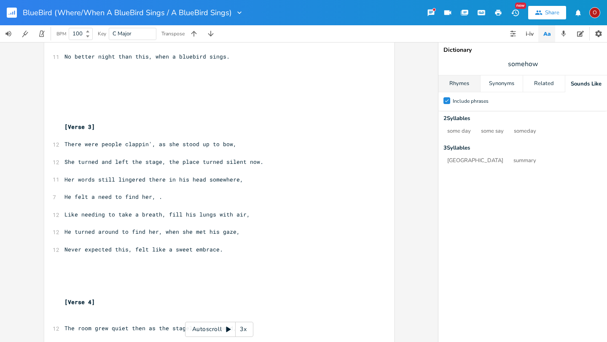
click at [462, 87] on div "Rhymes" at bounding box center [459, 83] width 42 height 17
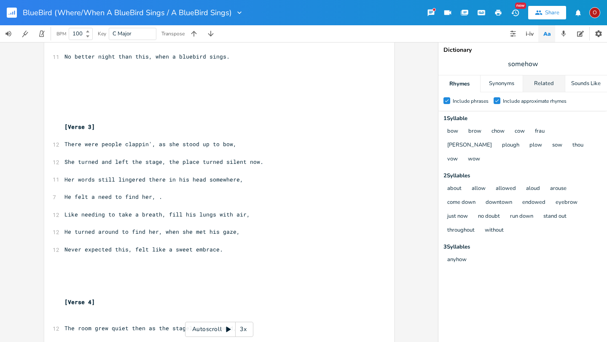
click at [506, 81] on div "Related" at bounding box center [544, 83] width 42 height 17
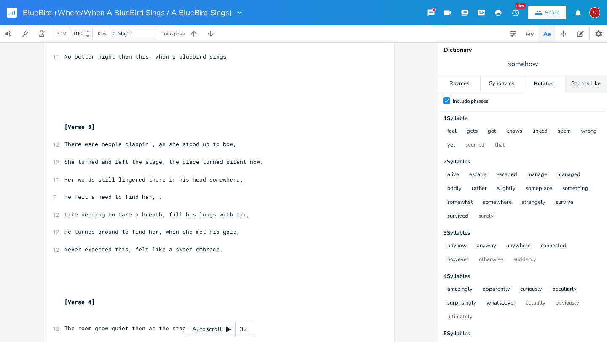
click at [506, 84] on div "Sounds Like" at bounding box center [586, 83] width 42 height 17
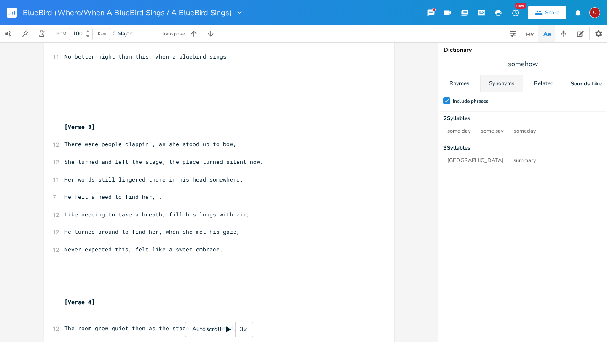
click at [487, 84] on div "Synonyms" at bounding box center [502, 83] width 42 height 17
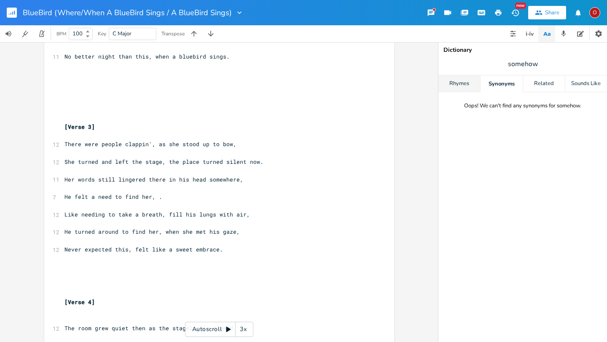
click at [459, 83] on div "Rhymes" at bounding box center [459, 83] width 42 height 17
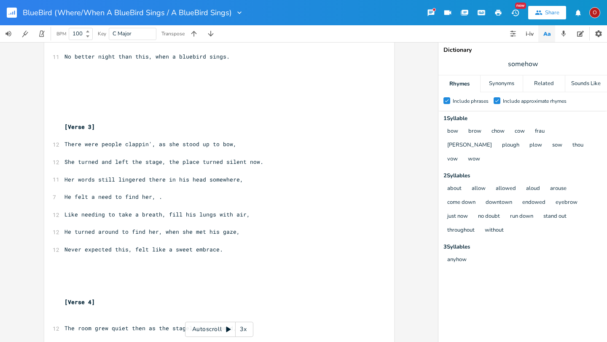
click at [153, 198] on span "He felt a need to find her, ." at bounding box center [114, 197] width 98 height 8
click at [203, 144] on span "There were people clappin', as she stood up to bow," at bounding box center [151, 144] width 172 height 8
click at [217, 162] on span "She turned and left the stage, the place turned silent now." at bounding box center [164, 162] width 199 height 8
click at [154, 199] on span "He felt a need to find her, ." at bounding box center [114, 197] width 98 height 8
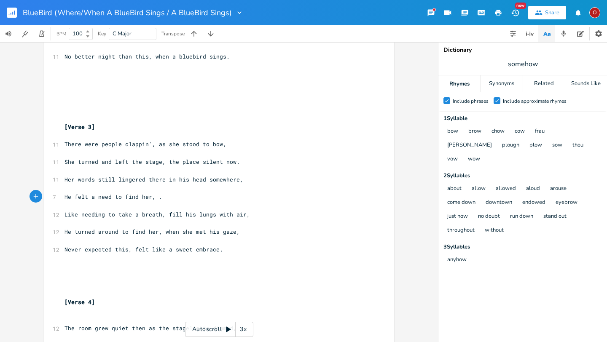
click at [196, 144] on span "There were people clappin', as she stood to bow," at bounding box center [146, 144] width 162 height 8
click at [197, 163] on span "She turned and left the stage, the place silent now." at bounding box center [152, 162] width 175 height 8
click at [165, 197] on pre "He felt a need to find her, ." at bounding box center [215, 197] width 304 height 9
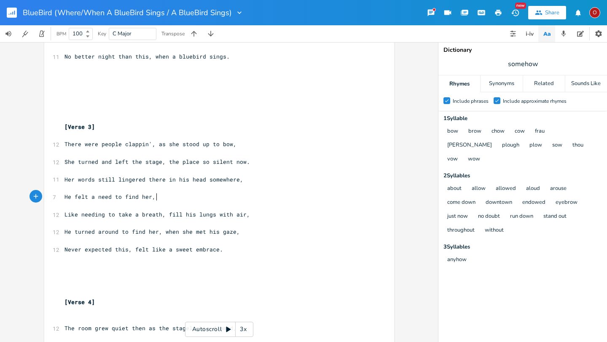
scroll to position [0, 1]
click at [506, 64] on span "somehow" at bounding box center [522, 63] width 169 height 15
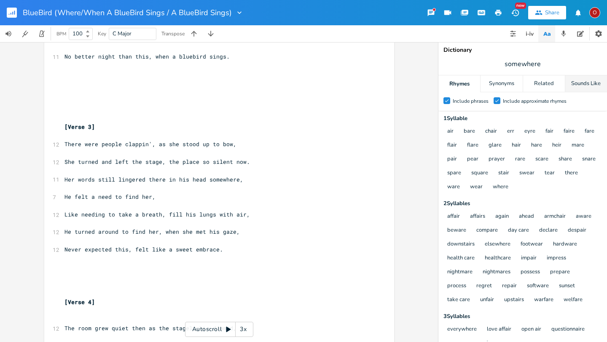
click at [506, 81] on div "Sounds Like" at bounding box center [586, 83] width 42 height 17
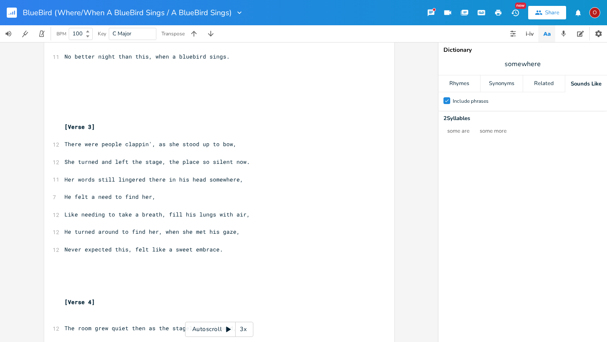
click at [506, 84] on div "Sounds Like" at bounding box center [586, 83] width 42 height 17
click at [506, 85] on div "Related" at bounding box center [544, 83] width 42 height 17
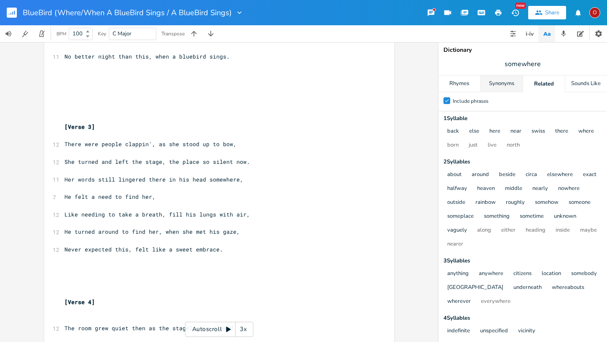
click at [505, 82] on div "Synonyms" at bounding box center [502, 83] width 42 height 17
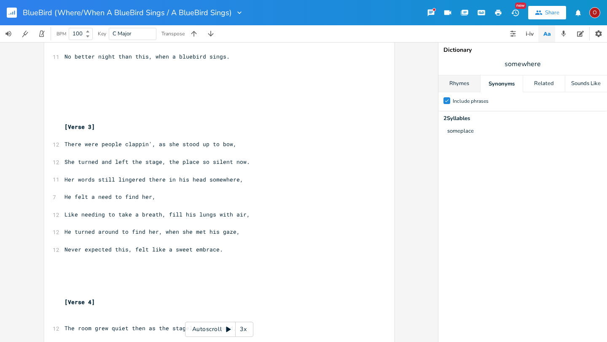
click at [465, 80] on div "Rhymes" at bounding box center [459, 83] width 42 height 17
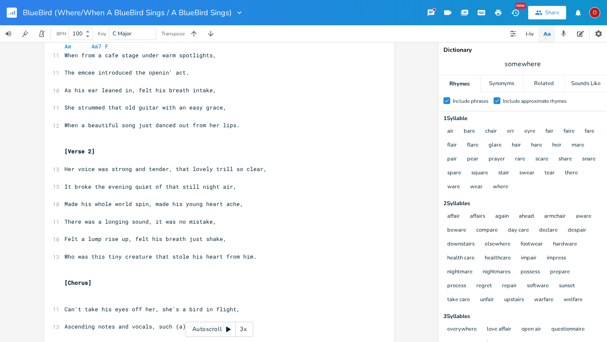
scroll to position [73, 0]
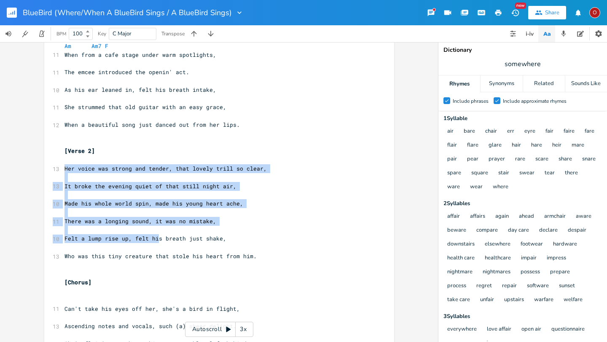
drag, startPoint x: 59, startPoint y: 167, endPoint x: 154, endPoint y: 236, distance: 118.0
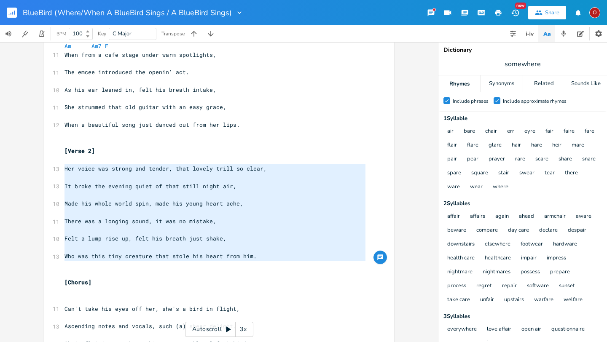
drag, startPoint x: 60, startPoint y: 169, endPoint x: 252, endPoint y: 266, distance: 215.0
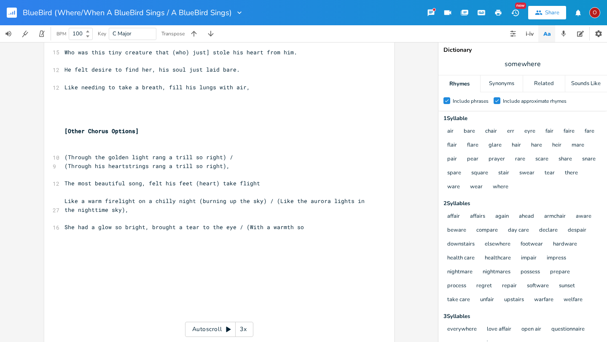
scroll to position [1929, 0]
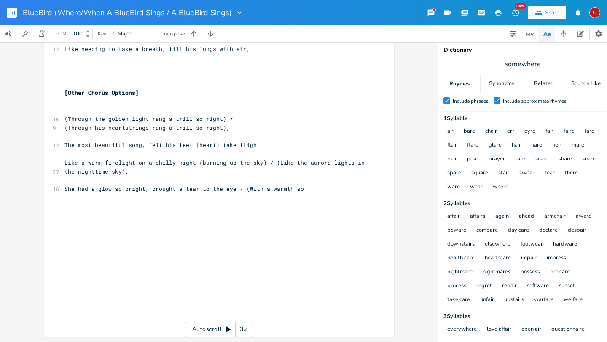
click at [313, 190] on pre "She had a glow so bright, brought a tear to the eye / (With a warmth so" at bounding box center [215, 189] width 304 height 9
click at [308, 188] on pre "She had a glow so bright, brought a tear to the eye / (With a warmth so" at bounding box center [215, 189] width 304 height 9
click at [221, 235] on pre "​" at bounding box center [215, 233] width 304 height 9
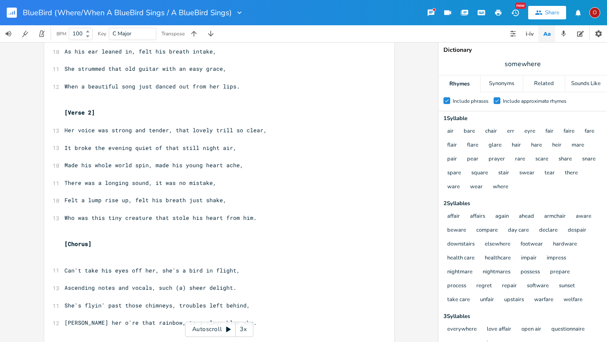
scroll to position [105, 0]
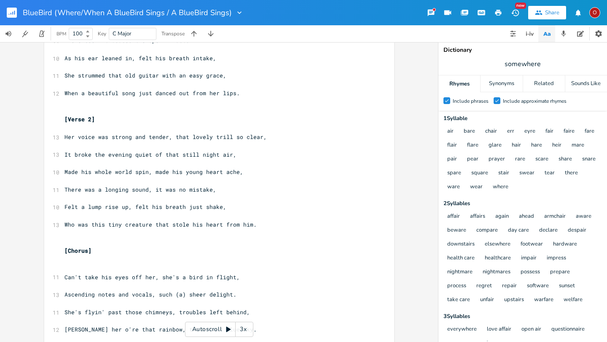
click at [234, 156] on pre "It broke the evening quiet of that still night air," at bounding box center [215, 155] width 304 height 9
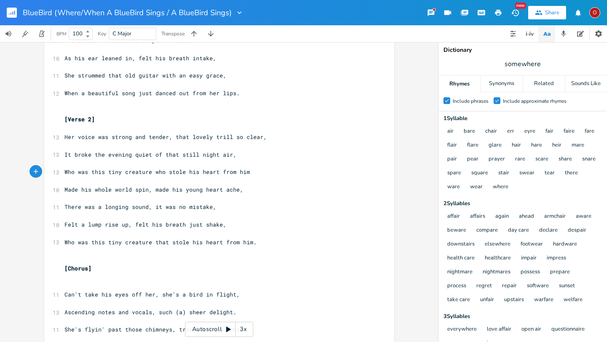
scroll to position [0, 142]
click at [76, 190] on span "Made his whole world spin, made his young heart ache," at bounding box center [154, 190] width 179 height 8
click at [258, 242] on pre "Who was this tiny creature that stole his heart from him." at bounding box center [215, 242] width 304 height 9
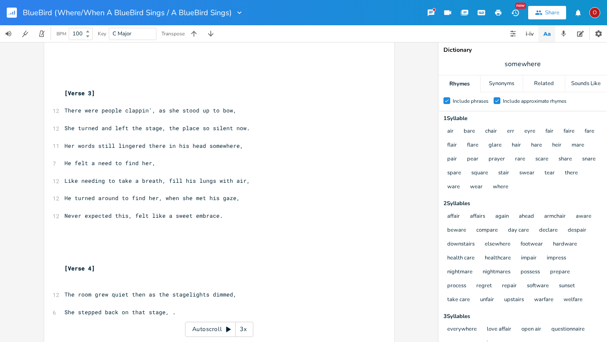
scroll to position [508, 0]
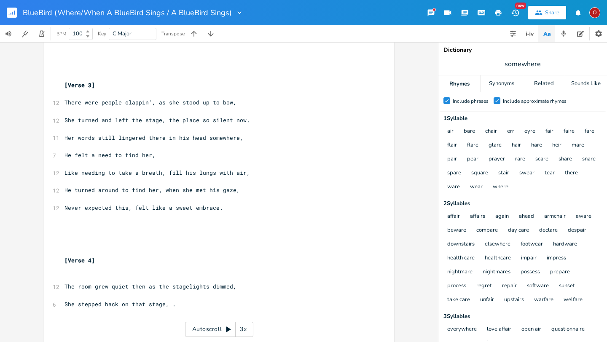
click at [169, 156] on pre "He felt a need to find her," at bounding box center [215, 155] width 304 height 9
click at [229, 188] on span "He turned around to find her, when she met his gaze," at bounding box center [152, 190] width 175 height 8
click at [236, 204] on pre "Never expected this, felt like a sweet embrace." at bounding box center [215, 208] width 304 height 9
drag, startPoint x: 59, startPoint y: 100, endPoint x: 103, endPoint y: 103, distance: 44.4
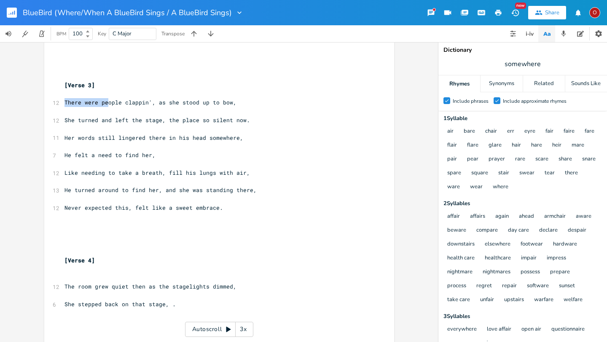
click at [53, 101] on div "12" at bounding box center [53, 103] width 0 height 9
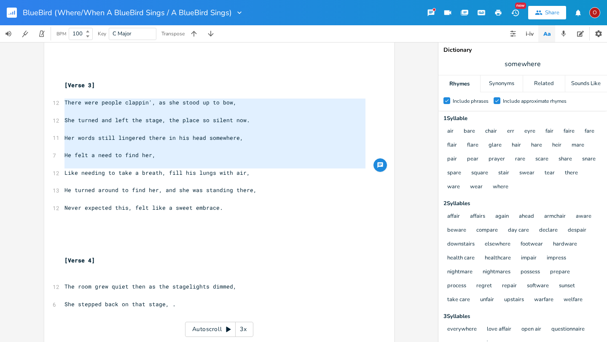
drag, startPoint x: 61, startPoint y: 100, endPoint x: 59, endPoint y: 175, distance: 74.2
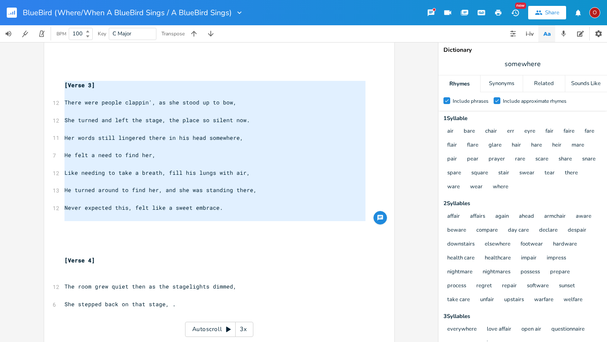
drag, startPoint x: 61, startPoint y: 84, endPoint x: 63, endPoint y: 227, distance: 143.0
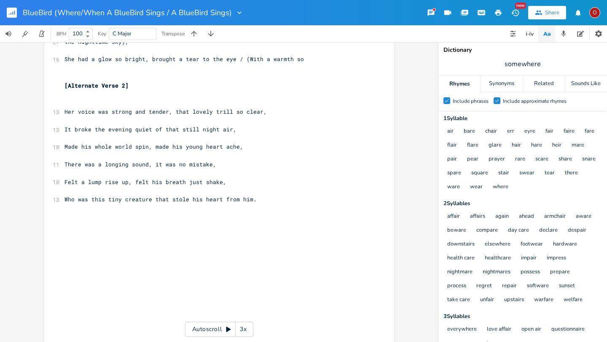
scroll to position [2079, 0]
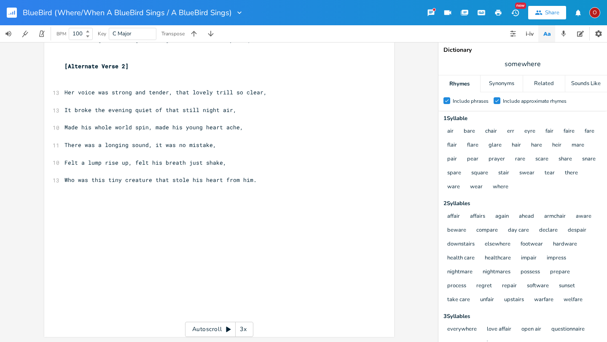
click at [265, 183] on pre "Who was this tiny creature that stole his heart from him." at bounding box center [215, 180] width 304 height 9
paste textarea
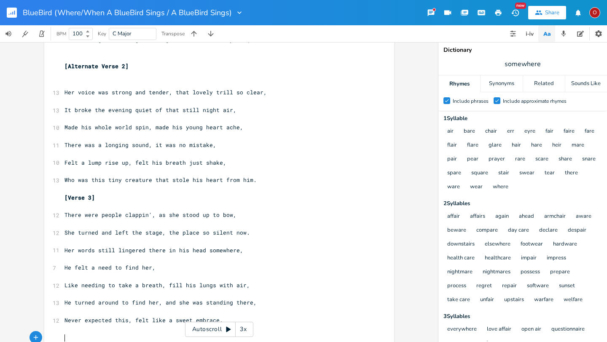
scroll to position [2100, 0]
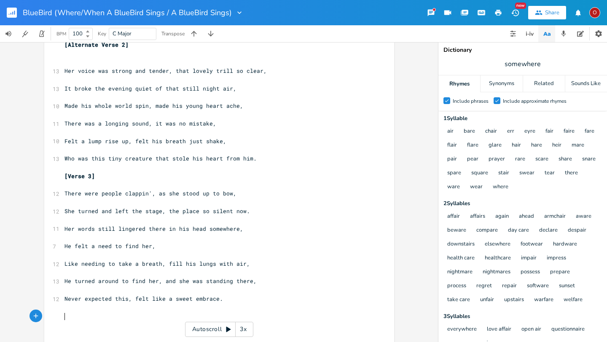
click at [200, 166] on pre "​" at bounding box center [215, 167] width 304 height 9
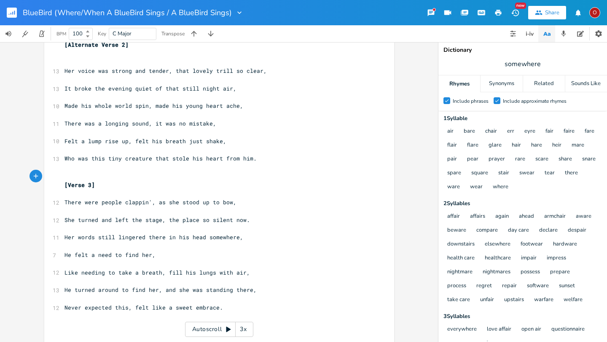
click at [65, 183] on span "[Verse 3]" at bounding box center [80, 185] width 30 height 8
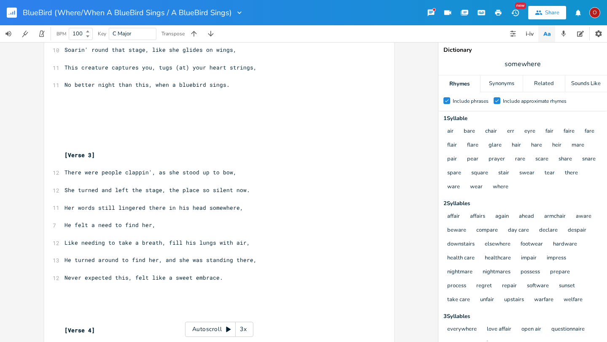
scroll to position [439, 0]
click at [238, 206] on pre "Her words still lingered there in his head somewhere," at bounding box center [215, 206] width 304 height 9
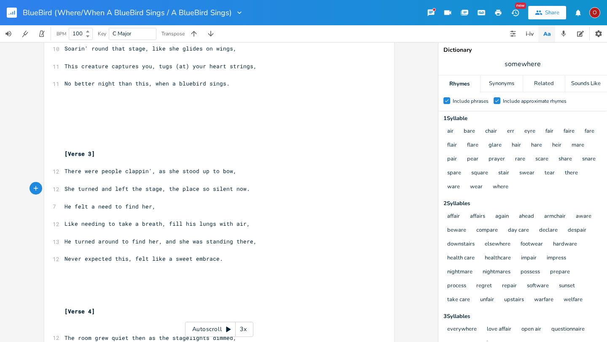
click at [156, 208] on pre "He felt a need to find her," at bounding box center [215, 206] width 304 height 9
click at [65, 172] on span "There were people clappin', as she stood up to bow," at bounding box center [151, 171] width 172 height 8
click at [164, 205] on pre "He felt a need to find her," at bounding box center [215, 206] width 304 height 9
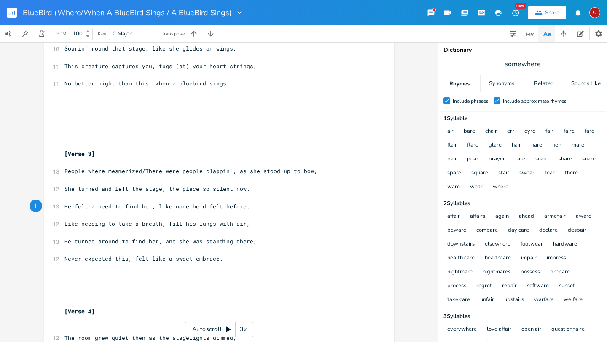
click at [95, 207] on span "He felt a need to find her, like none he'd felt before." at bounding box center [158, 207] width 186 height 8
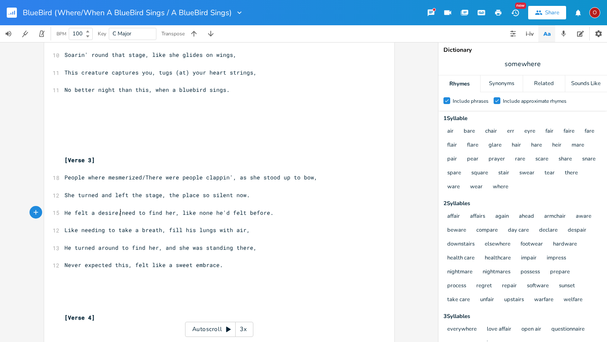
scroll to position [443, 0]
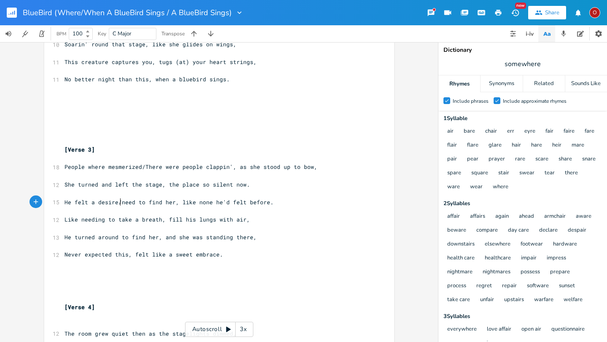
click at [223, 257] on pre "Never expected this, felt like a sweet embrace." at bounding box center [215, 254] width 304 height 9
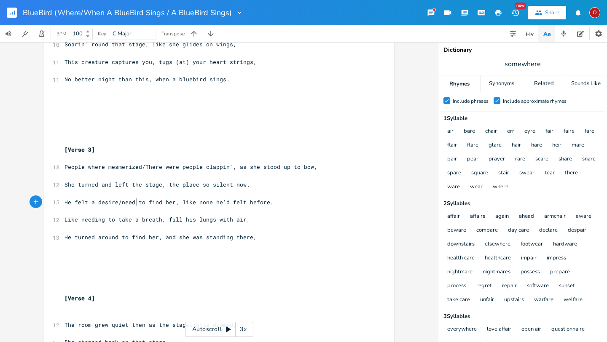
click at [135, 202] on span "He felt a desire/need to find her, like none he'd felt before." at bounding box center [169, 203] width 209 height 8
click at [246, 219] on pre "Like needing to take a breath, fill his lungs with air," at bounding box center [215, 219] width 304 height 9
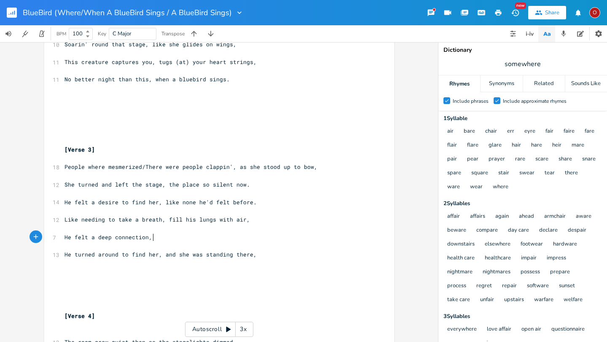
scroll to position [0, 58]
click at [226, 168] on span "People where mesmerized/There were people clappin', as she stood up to bow," at bounding box center [191, 167] width 253 height 8
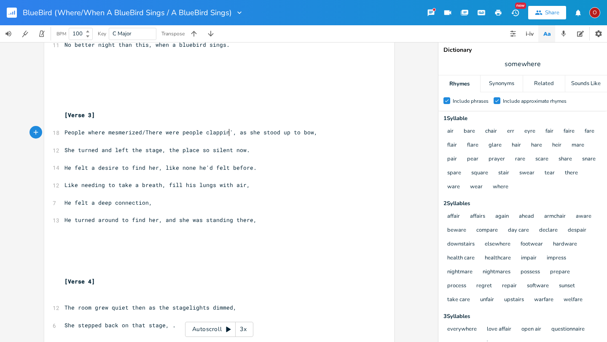
scroll to position [483, 0]
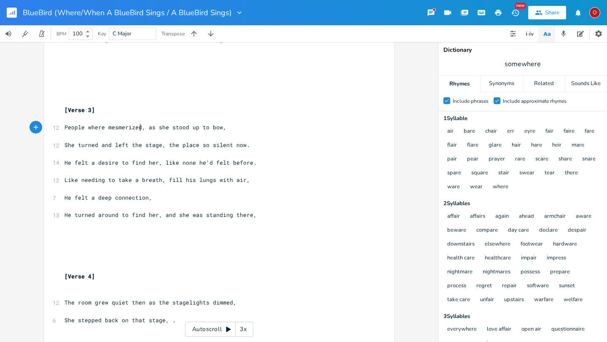
click at [92, 161] on span "He felt a desire to find her, like none he'd felt before." at bounding box center [161, 163] width 192 height 8
click at [156, 196] on pre "He felt a deep connection," at bounding box center [215, 198] width 304 height 9
click at [118, 216] on span "He turned around to find her, and she was standing there," at bounding box center [161, 215] width 192 height 8
click at [151, 215] on span "He turned to find her, and she was standing there," at bounding box center [149, 215] width 169 height 8
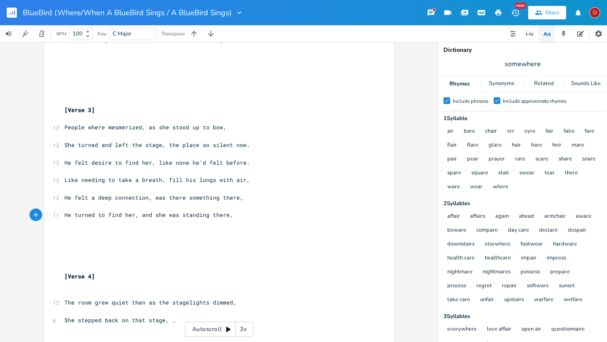
click at [144, 200] on span "He felt a deep connection, was there something there," at bounding box center [154, 198] width 179 height 8
click at [96, 215] on span "He turned to find her, and she was standing there," at bounding box center [149, 215] width 169 height 8
click at [226, 215] on span "He turned around to find her, and she was standing there," at bounding box center [161, 215] width 192 height 8
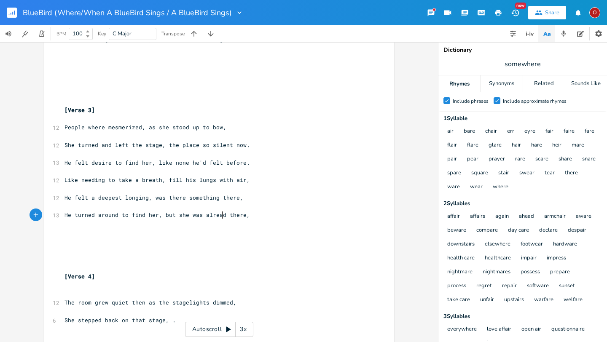
scroll to position [0, 50]
click at [255, 215] on pre "He turned around to find her, but she was already there," at bounding box center [215, 215] width 304 height 9
click at [172, 214] on span "He turned around to find her, but she was already there," at bounding box center [159, 215] width 189 height 8
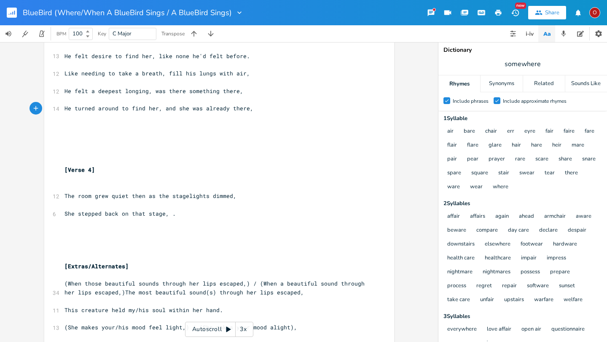
scroll to position [590, 0]
click at [177, 214] on pre "She stepped back on that stage, ." at bounding box center [215, 213] width 304 height 9
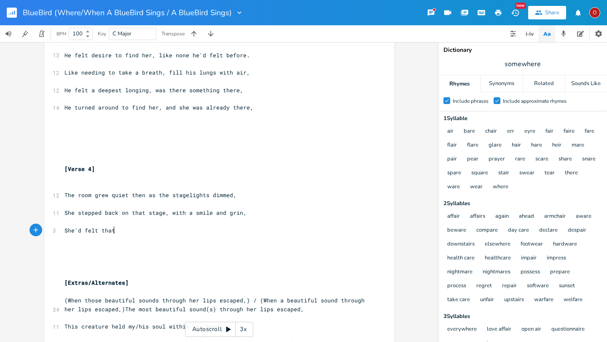
scroll to position [0, 36]
click at [91, 91] on span "He felt a deepest longing, was there something there," at bounding box center [154, 90] width 179 height 8
click at [506, 65] on span "somewhere" at bounding box center [522, 63] width 169 height 15
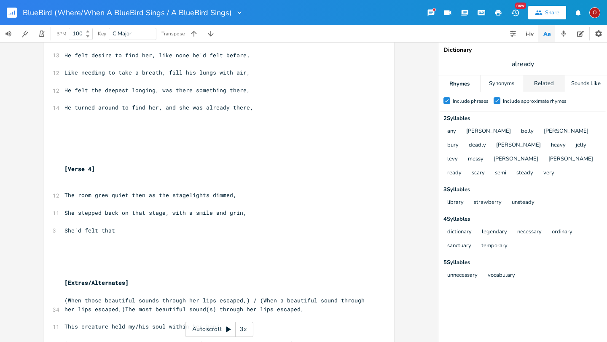
click at [506, 80] on div "Related" at bounding box center [544, 83] width 42 height 17
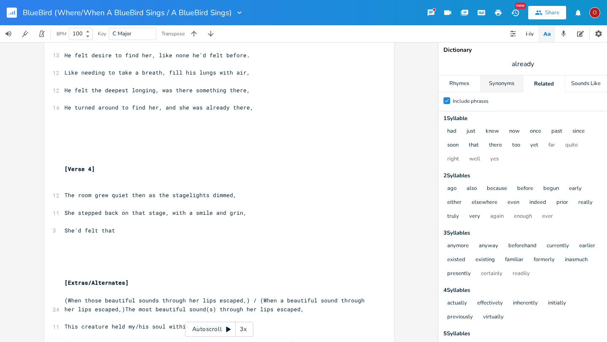
click at [501, 83] on div "Synonyms" at bounding box center [502, 83] width 42 height 17
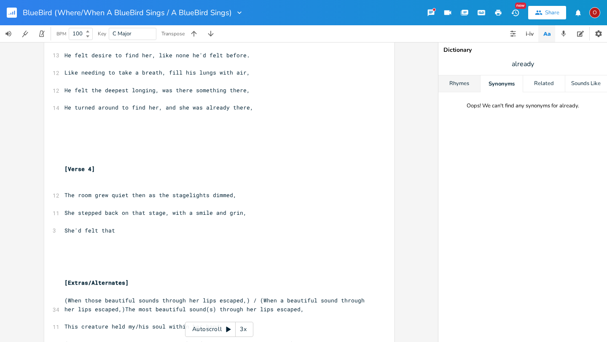
click at [465, 81] on div "Rhymes" at bounding box center [459, 83] width 42 height 17
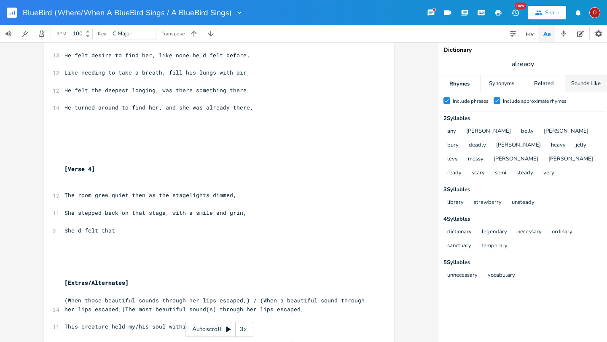
click at [506, 87] on div "Sounds Like" at bounding box center [586, 83] width 42 height 17
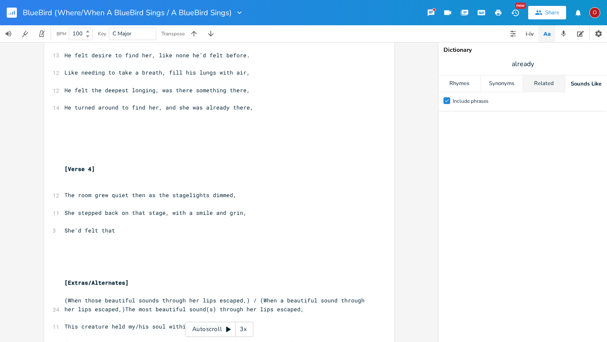
click at [506, 83] on div "Related" at bounding box center [544, 83] width 42 height 17
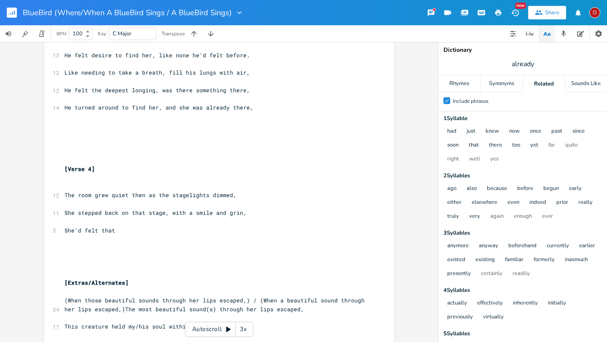
click at [171, 108] on span "He turned around to find her, and she was already there," at bounding box center [159, 108] width 189 height 8
click at [223, 109] on span "He turned around to find her, and she was already there," at bounding box center [159, 108] width 189 height 8
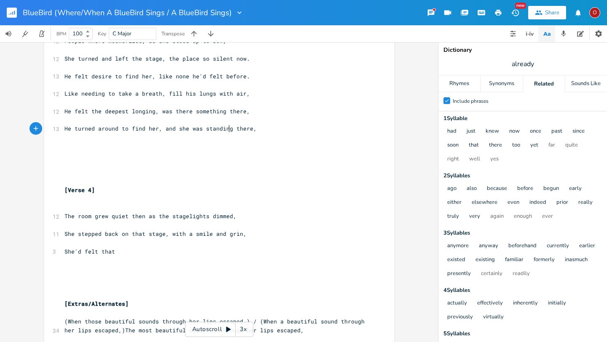
scroll to position [554, 0]
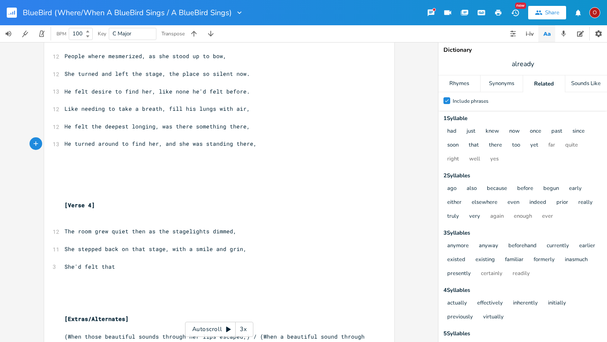
click at [72, 231] on span "The room grew quiet then as the stagelights dimmed," at bounding box center [151, 232] width 172 height 8
click at [161, 231] on span "Later the room grew quiet then as the stagelights dimmed," at bounding box center [161, 232] width 192 height 8
click at [120, 267] on pre "She'd felt that" at bounding box center [215, 267] width 304 height 9
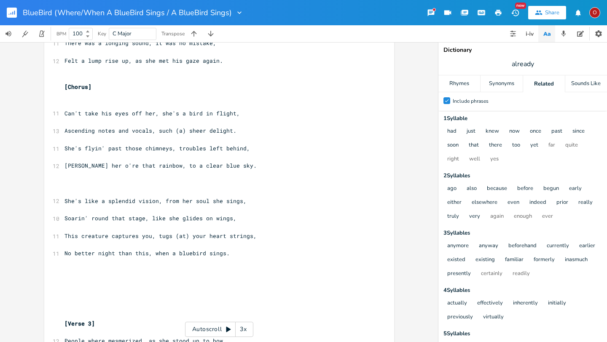
scroll to position [269, 0]
click at [95, 200] on span "She's like a splendid vision, from her soul she sings," at bounding box center [156, 201] width 182 height 8
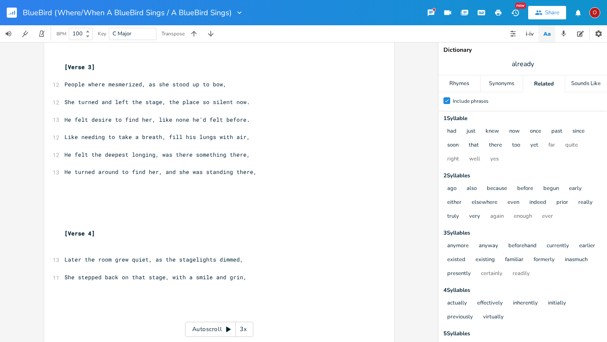
scroll to position [529, 0]
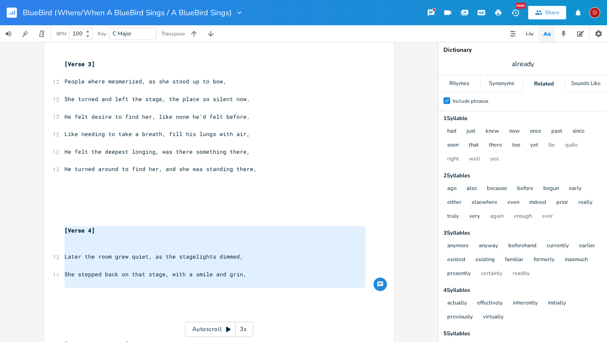
drag, startPoint x: 62, startPoint y: 229, endPoint x: 152, endPoint y: 292, distance: 109.8
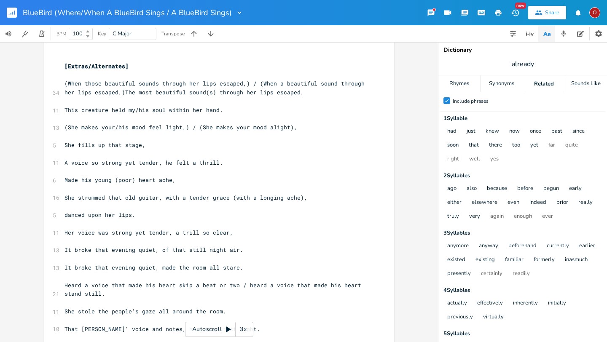
scroll to position [731, 0]
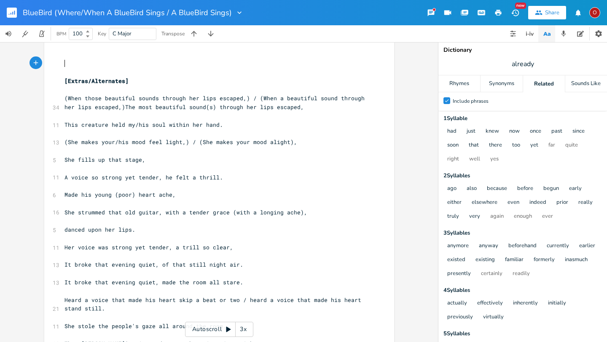
click at [63, 68] on pre "​" at bounding box center [215, 72] width 304 height 9
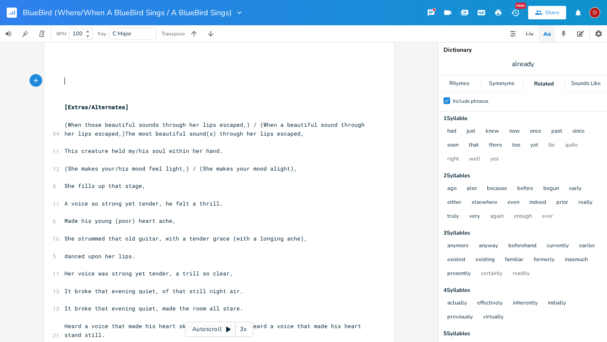
click at [63, 83] on pre "​" at bounding box center [215, 81] width 304 height 9
paste textarea
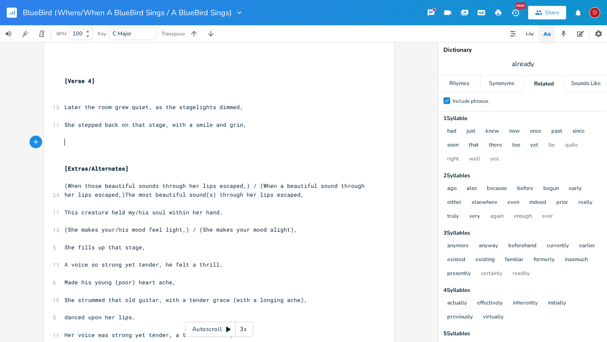
click at [65, 81] on span "[Verse 4]" at bounding box center [80, 81] width 30 height 8
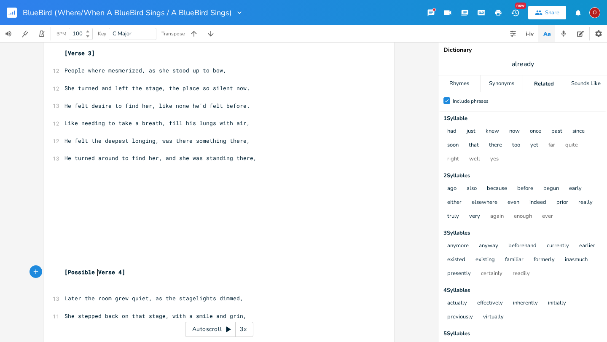
scroll to position [531, 0]
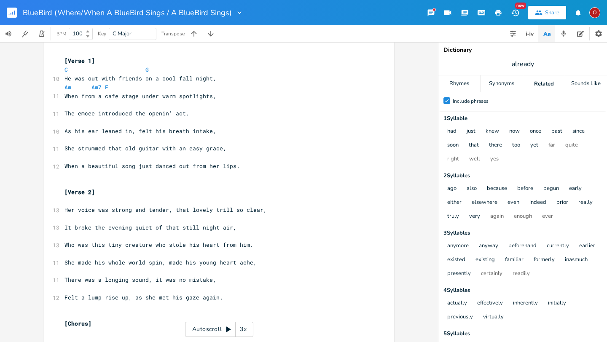
scroll to position [28, 0]
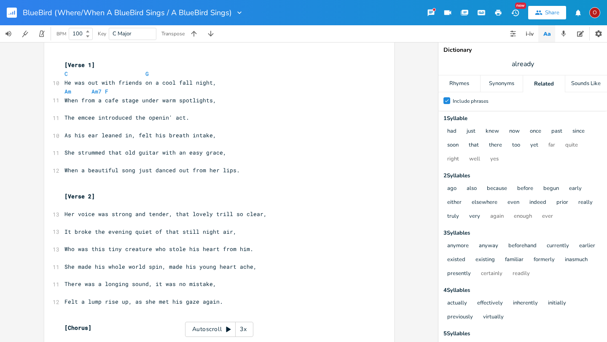
click at [506, 61] on span "already" at bounding box center [522, 63] width 169 height 15
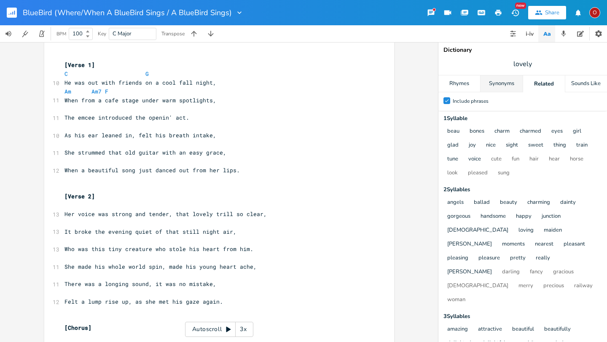
click at [506, 86] on div "Synonyms" at bounding box center [502, 83] width 42 height 17
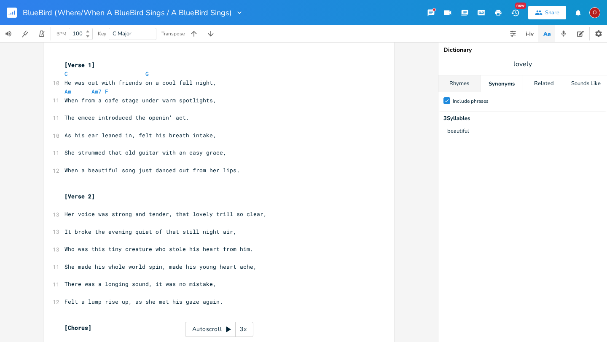
click at [471, 85] on div "Rhymes" at bounding box center [459, 83] width 42 height 17
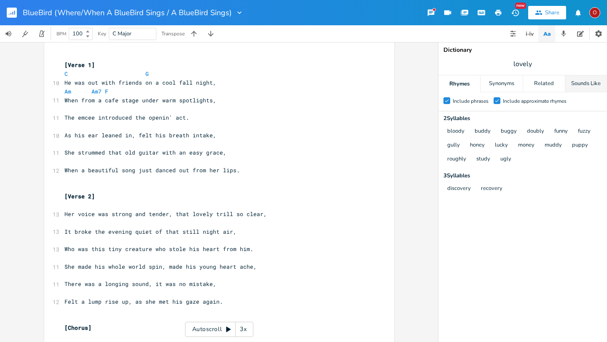
click at [506, 85] on div "Sounds Like" at bounding box center [586, 83] width 42 height 17
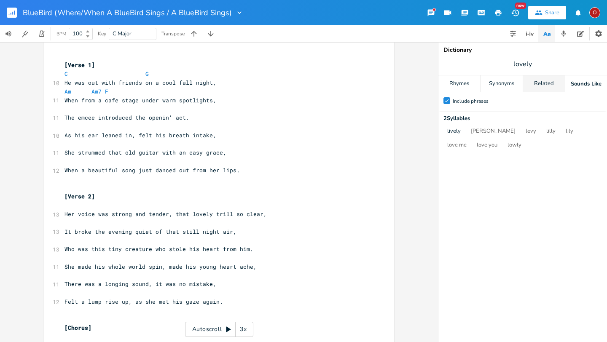
click at [506, 85] on div "Related" at bounding box center [544, 83] width 42 height 17
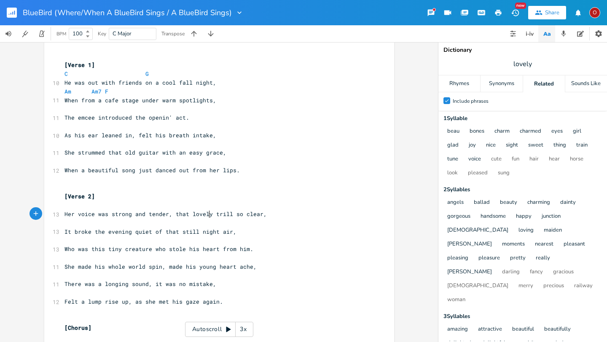
click at [205, 215] on span "Her voice was strong and tender, that lovely trill so clear," at bounding box center [166, 214] width 202 height 8
drag, startPoint x: 60, startPoint y: 212, endPoint x: 253, endPoint y: 213, distance: 192.3
click at [264, 239] on pre "​" at bounding box center [215, 240] width 304 height 9
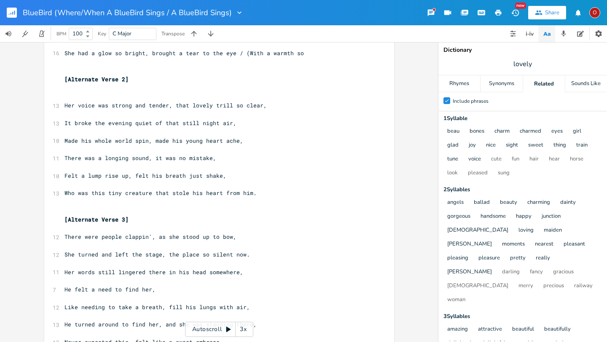
scroll to position [2103, 0]
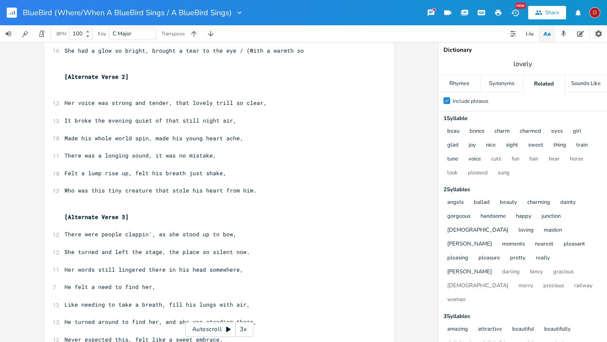
click at [187, 103] on span "Her voice was strong and tender, that lovely trill so clear," at bounding box center [166, 103] width 202 height 8
click at [282, 173] on pre "Felt a lump rise up, felt his breath just shake," at bounding box center [215, 173] width 304 height 9
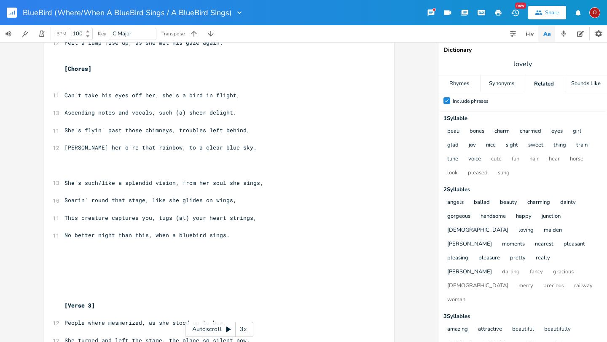
scroll to position [290, 0]
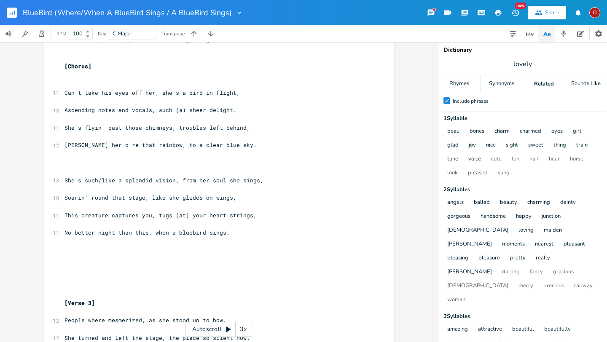
click at [506, 62] on span "lovely" at bounding box center [522, 63] width 169 height 15
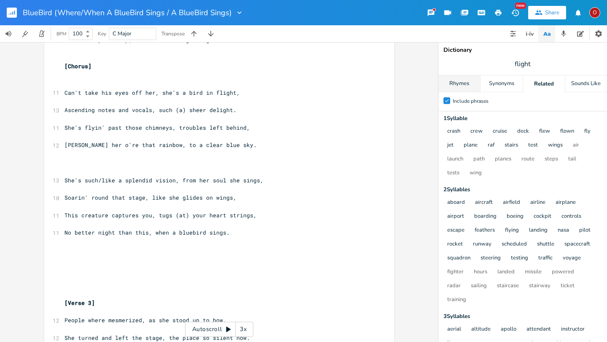
click at [462, 83] on div "Rhymes" at bounding box center [459, 83] width 42 height 17
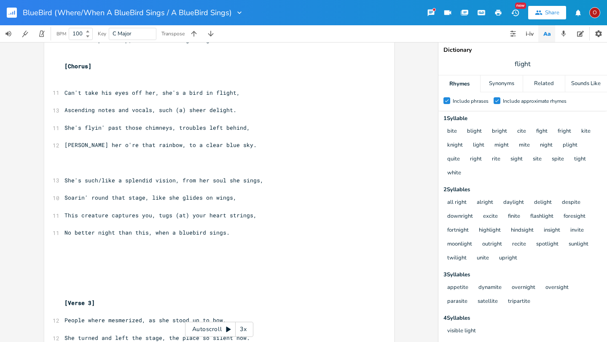
click at [227, 144] on span "[PERSON_NAME] her o're that rainbow, to a clear blue sky." at bounding box center [161, 145] width 192 height 8
click at [185, 215] on span "This creature captures you, tugs (at) your heart strings," at bounding box center [161, 216] width 192 height 8
click at [98, 180] on span "She's such/like a splendid vision, from her soul she sings," at bounding box center [164, 181] width 199 height 8
click at [506, 62] on span "flight" at bounding box center [522, 63] width 169 height 15
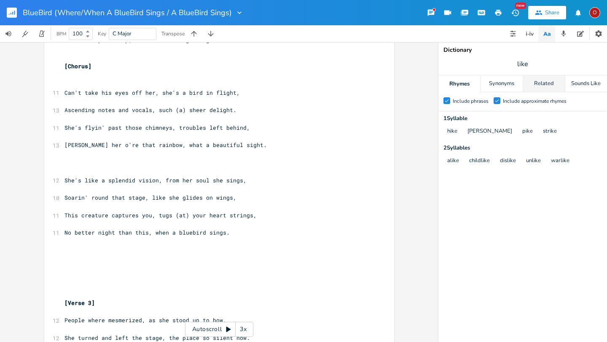
click at [506, 82] on div "Related" at bounding box center [544, 83] width 42 height 17
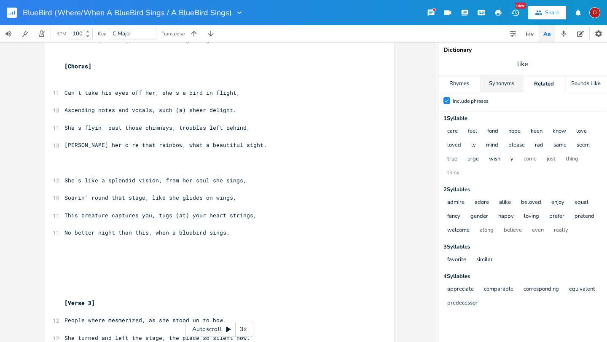
click at [491, 81] on div "Synonyms" at bounding box center [502, 83] width 42 height 17
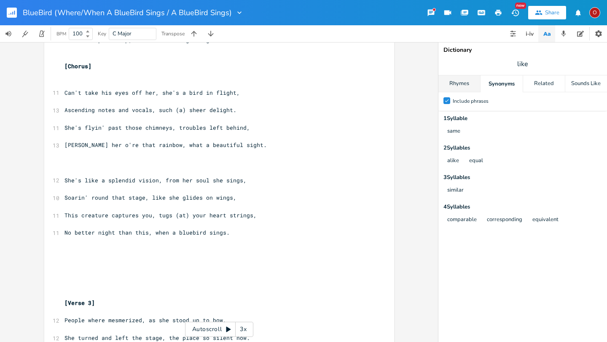
click at [454, 82] on div "Rhymes" at bounding box center [459, 83] width 42 height 17
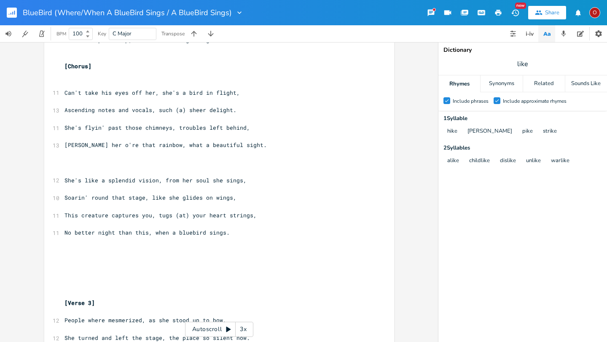
scroll to position [0, 0]
click at [95, 180] on span "She's like a splendid vision, from her soul she sings," at bounding box center [156, 181] width 182 height 8
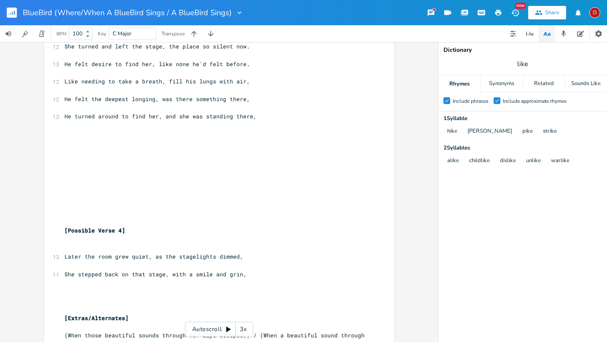
scroll to position [586, 0]
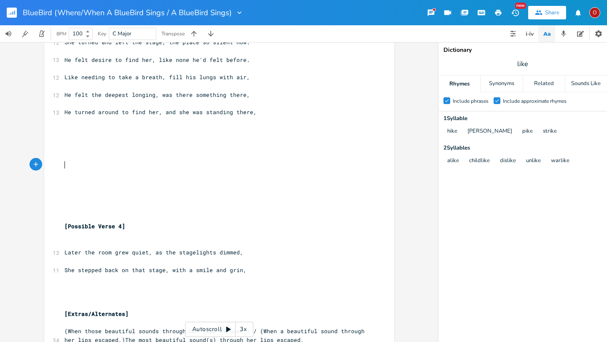
click at [68, 163] on pre "​" at bounding box center [215, 165] width 304 height 9
click at [183, 139] on pre "​" at bounding box center [215, 138] width 304 height 9
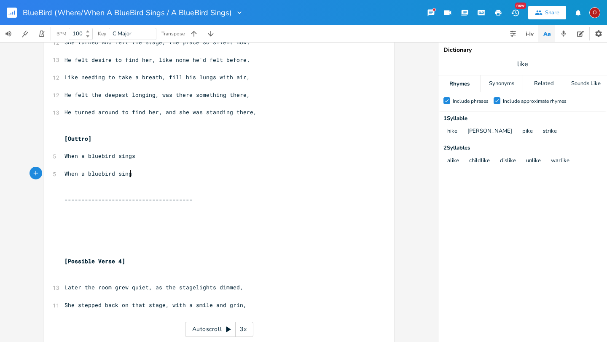
scroll to position [0, 50]
click at [140, 153] on pre "When a bluebird sings" at bounding box center [215, 156] width 304 height 9
click at [141, 173] on pre "When a bluebird sings" at bounding box center [215, 173] width 304 height 9
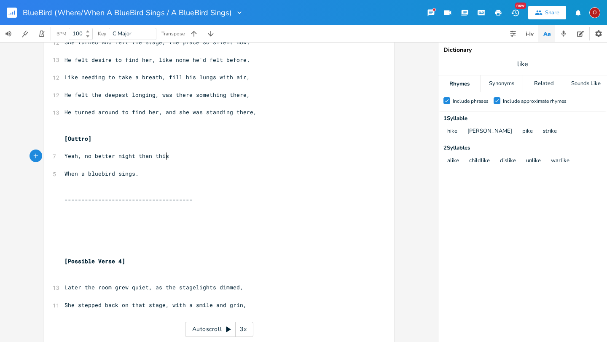
click at [168, 159] on pre "Yeah, no better night than this" at bounding box center [215, 156] width 304 height 9
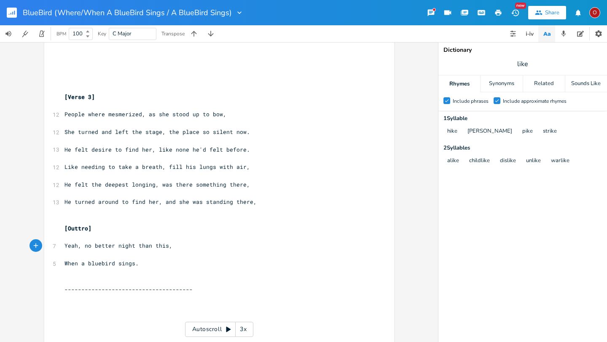
scroll to position [497, 0]
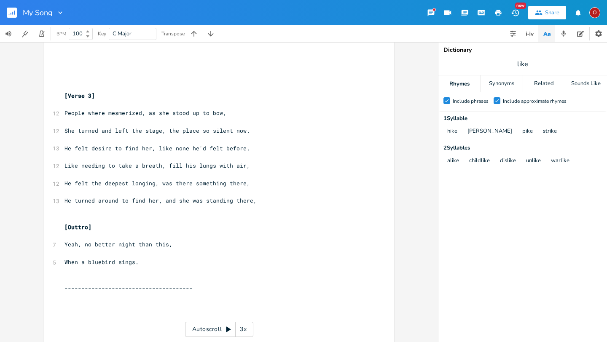
click at [58, 14] on icon "button" at bounding box center [60, 12] width 8 height 8
click at [62, 24] on div "Edit" at bounding box center [60, 24] width 8 height 6
click at [116, 58] on pre "​" at bounding box center [215, 60] width 304 height 9
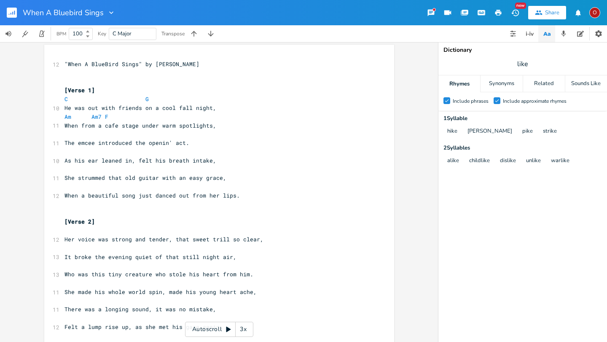
scroll to position [0, 0]
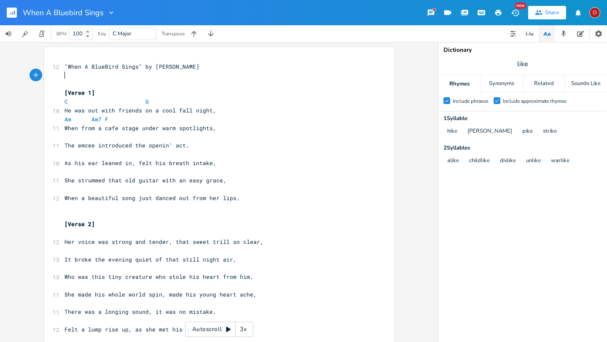
click at [239, 78] on pre "​" at bounding box center [215, 75] width 304 height 9
click at [14, 10] on rect "button" at bounding box center [12, 13] width 10 height 10
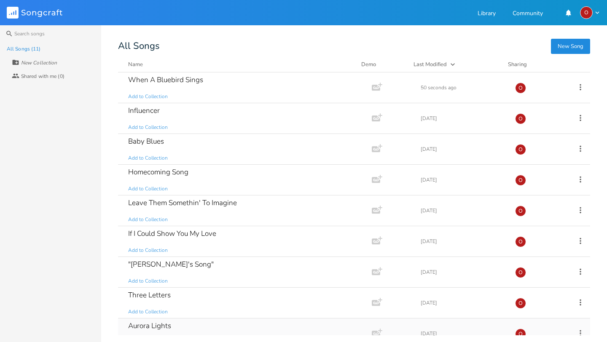
click at [176, 313] on div "Aurora Lights Add to Collection" at bounding box center [243, 334] width 230 height 30
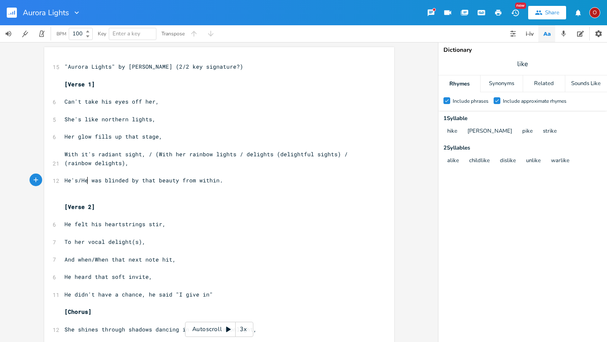
click at [85, 180] on span "He's/He was blinded by that beauty from within." at bounding box center [144, 181] width 159 height 8
click at [101, 242] on span "To her vocal delight(s)," at bounding box center [105, 242] width 81 height 8
click at [92, 258] on span "And when/When that next note hit," at bounding box center [120, 260] width 111 height 8
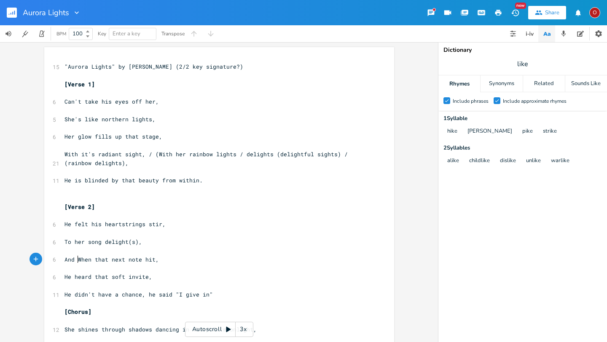
scroll to position [0, 16]
click at [108, 294] on span "He didn't have a chance, he said "I give in"" at bounding box center [139, 295] width 148 height 8
click at [210, 293] on pre "He didn't stand a chance, he said "I give in"" at bounding box center [215, 294] width 304 height 9
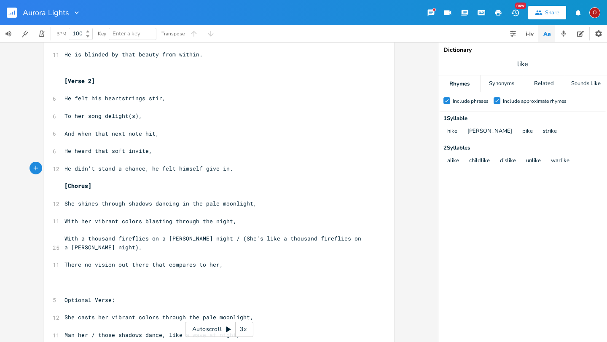
scroll to position [127, 0]
click at [289, 236] on span "With a thousand fireflies on a [PERSON_NAME] night / (She's like a thousand fir…" at bounding box center [215, 242] width 300 height 16
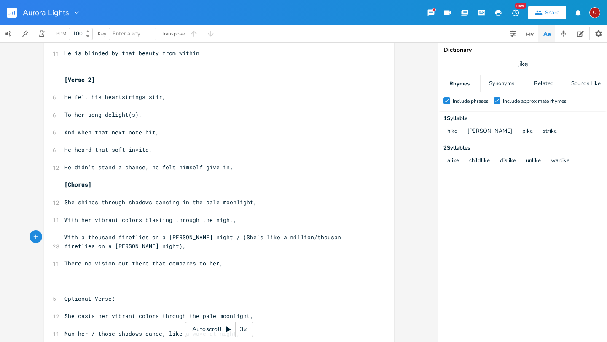
scroll to position [0, 42]
click at [82, 264] on span "There no vision out there that compares to her," at bounding box center [144, 264] width 159 height 8
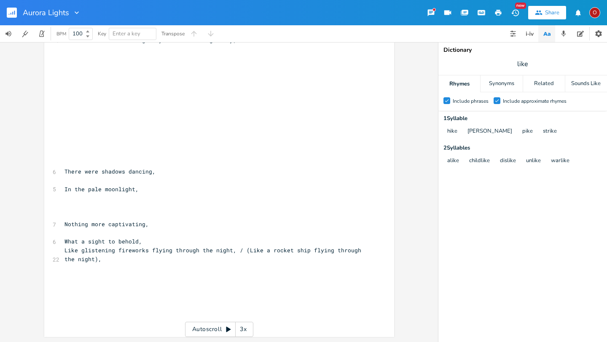
scroll to position [0, 0]
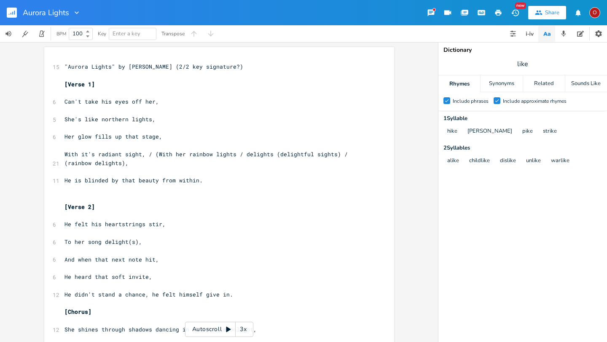
click at [225, 102] on pre "Can't take his eyes off her," at bounding box center [215, 101] width 304 height 9
click at [506, 12] on div "O" at bounding box center [594, 12] width 11 height 11
click at [506, 74] on span "Sign Out" at bounding box center [551, 72] width 20 height 5
